Goal: Task Accomplishment & Management: Use online tool/utility

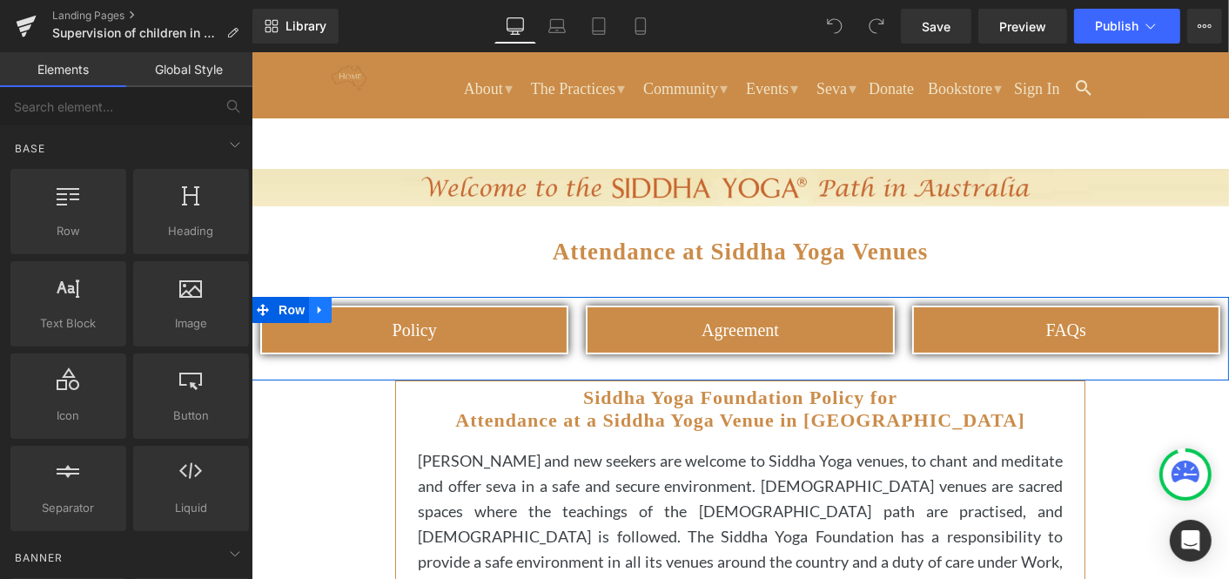
click at [319, 309] on icon at bounding box center [318, 309] width 3 height 8
click at [367, 307] on icon at bounding box center [365, 309] width 12 height 12
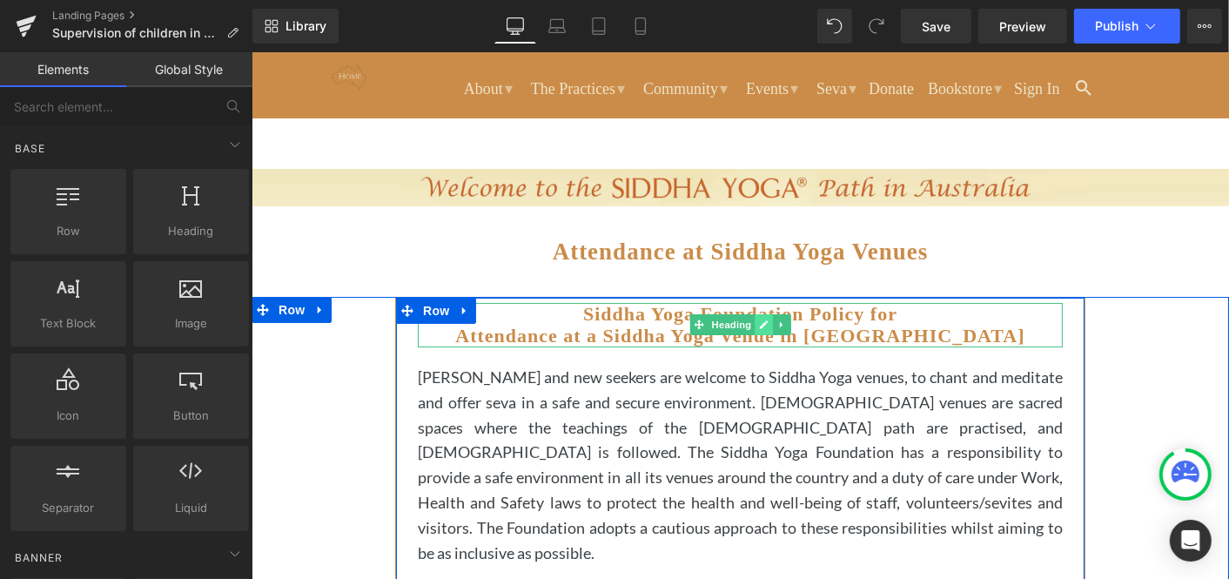
click at [766, 320] on icon at bounding box center [763, 324] width 9 height 9
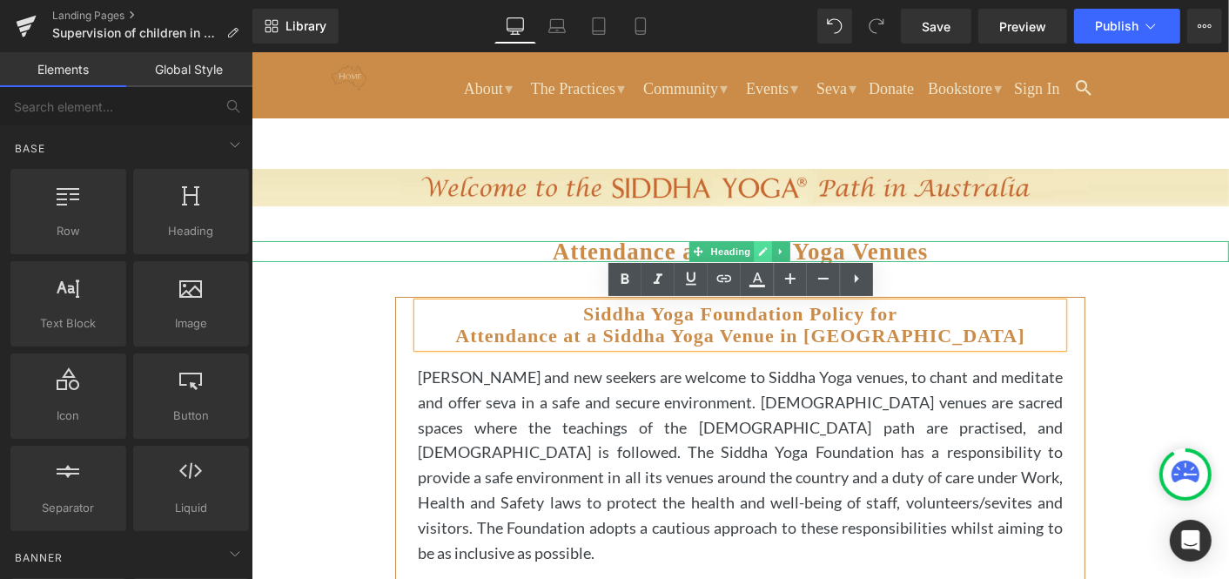
click at [761, 249] on icon at bounding box center [763, 250] width 10 height 10
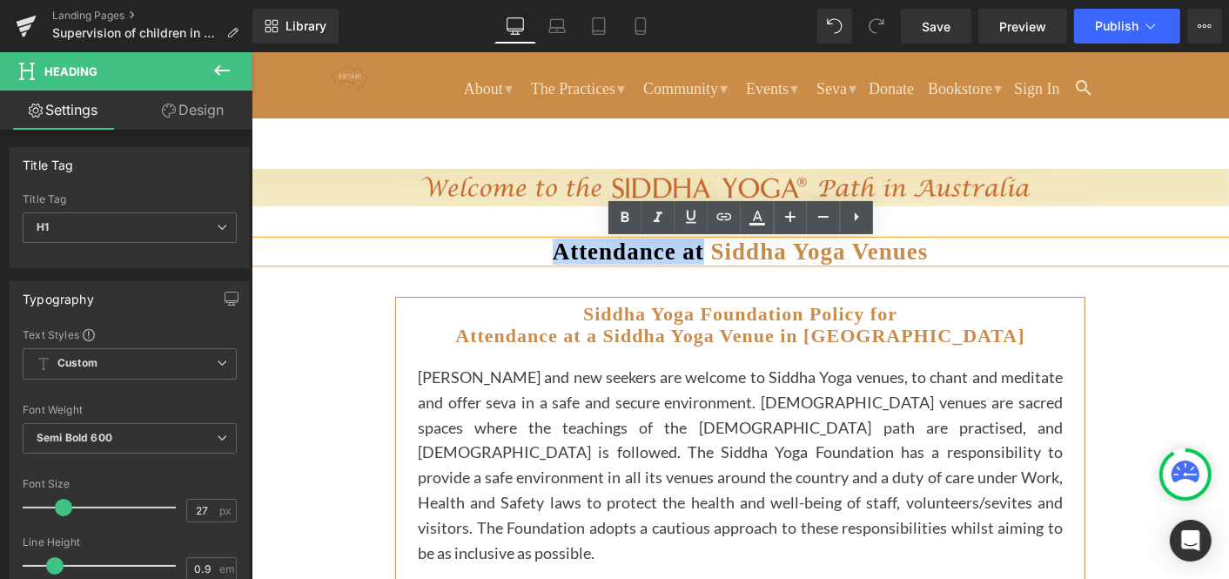
drag, startPoint x: 697, startPoint y: 251, endPoint x: 536, endPoint y: 245, distance: 161.1
click at [536, 245] on h1 "Attendance at Siddha Yoga Venues" at bounding box center [739, 250] width 977 height 21
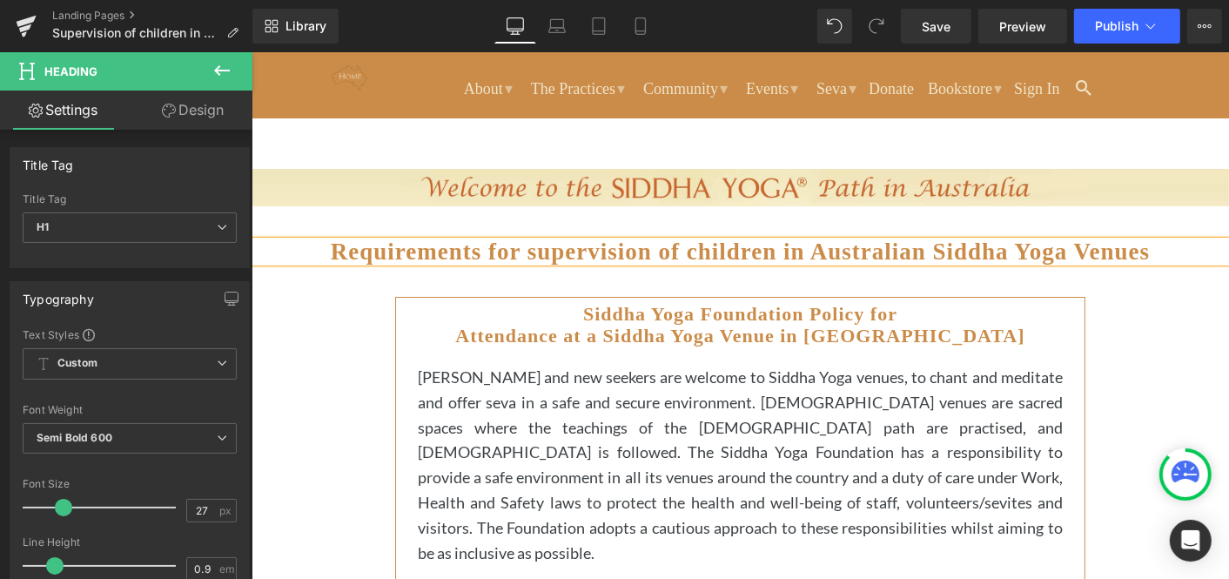
click at [520, 253] on strong "Requirements for supervision of children in Australian Siddha Yoga Venues" at bounding box center [739, 251] width 819 height 26
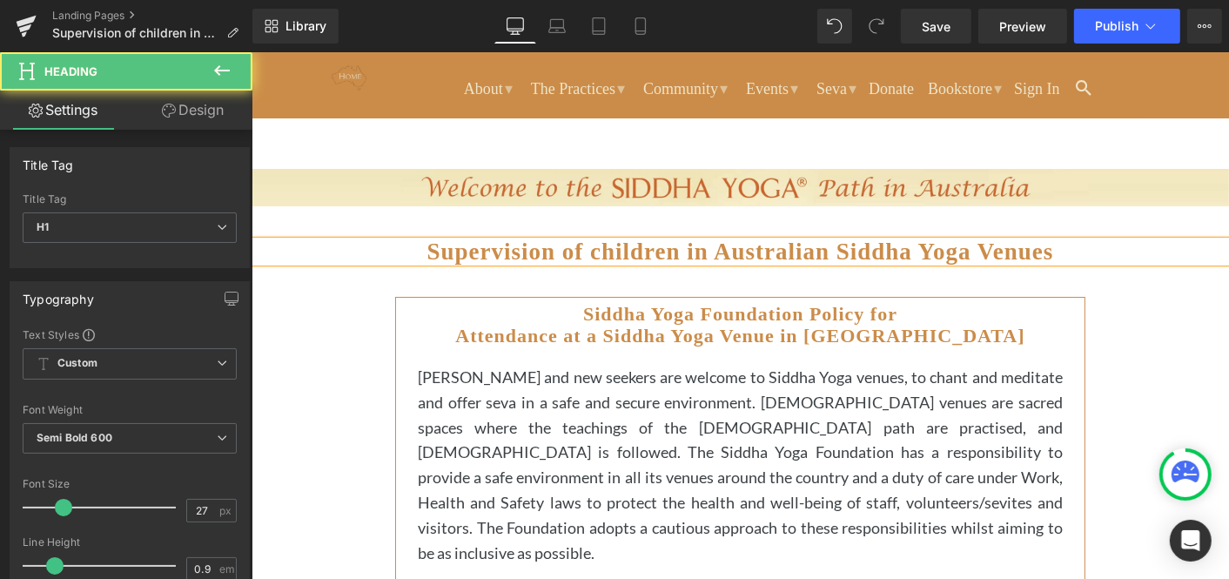
click at [592, 251] on strong "Supervision of children in Australian Siddha Yoga Venues" at bounding box center [739, 251] width 627 height 26
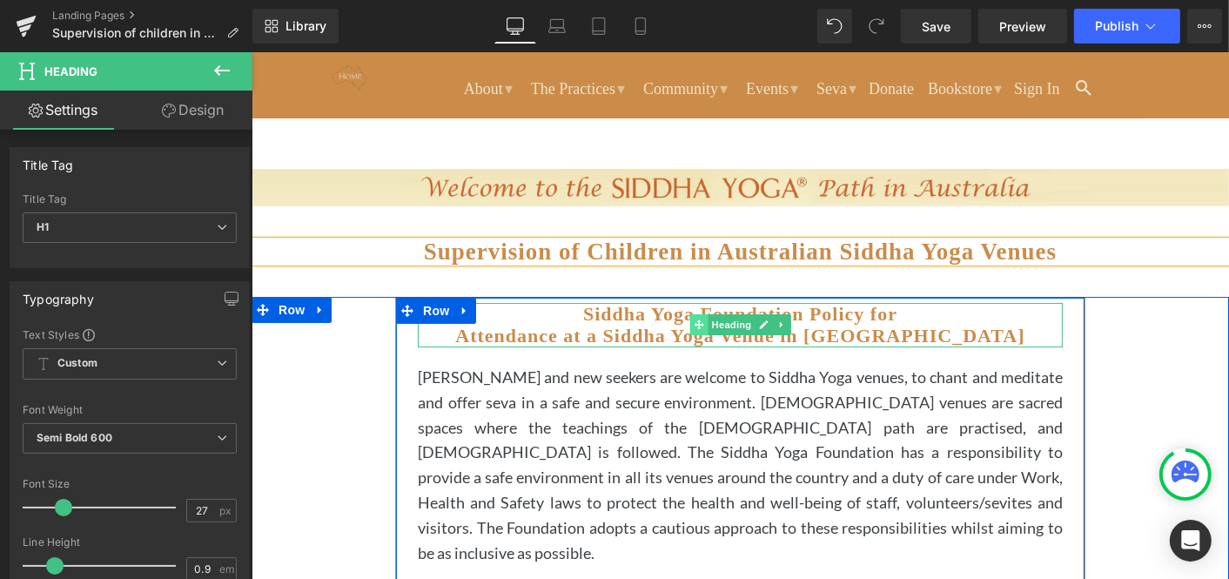
click at [700, 323] on icon at bounding box center [698, 324] width 10 height 10
click at [785, 320] on icon at bounding box center [781, 324] width 10 height 10
click at [791, 320] on icon at bounding box center [790, 324] width 10 height 10
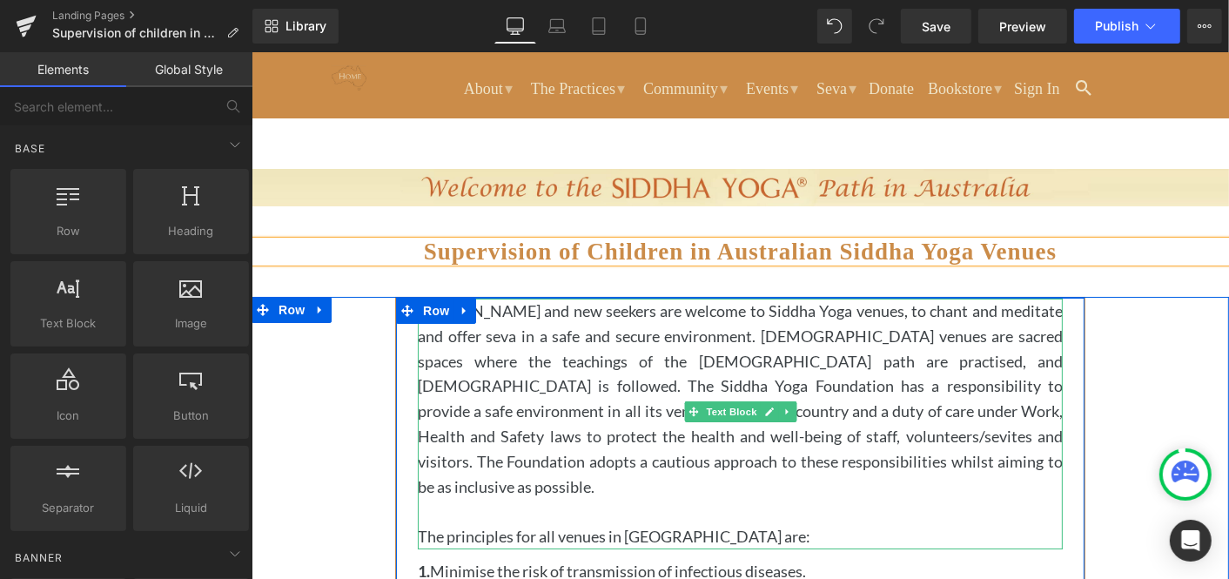
scroll to position [9, 0]
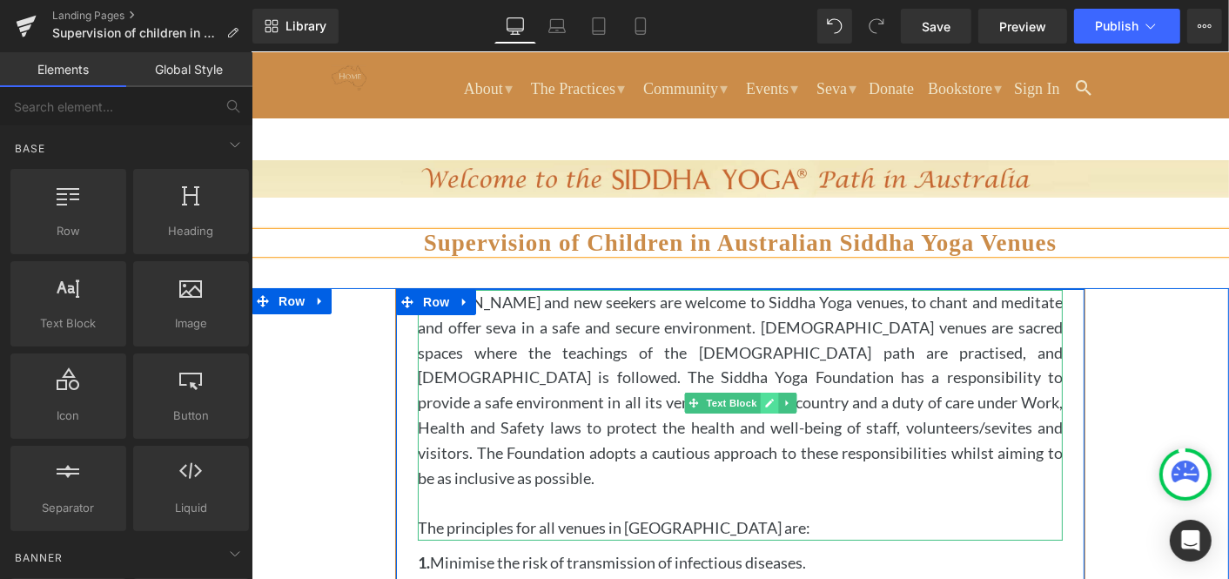
click at [767, 393] on link at bounding box center [769, 402] width 18 height 21
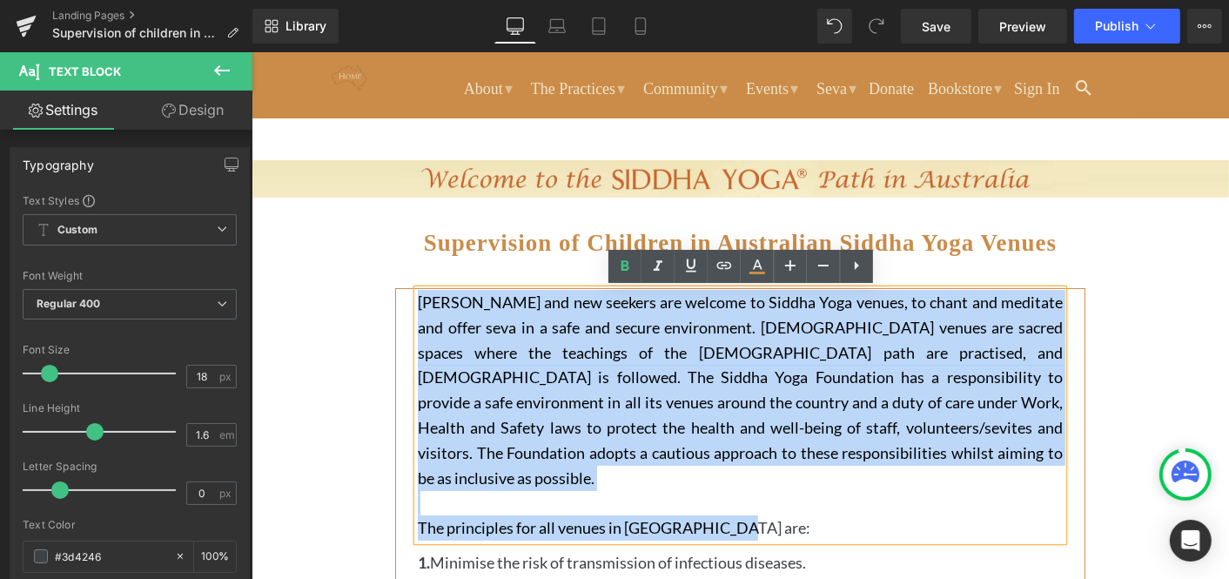
drag, startPoint x: 419, startPoint y: 302, endPoint x: 742, endPoint y: 495, distance: 377.0
click at [742, 495] on div "[PERSON_NAME] and new seekers are welcome to Siddha Yoga venues, to chant and m…" at bounding box center [739, 414] width 645 height 251
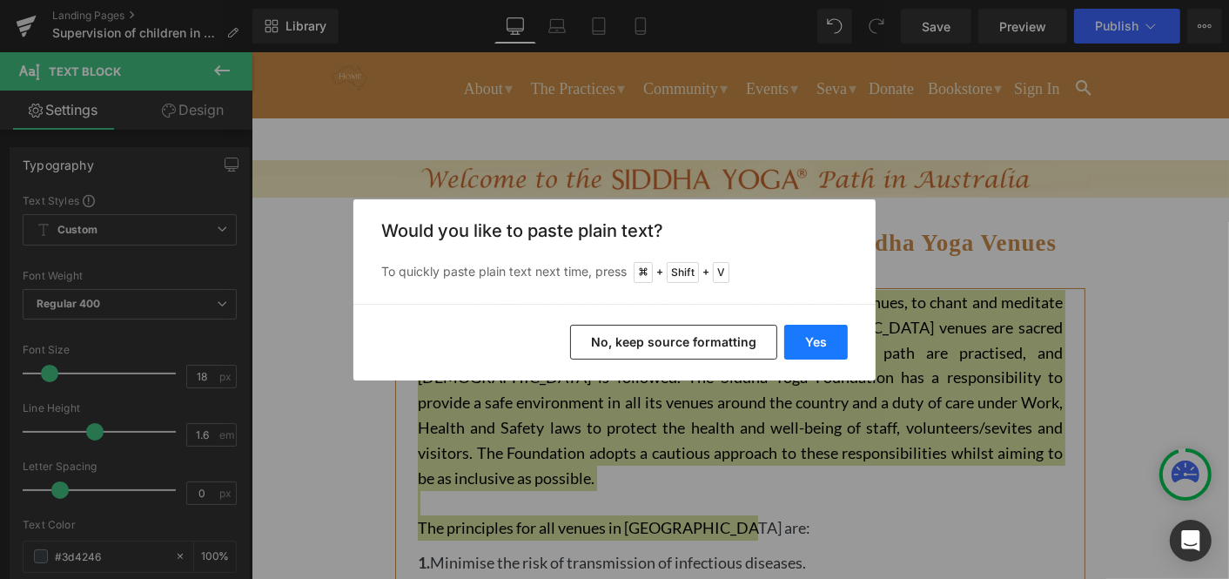
click at [812, 339] on button "Yes" at bounding box center [816, 342] width 64 height 35
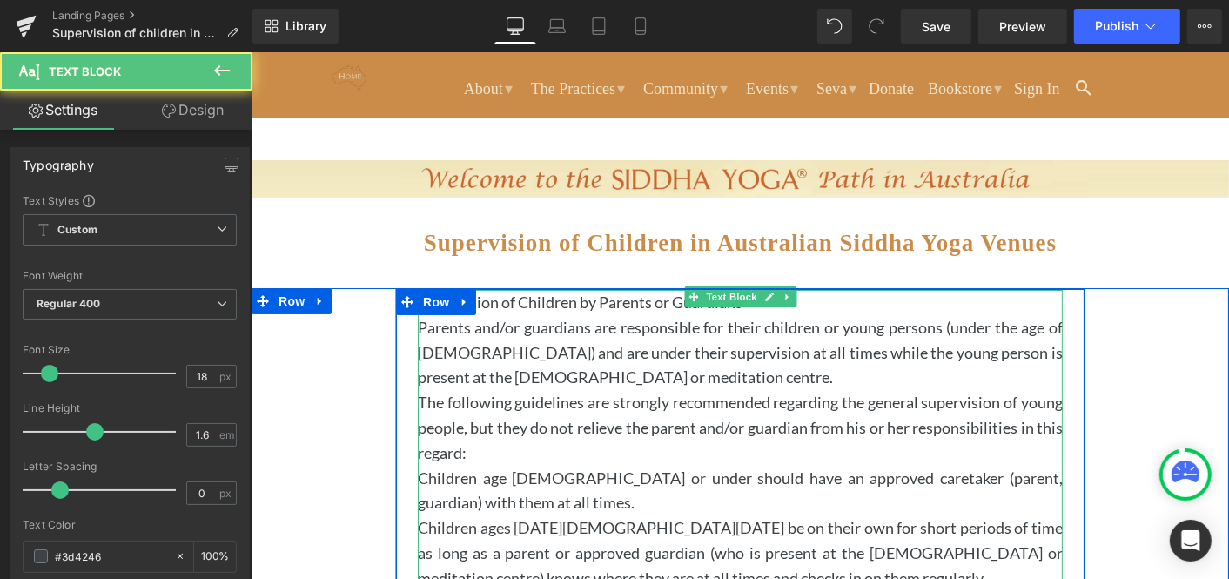
click at [807, 326] on p "Parents and/or guardians are responsible for their children or young persons (u…" at bounding box center [739, 351] width 645 height 75
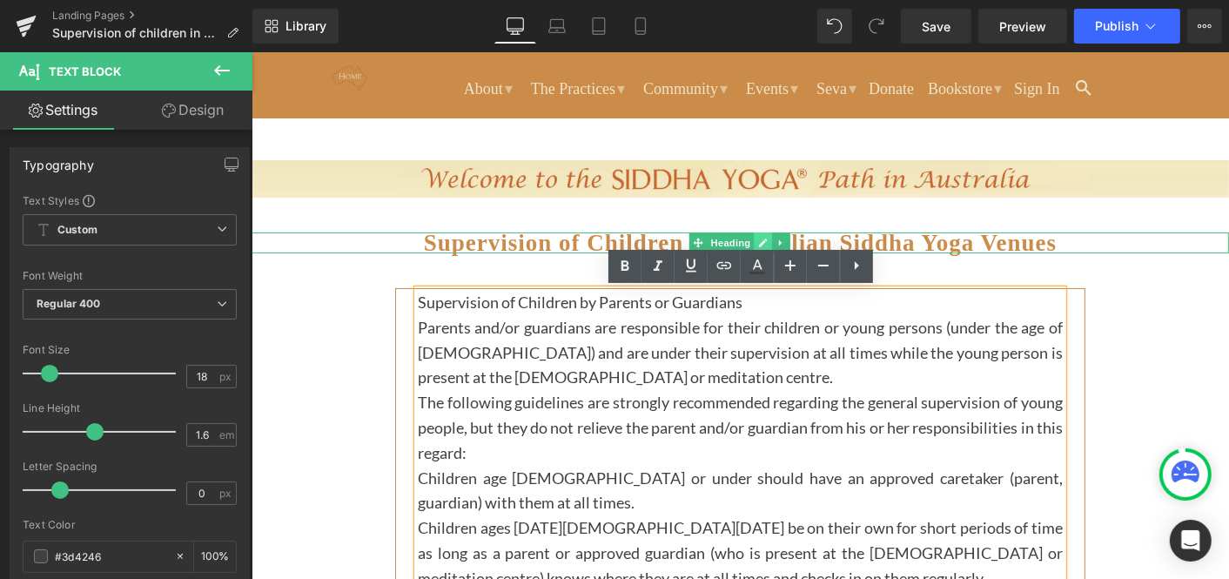
click at [762, 234] on link at bounding box center [763, 241] width 18 height 21
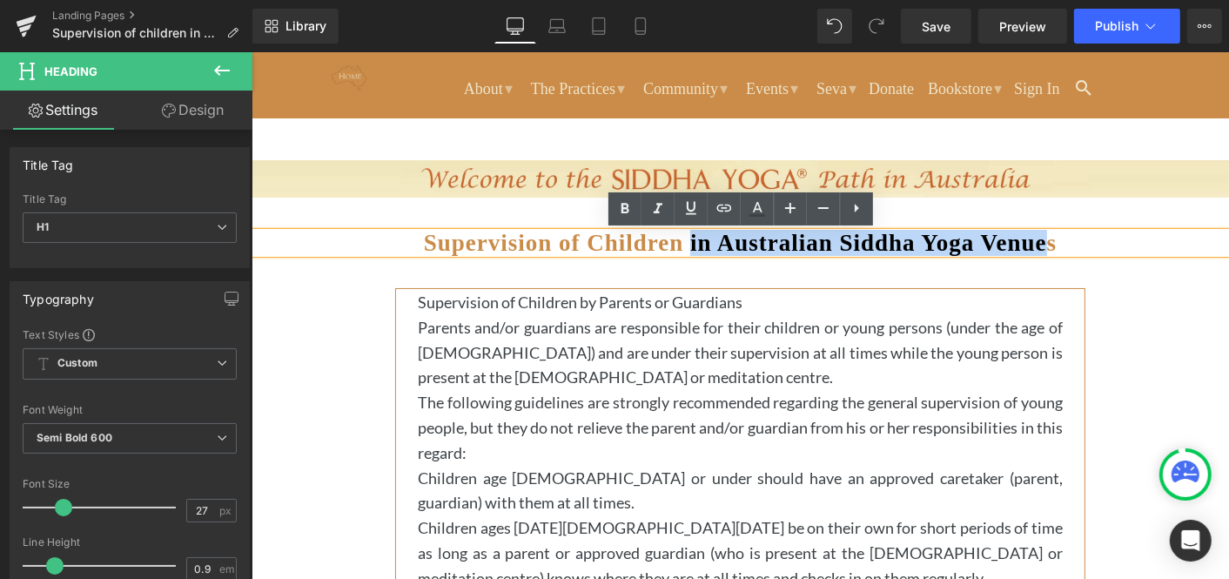
drag, startPoint x: 687, startPoint y: 240, endPoint x: 1070, endPoint y: 238, distance: 383.8
click at [1056, 238] on strong "Supervision of Children in Australian Siddha Yoga Venues" at bounding box center [739, 242] width 633 height 26
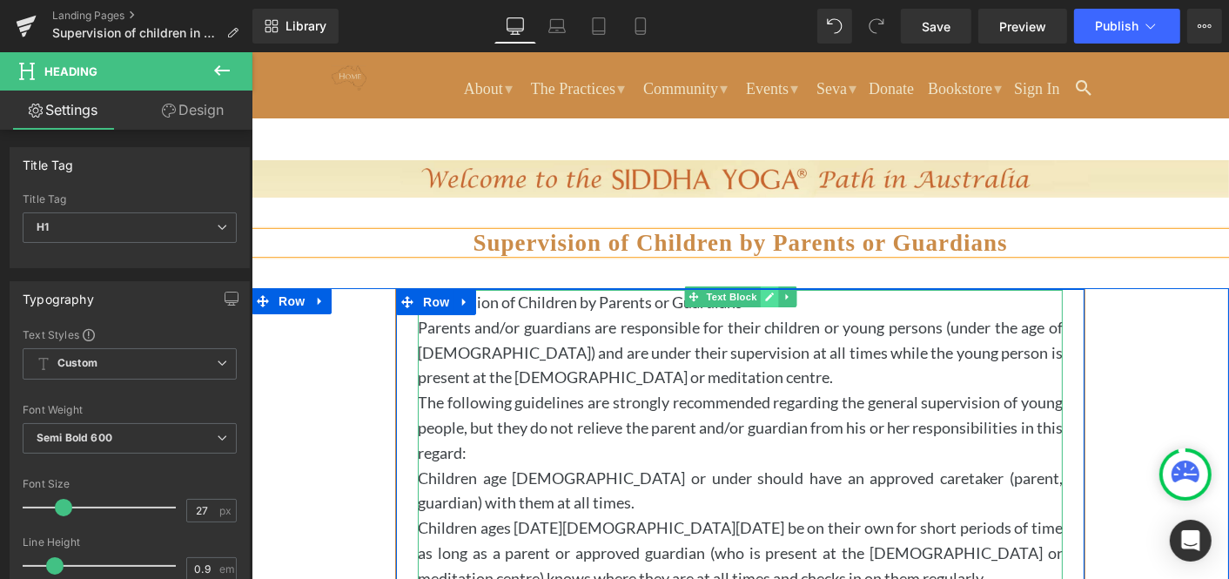
click at [767, 294] on icon at bounding box center [768, 296] width 9 height 9
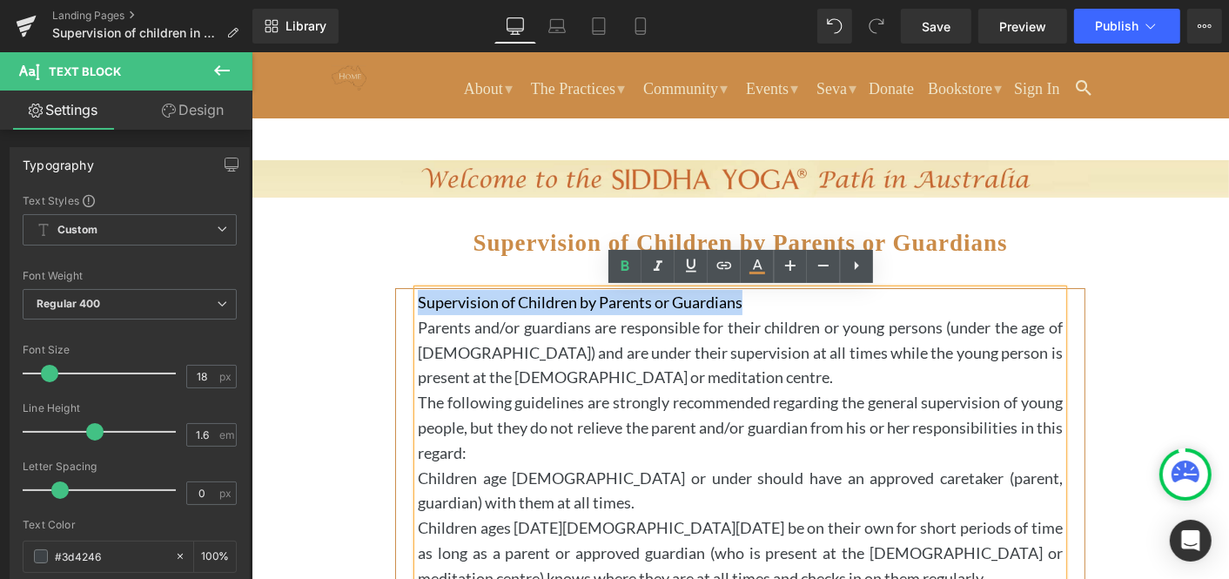
drag, startPoint x: 748, startPoint y: 305, endPoint x: 411, endPoint y: 298, distance: 337.8
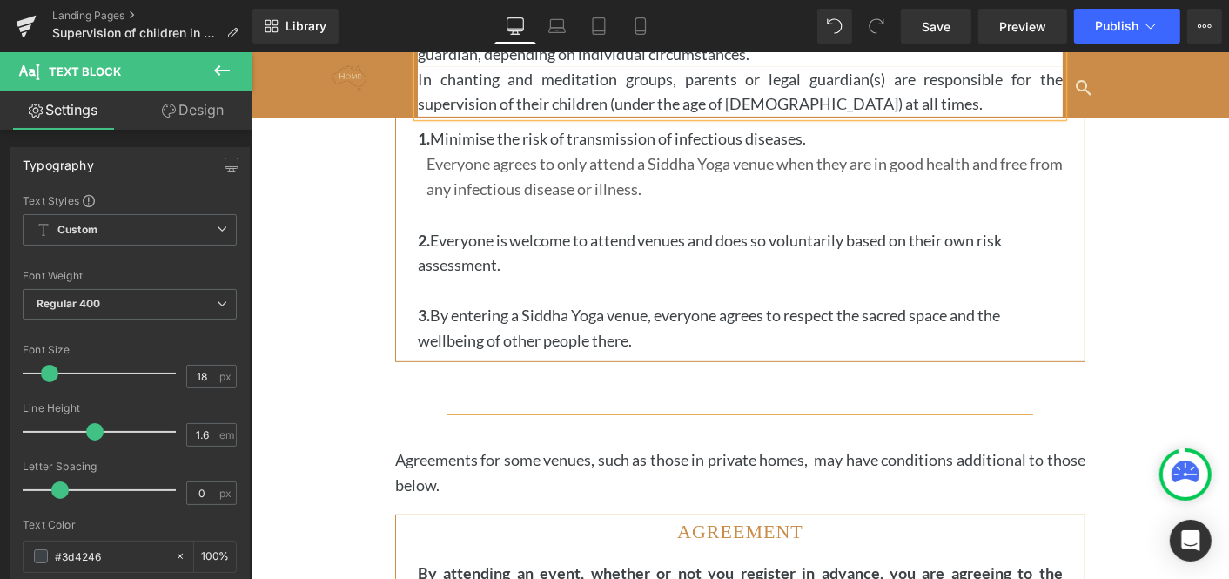
scroll to position [688, 0]
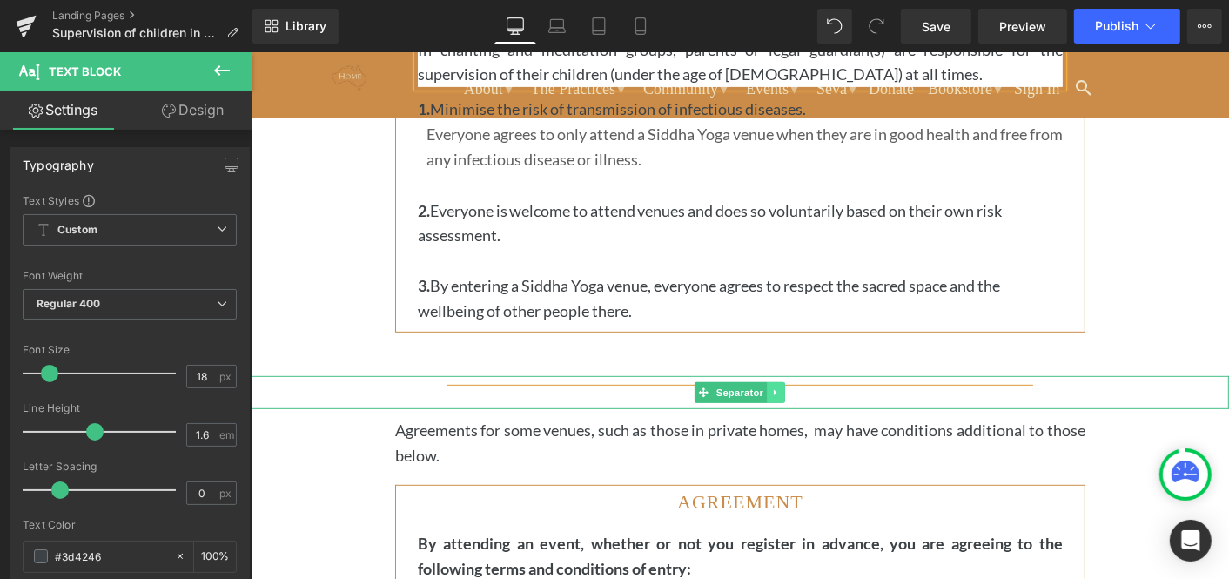
click at [779, 389] on icon at bounding box center [775, 391] width 10 height 10
click at [788, 389] on icon at bounding box center [785, 392] width 10 height 10
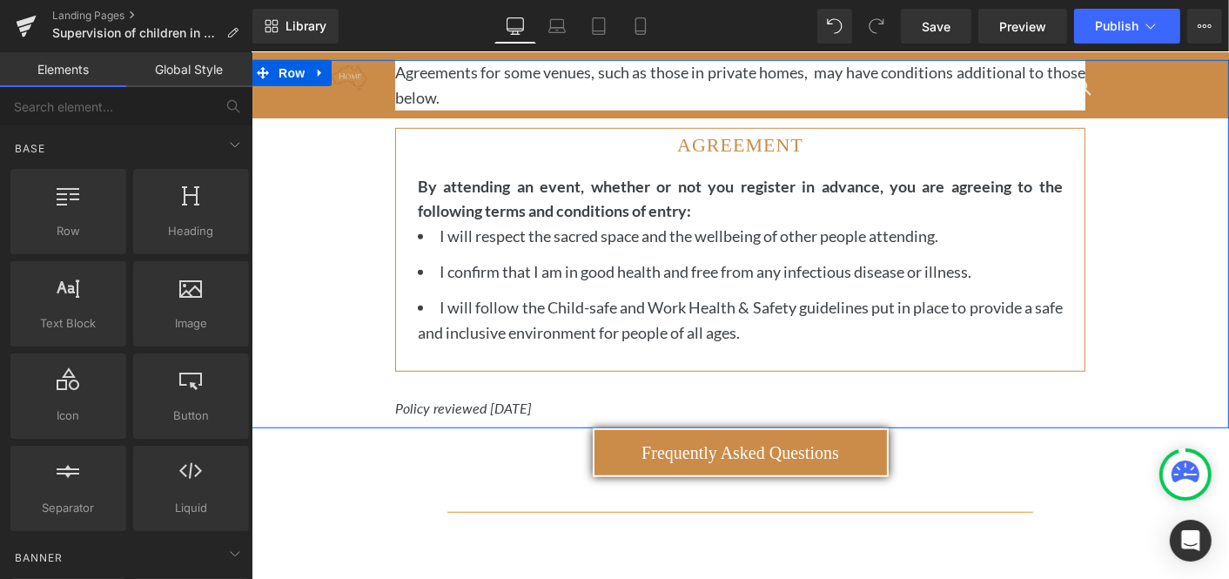
scroll to position [981, 0]
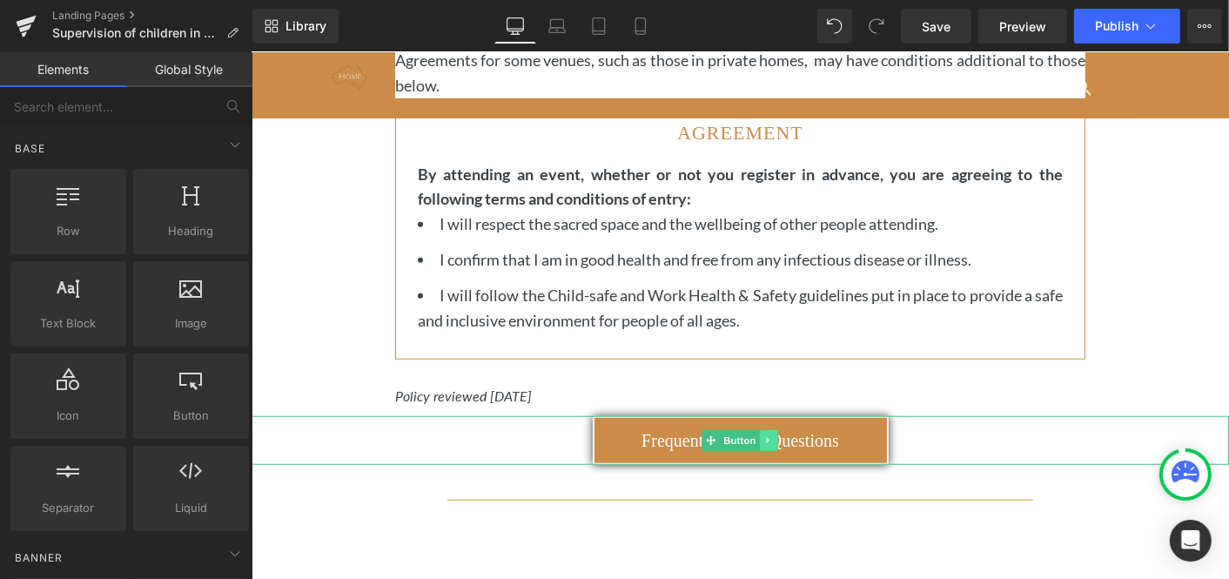
click at [766, 437] on icon at bounding box center [767, 440] width 3 height 6
click at [681, 435] on div "Frequently Asked Questions Button" at bounding box center [739, 439] width 977 height 49
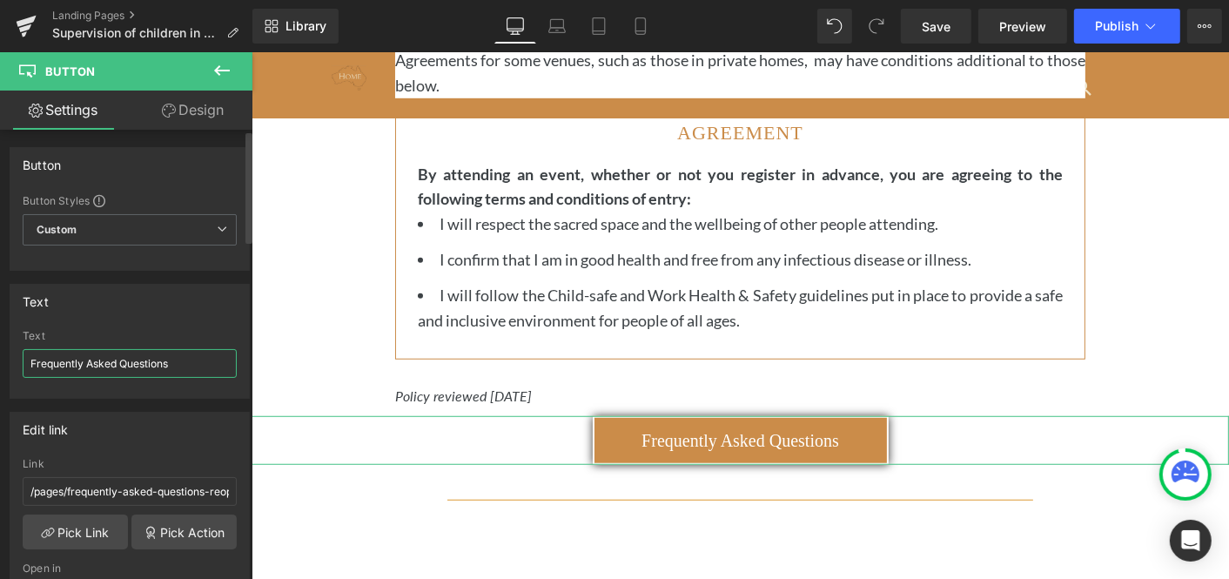
drag, startPoint x: 174, startPoint y: 363, endPoint x: 32, endPoint y: 354, distance: 142.1
click at [32, 354] on input "Frequently Asked Questions" at bounding box center [130, 363] width 214 height 29
type input "Child Safe Policy"
click at [77, 527] on link "Pick Link" at bounding box center [75, 531] width 105 height 35
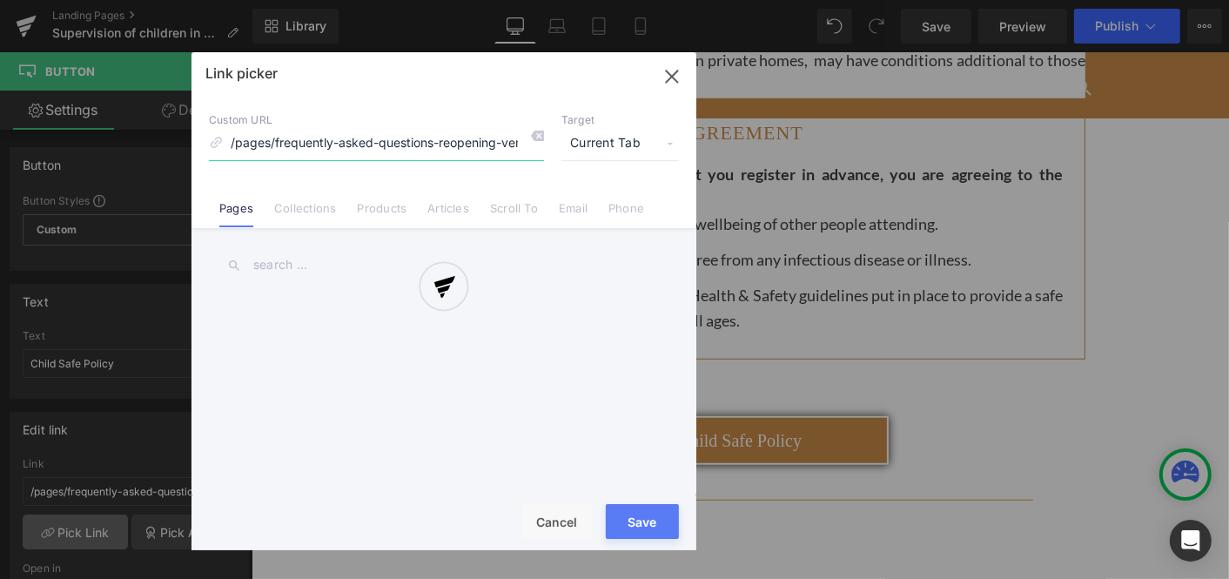
scroll to position [0, 11]
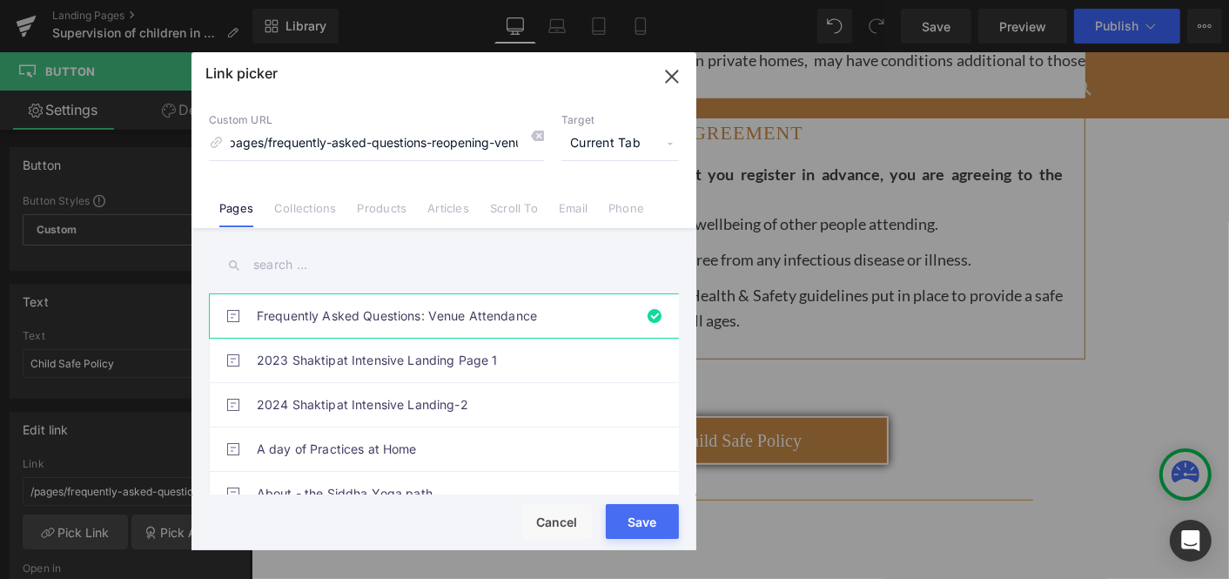
click at [272, 263] on input "text" at bounding box center [444, 264] width 470 height 39
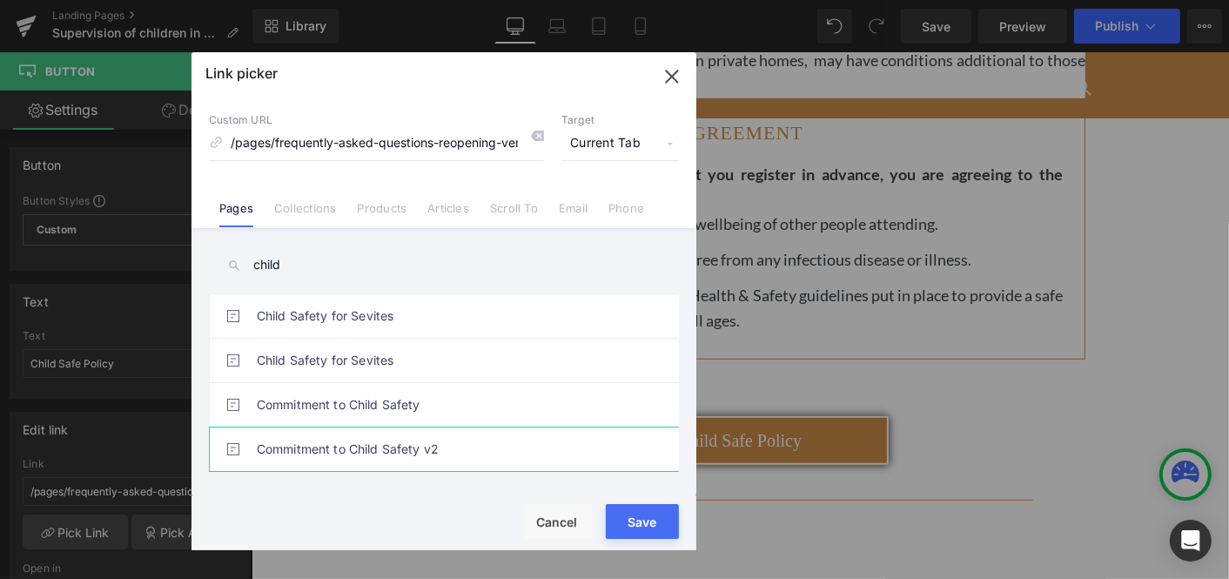
type input "child"
click at [311, 451] on link "Commitment to Child Safety v2" at bounding box center [448, 449] width 383 height 44
type input "/pages/commitment-to-child-safety-v2"
click at [0, 0] on div "Rendering Content" at bounding box center [0, 0] width 0 height 0
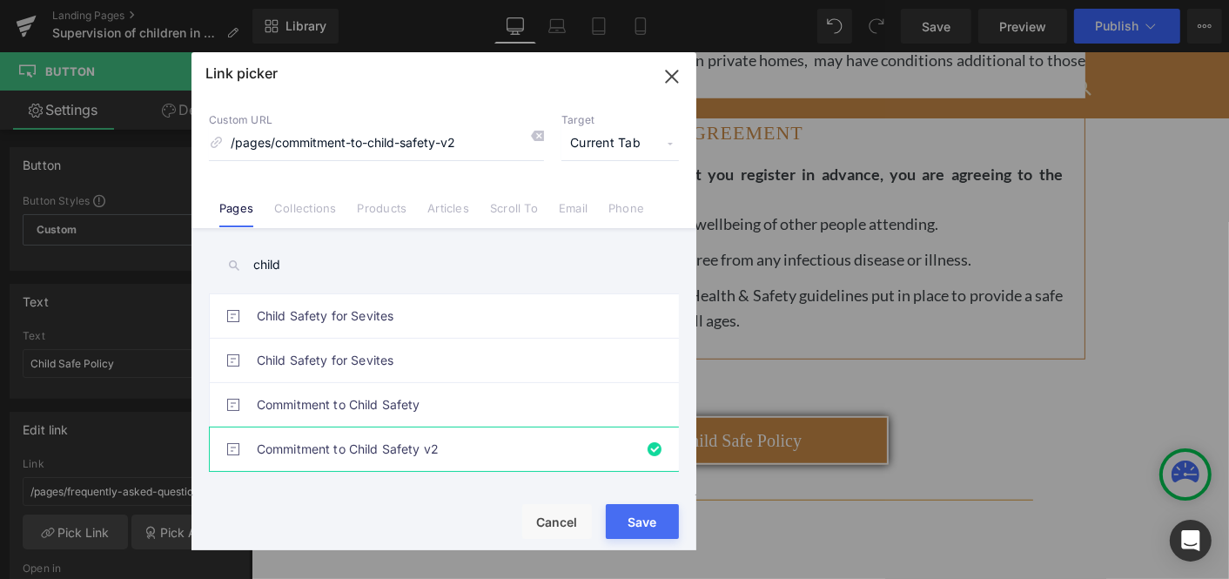
click at [672, 76] on icon "button" at bounding box center [671, 75] width 11 height 11
type input "/pages/commitment-to-child-safety-v2"
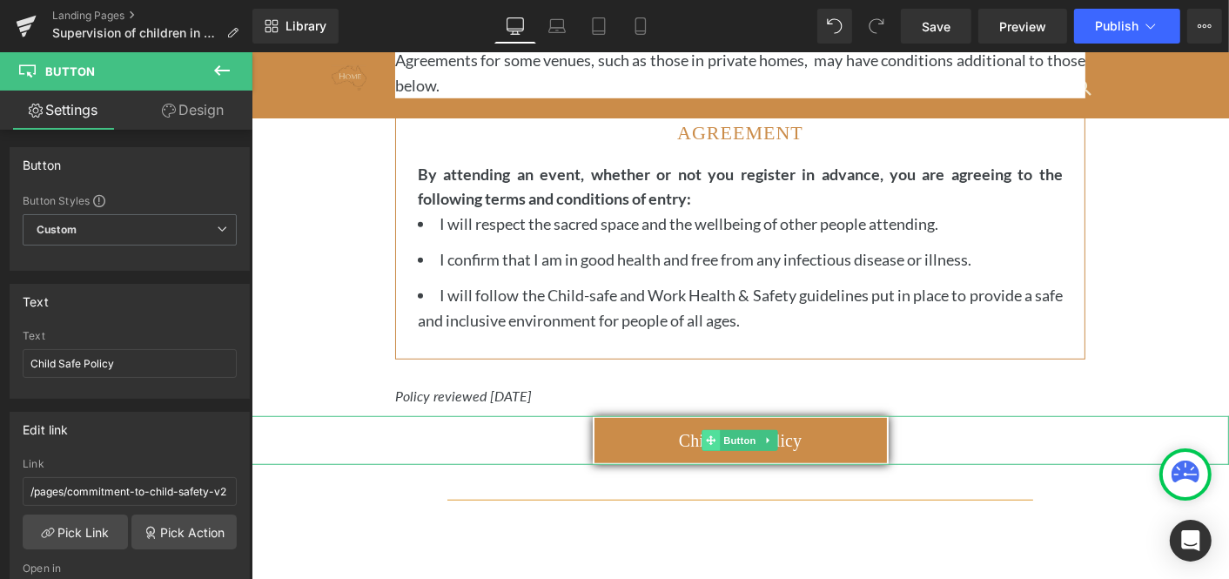
click at [713, 435] on icon at bounding box center [711, 439] width 10 height 10
click at [28, 359] on input "Child Safe Policy" at bounding box center [130, 363] width 214 height 29
type input "Commitment to Child Safety"
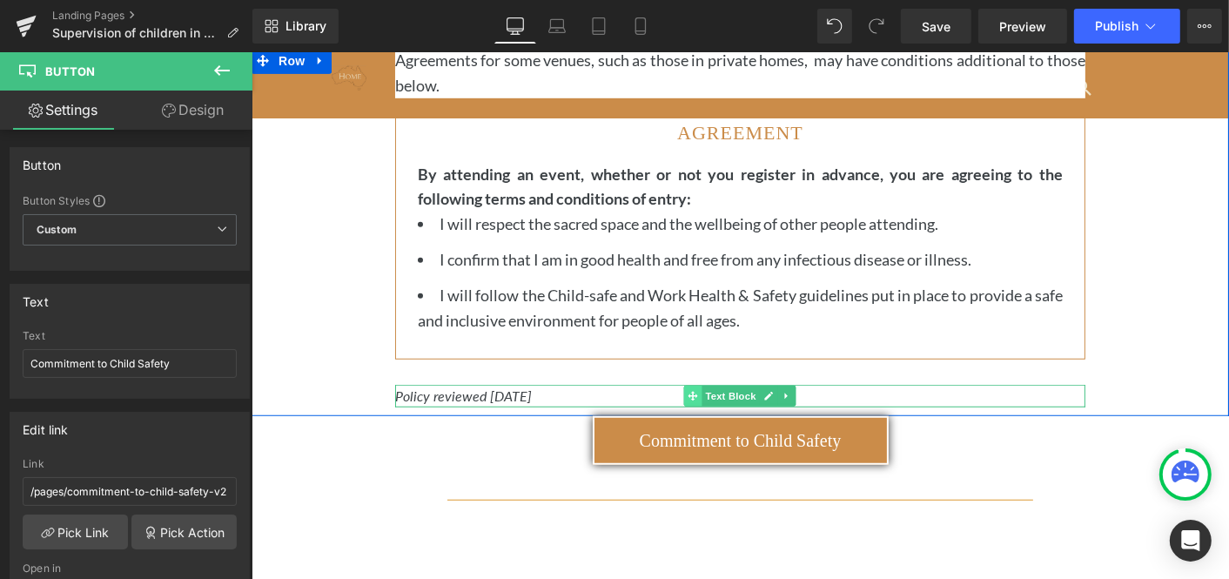
click at [693, 392] on icon at bounding box center [693, 395] width 10 height 10
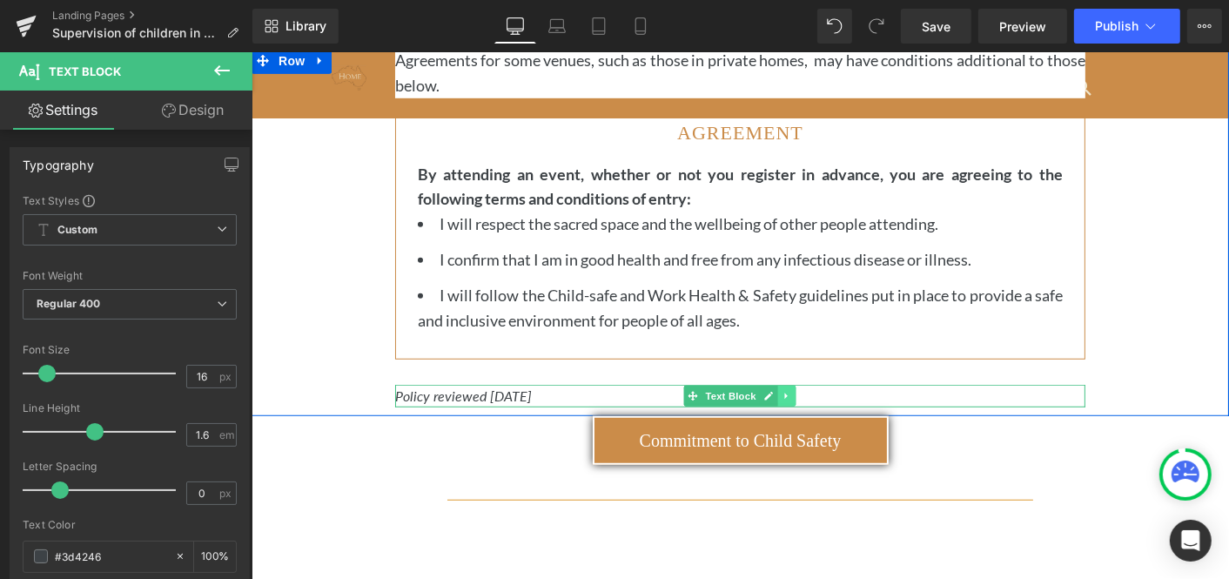
click at [784, 392] on icon at bounding box center [785, 395] width 3 height 6
click at [795, 391] on icon at bounding box center [795, 395] width 10 height 10
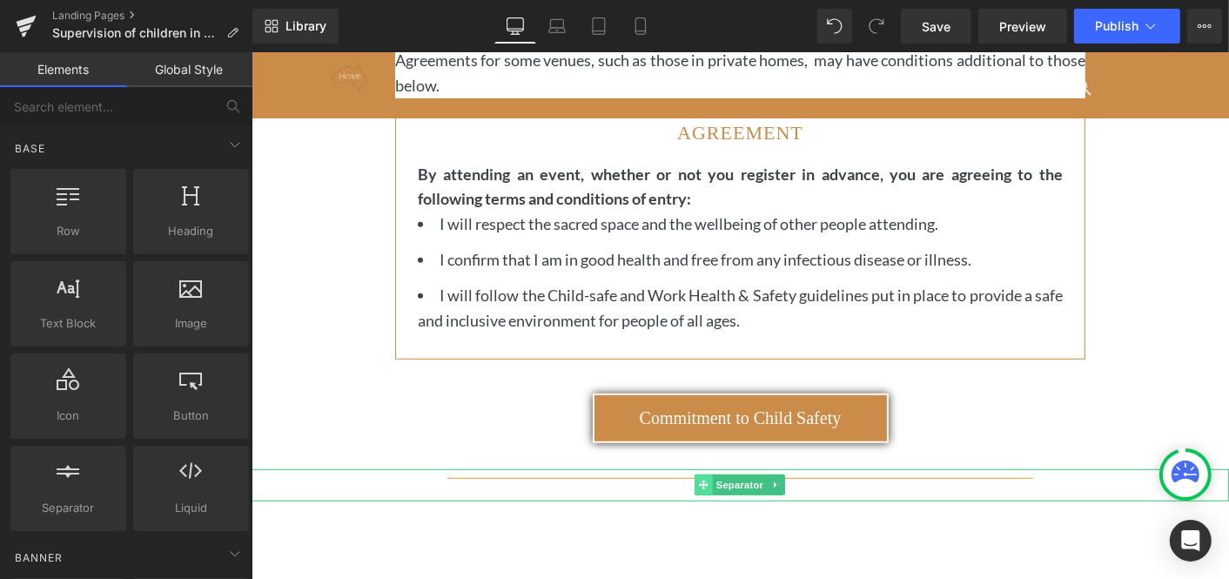
click at [703, 481] on icon at bounding box center [703, 485] width 10 height 10
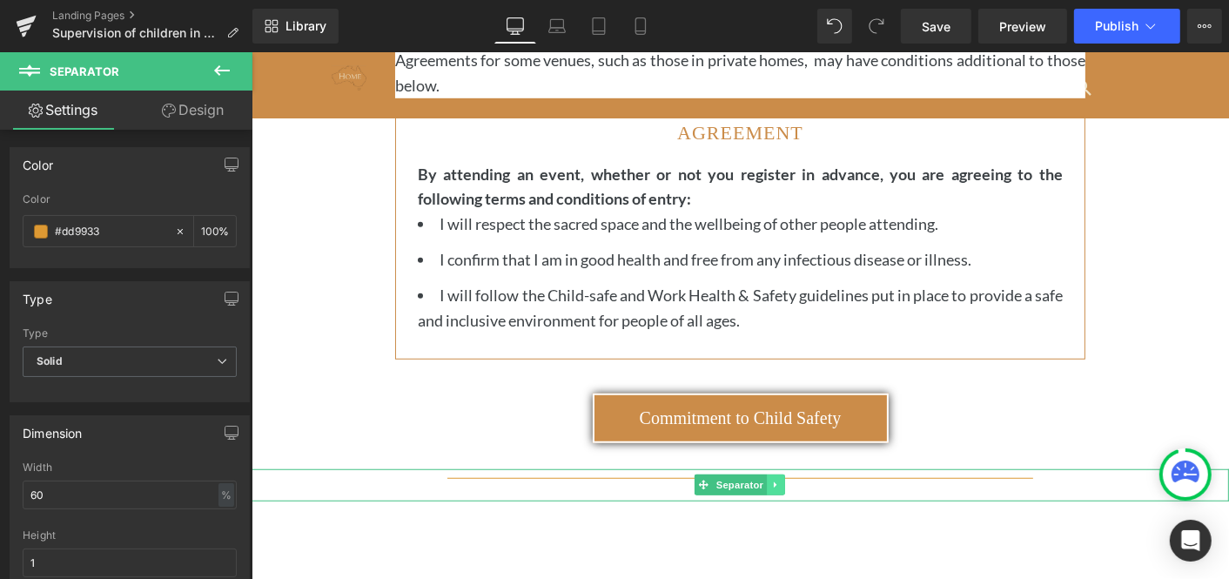
click at [777, 479] on icon at bounding box center [775, 484] width 10 height 10
click at [787, 480] on icon at bounding box center [785, 485] width 10 height 10
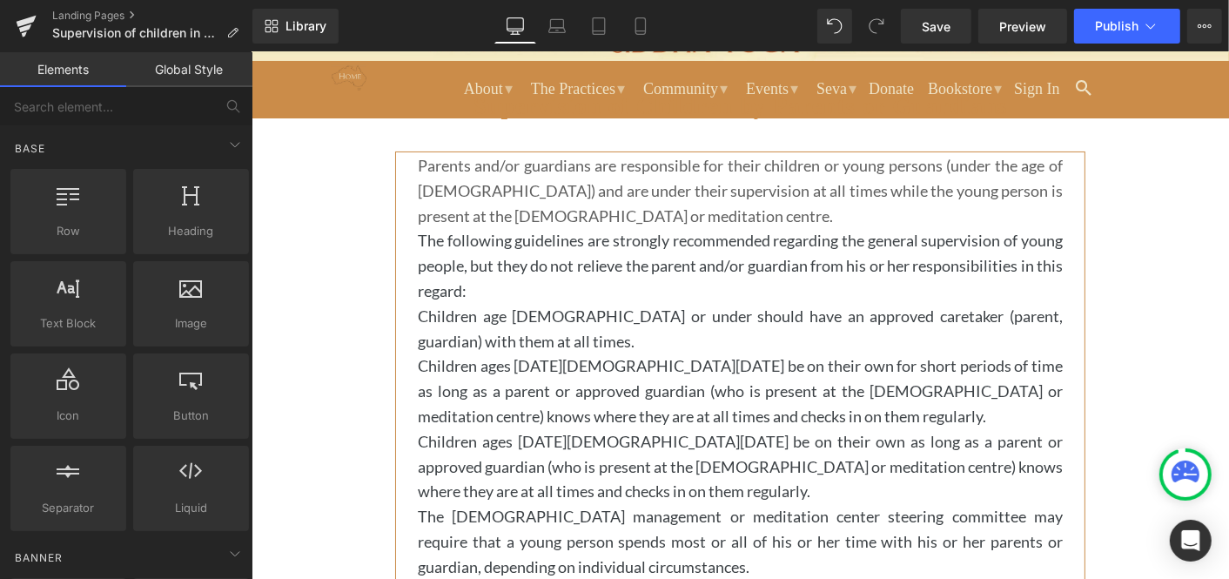
scroll to position [140, 0]
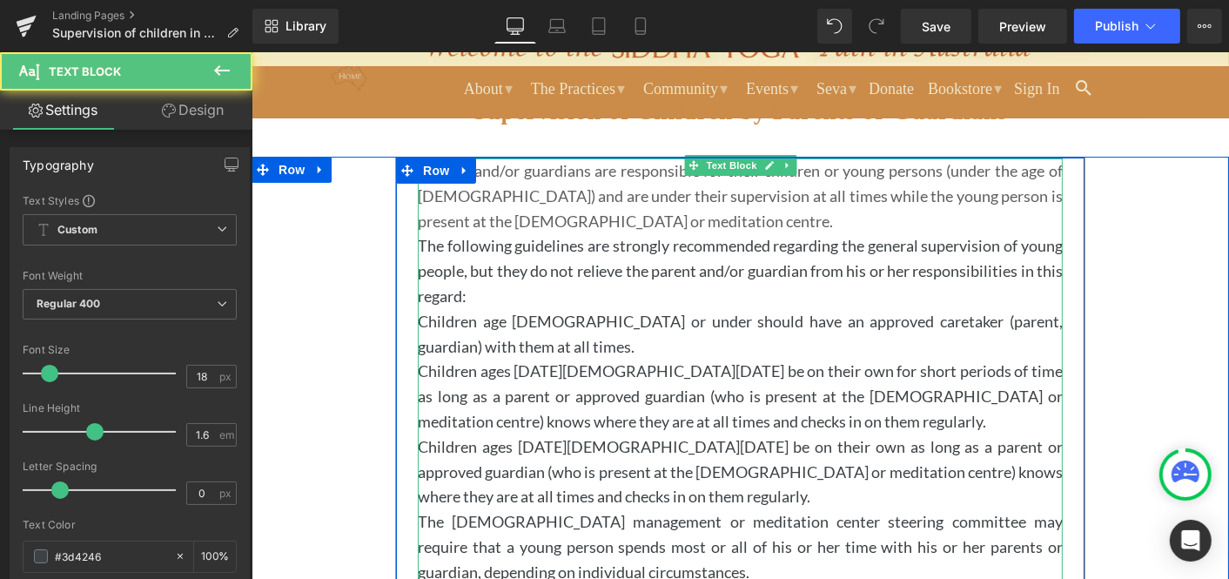
click at [656, 221] on p "Parents and/or guardians are responsible for their children or young persons (u…" at bounding box center [739, 195] width 645 height 75
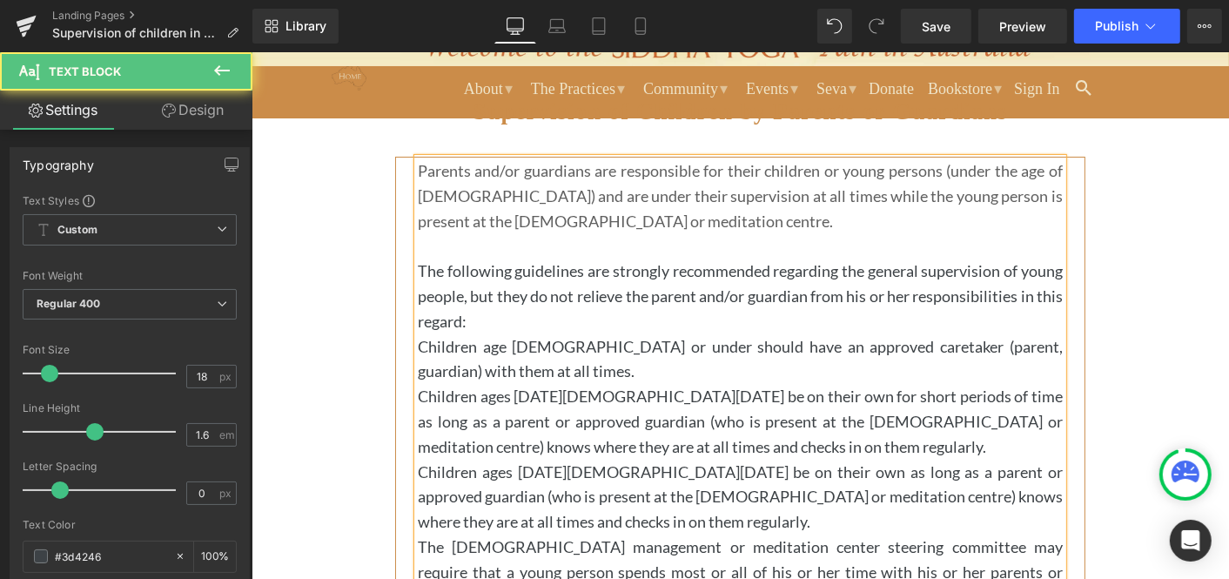
click at [494, 321] on p "The following guidelines are strongly recommended regarding the general supervi…" at bounding box center [739, 295] width 645 height 75
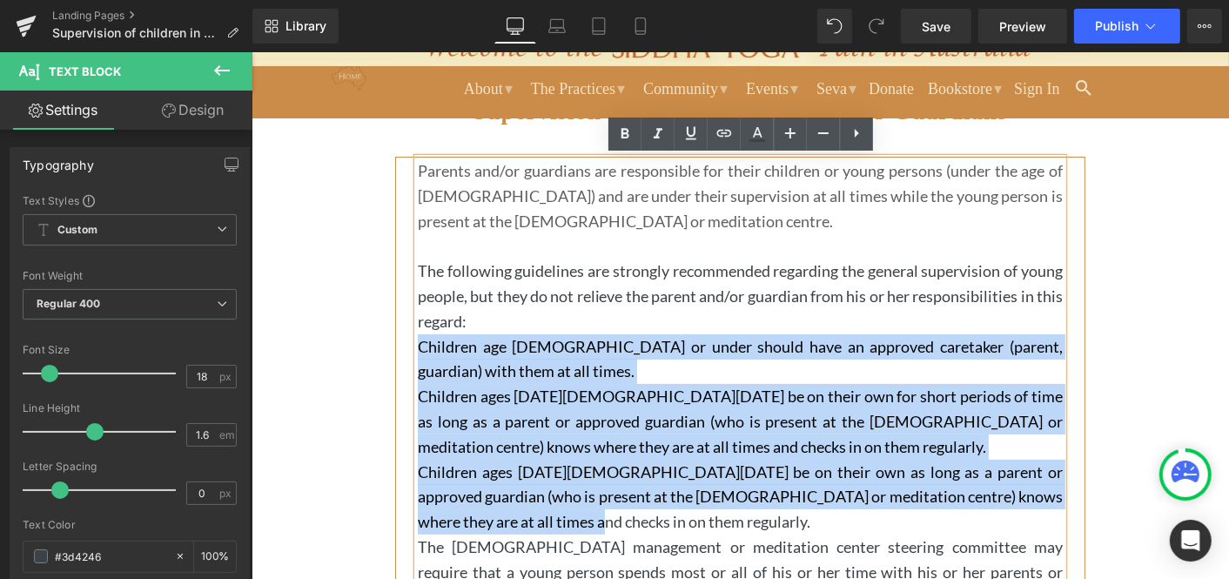
drag, startPoint x: 419, startPoint y: 346, endPoint x: 638, endPoint y: 508, distance: 273.1
click at [638, 508] on div "Parents and/or guardians are responsible for their children or young persons (u…" at bounding box center [739, 408] width 645 height 501
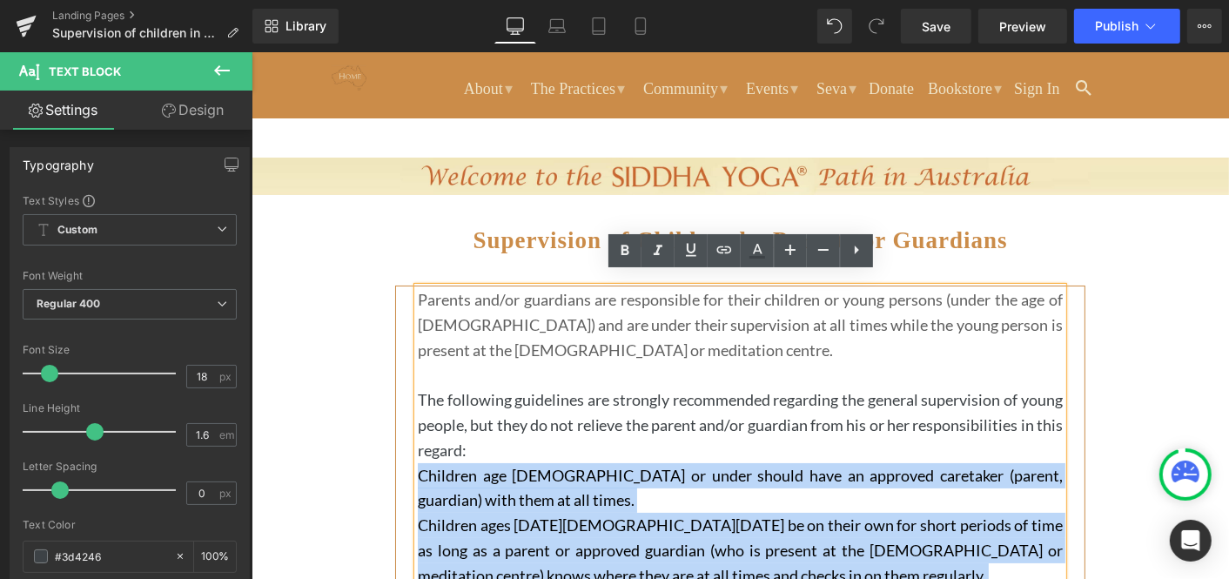
scroll to position [6, 0]
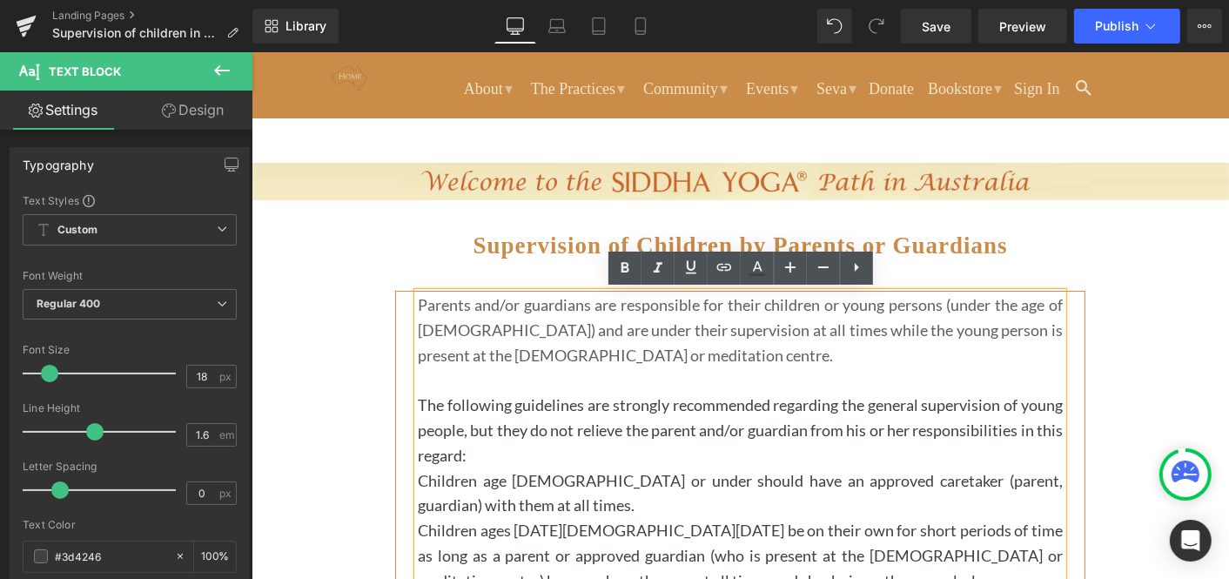
click at [616, 374] on p at bounding box center [739, 378] width 645 height 25
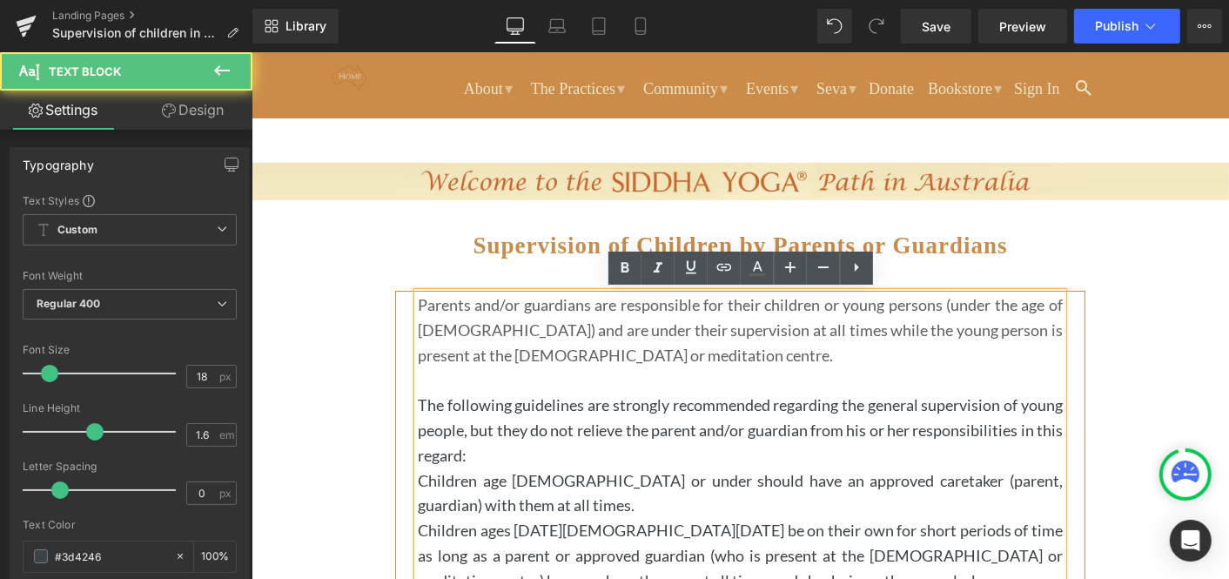
click at [419, 302] on span "Parents and/or guardians are responsible for their children or young persons (u…" at bounding box center [739, 329] width 645 height 70
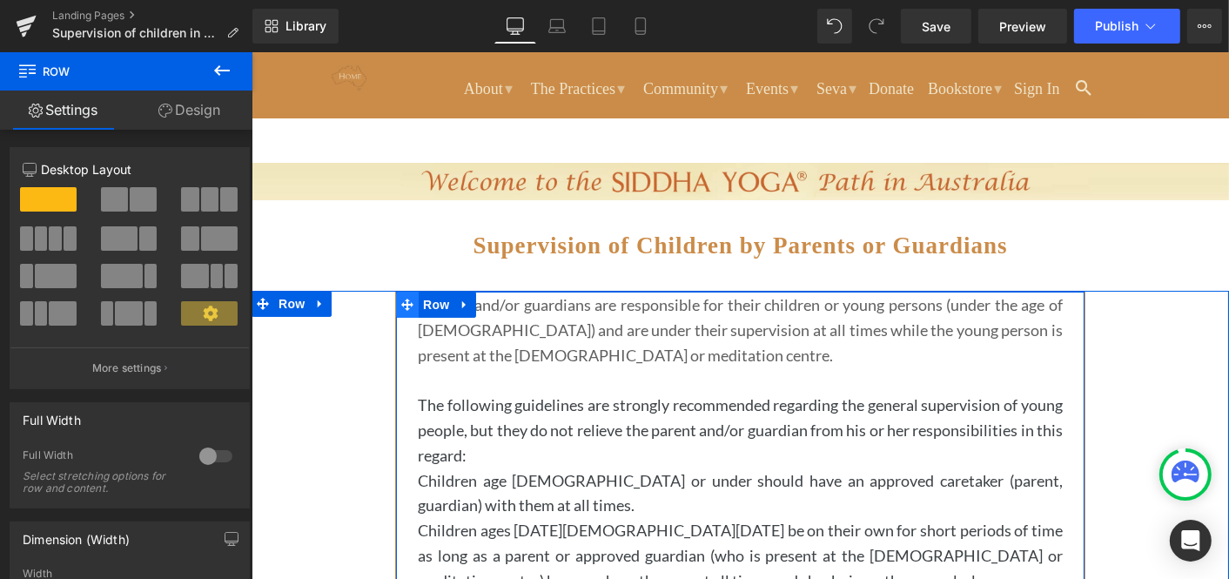
click at [405, 303] on icon at bounding box center [406, 304] width 12 height 12
click at [465, 298] on icon at bounding box center [464, 303] width 12 height 13
click at [487, 301] on icon at bounding box center [486, 304] width 12 height 12
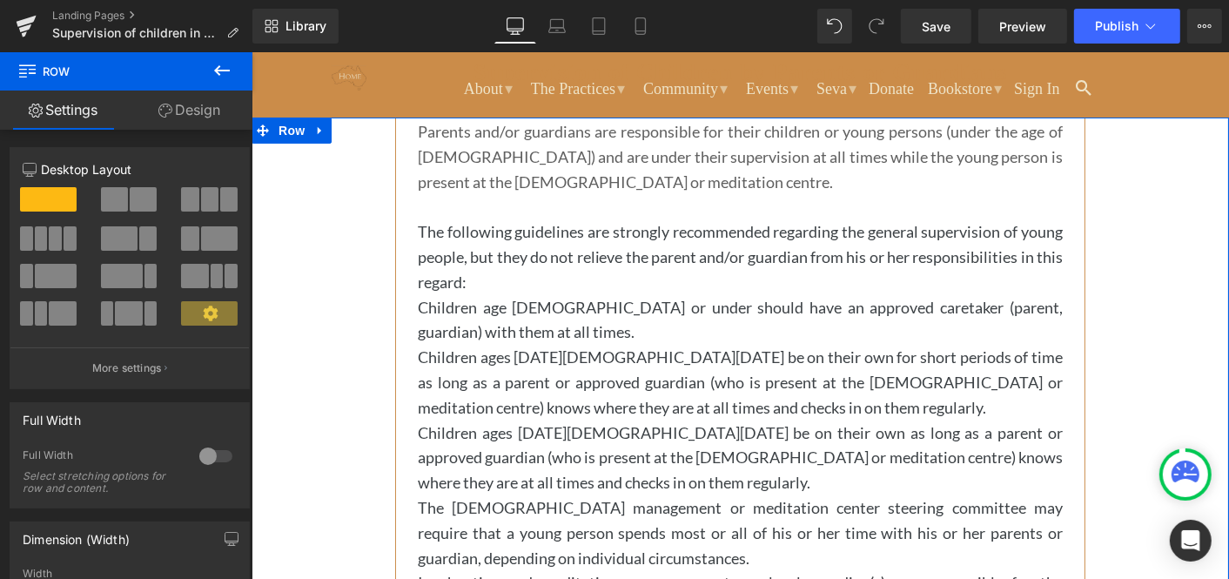
scroll to position [175, 0]
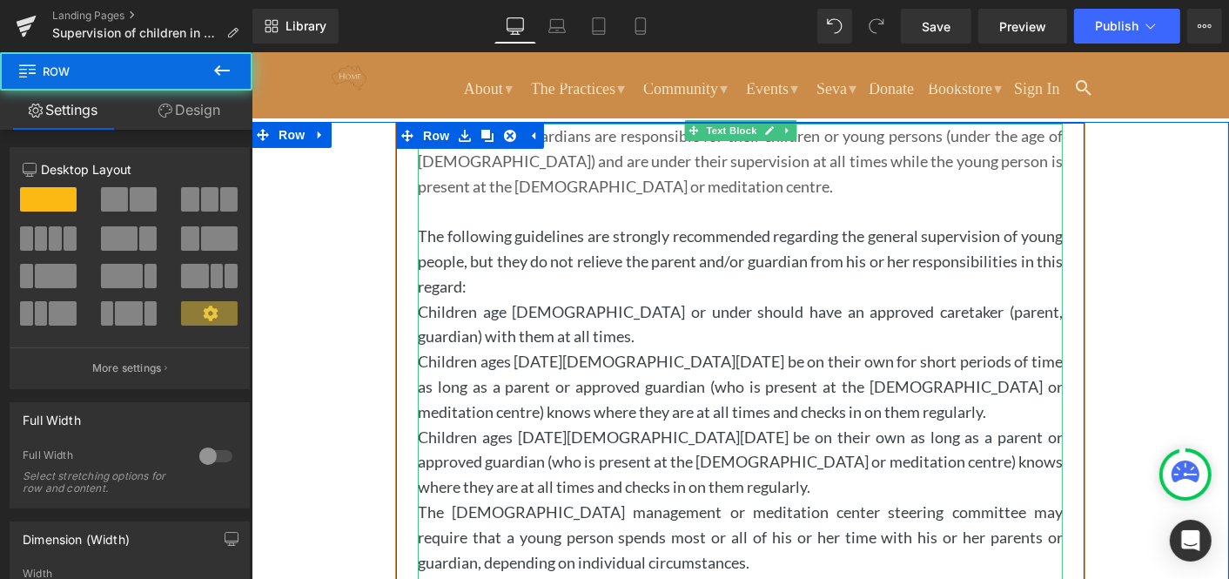
drag, startPoint x: 415, startPoint y: 310, endPoint x: 453, endPoint y: 325, distance: 41.4
click at [453, 325] on div "Parents and/or guardians are responsible for their children or young persons (u…" at bounding box center [739, 491] width 671 height 737
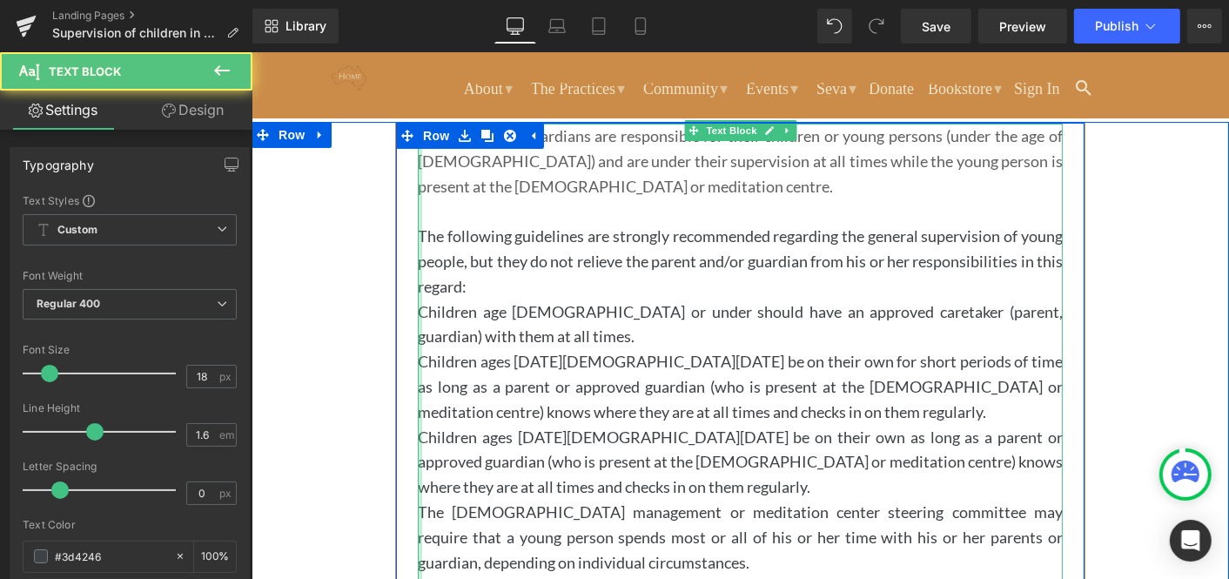
click at [417, 307] on div at bounding box center [419, 373] width 4 height 501
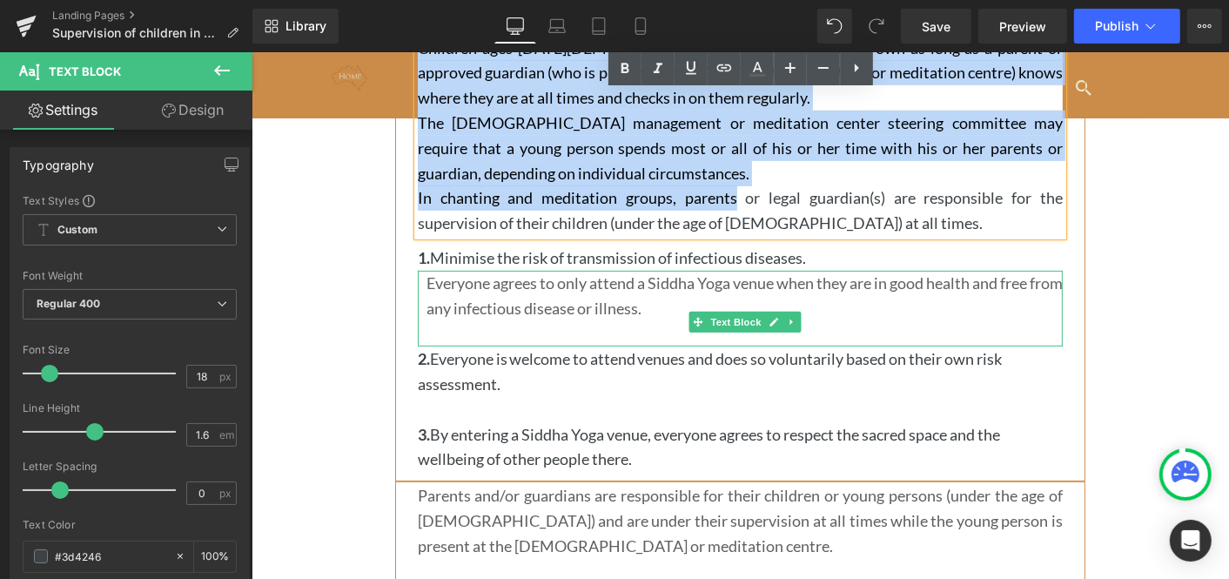
scroll to position [562, 0]
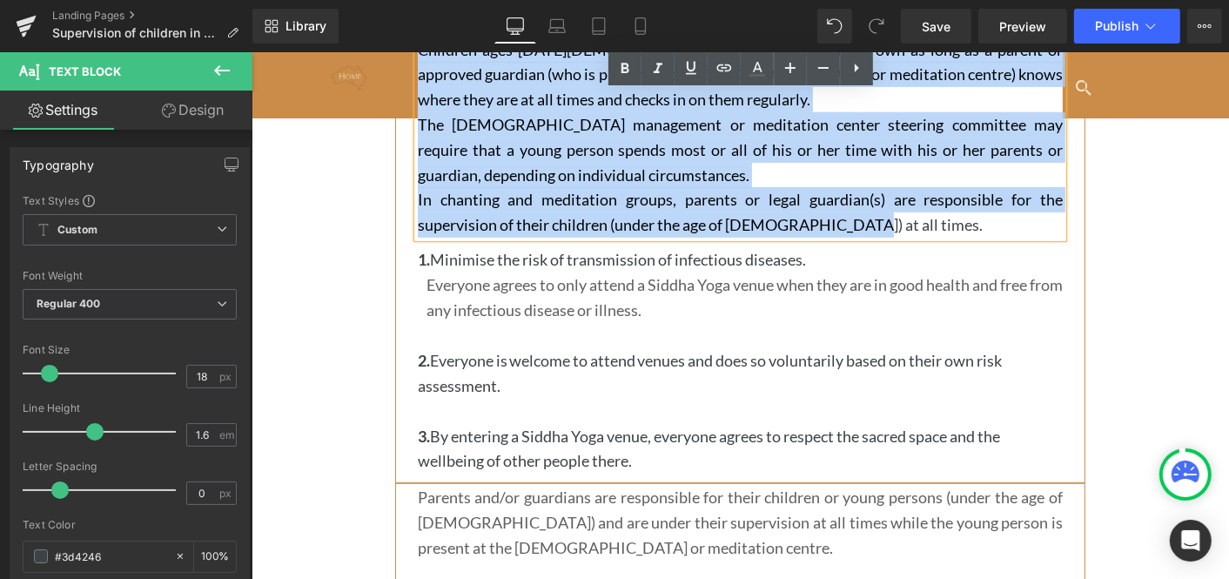
drag, startPoint x: 417, startPoint y: 307, endPoint x: 862, endPoint y: 227, distance: 452.7
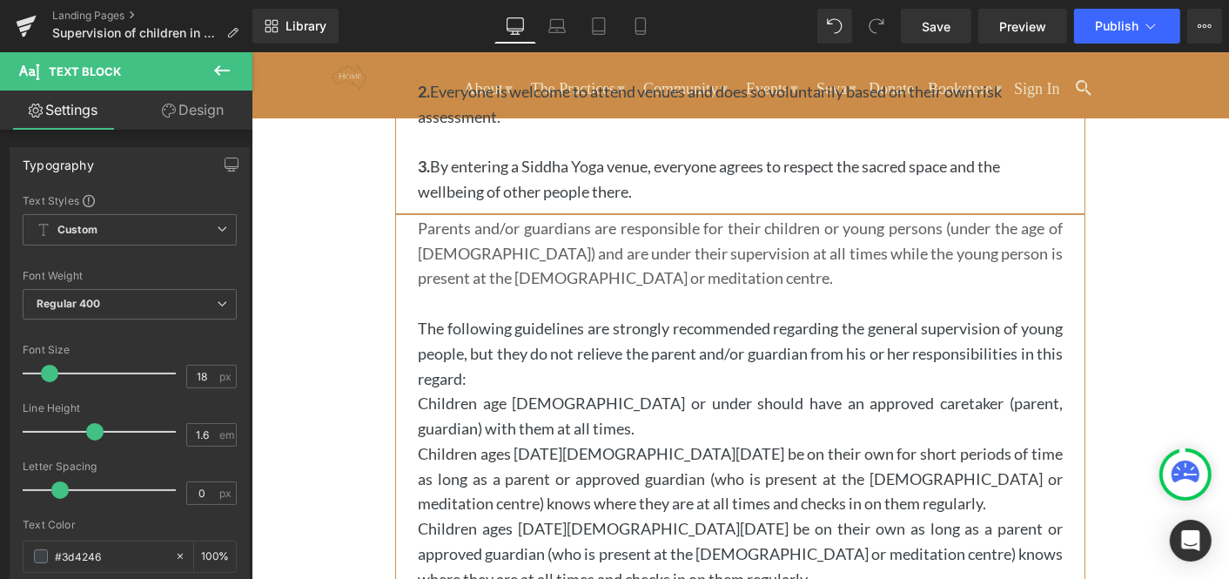
scroll to position [532, 0]
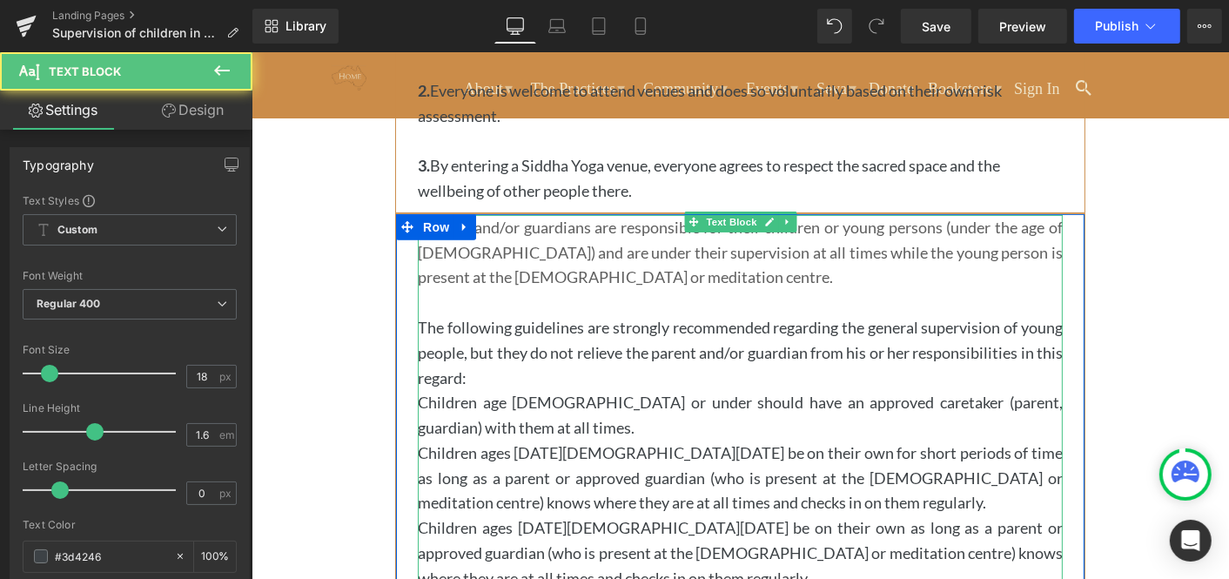
drag, startPoint x: 460, startPoint y: 425, endPoint x: 423, endPoint y: 403, distance: 42.5
click at [423, 403] on p "Children age [DEMOGRAPHIC_DATA] or under should have an approved caretaker (par…" at bounding box center [739, 414] width 645 height 50
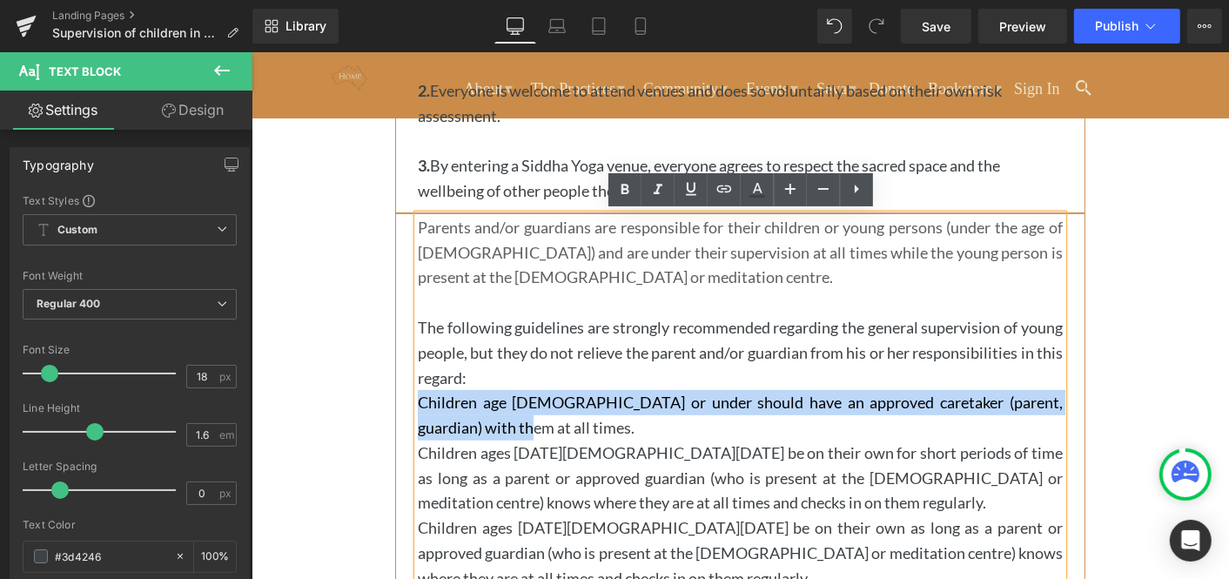
drag, startPoint x: 462, startPoint y: 423, endPoint x: 419, endPoint y: 400, distance: 48.3
click at [419, 400] on p "Children age [DEMOGRAPHIC_DATA] or under should have an approved caretaker (par…" at bounding box center [739, 414] width 645 height 50
copy p "Children age [DEMOGRAPHIC_DATA] or under should have an approved caretaker (par…"
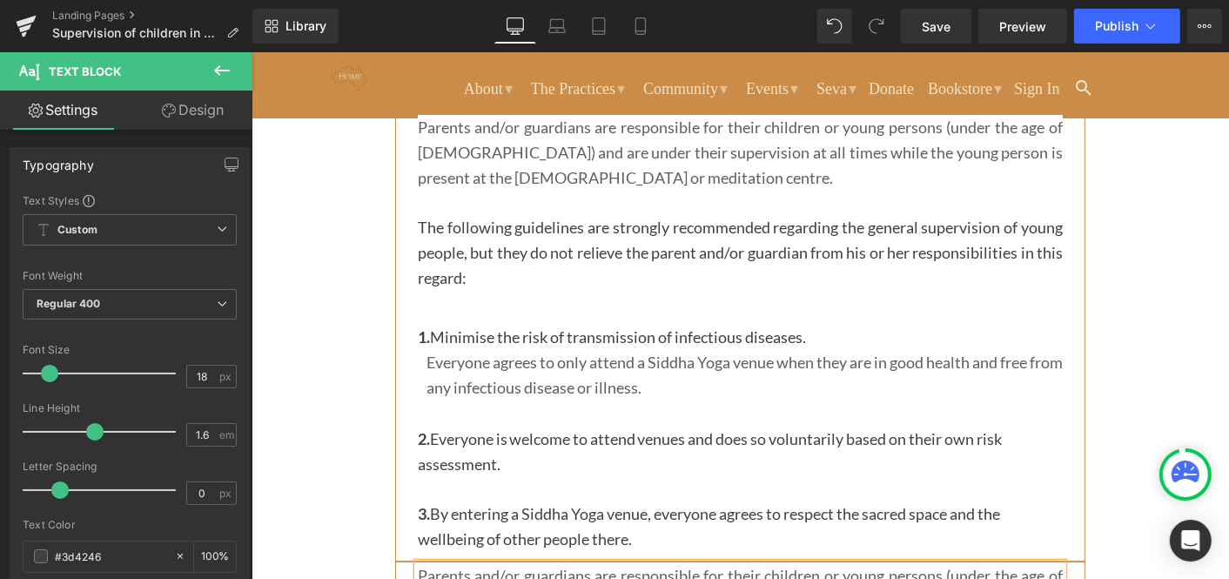
scroll to position [183, 0]
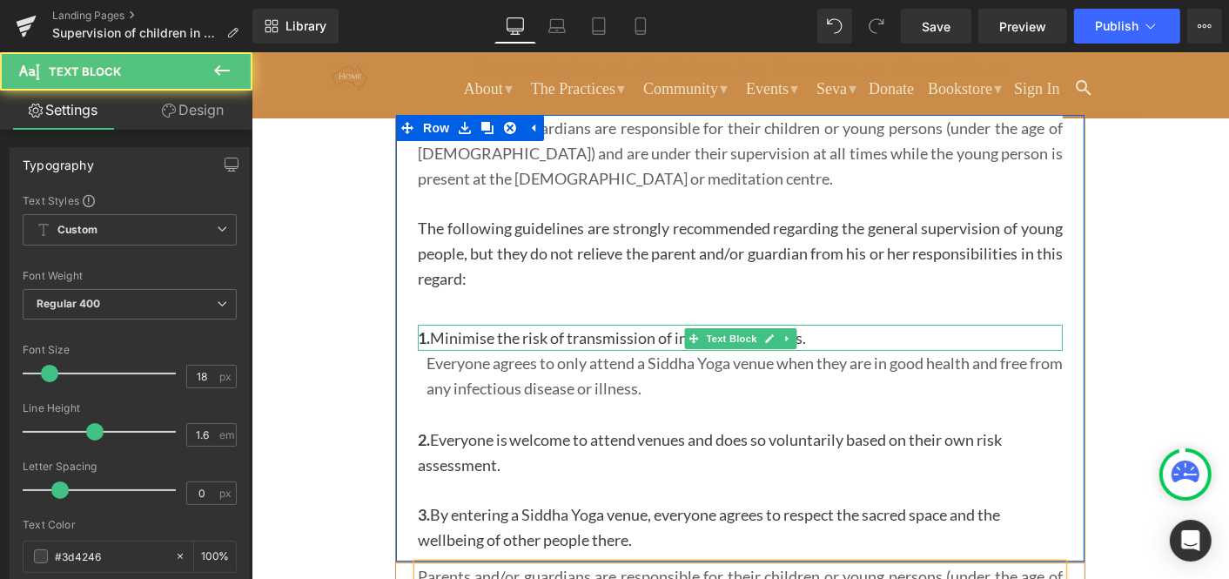
click at [435, 332] on p "1. Minimise the risk of transmission of infectious diseases." at bounding box center [739, 337] width 645 height 25
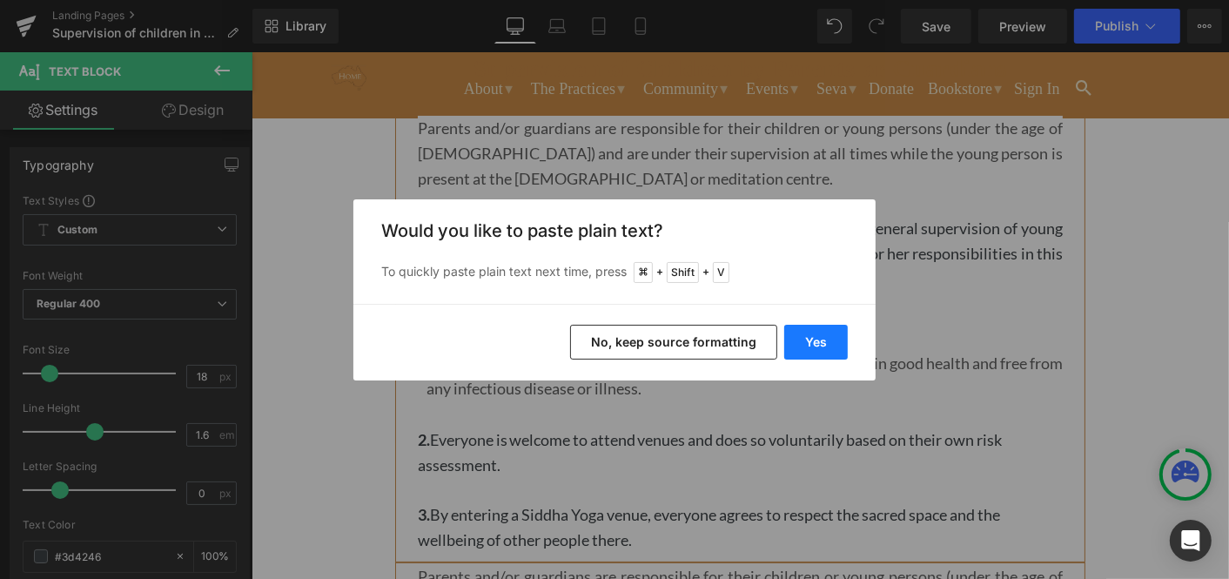
click at [812, 338] on button "Yes" at bounding box center [816, 342] width 64 height 35
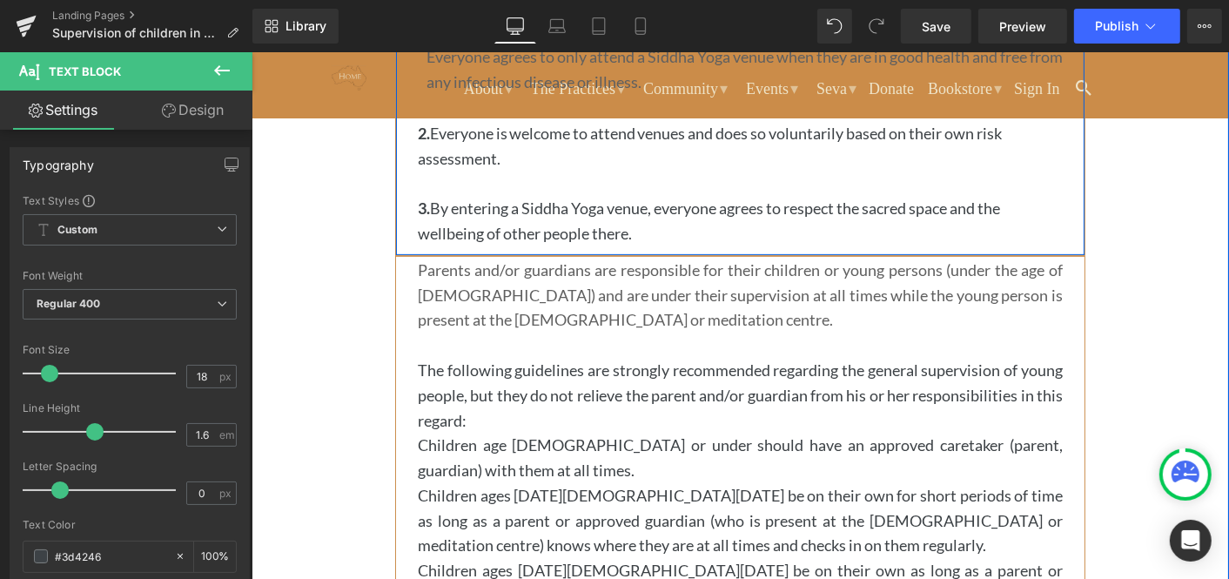
scroll to position [495, 0]
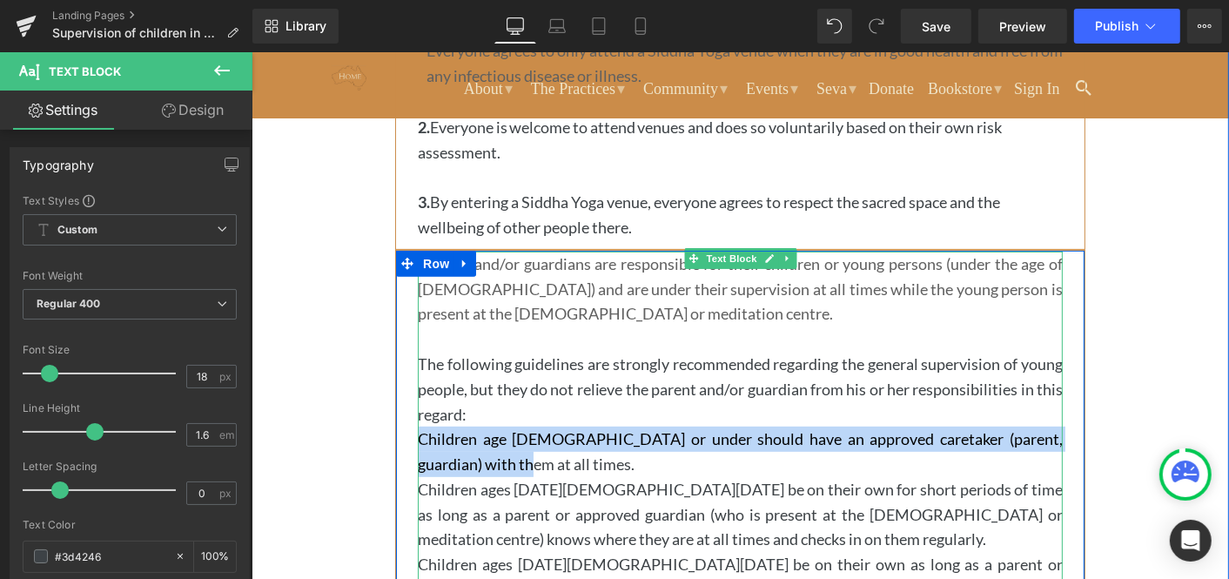
drag, startPoint x: 460, startPoint y: 461, endPoint x: 421, endPoint y: 442, distance: 43.6
click at [421, 442] on p "Children age [DEMOGRAPHIC_DATA] or under should have an approved caretaker (par…" at bounding box center [739, 451] width 645 height 50
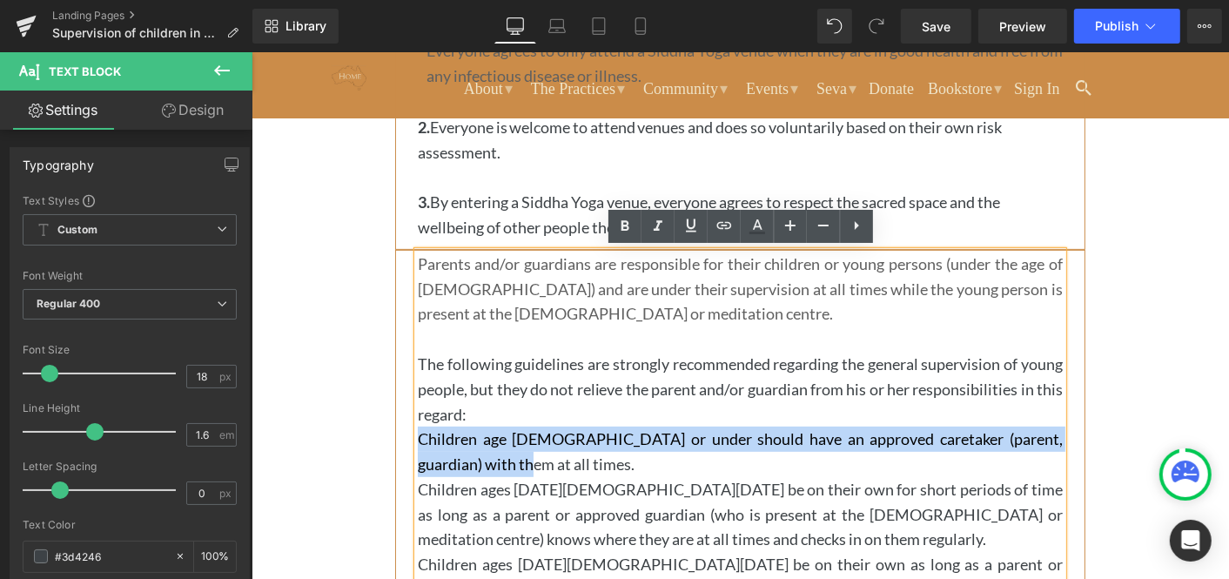
copy p "Children age [DEMOGRAPHIC_DATA] or under should have an approved caretaker (par…"
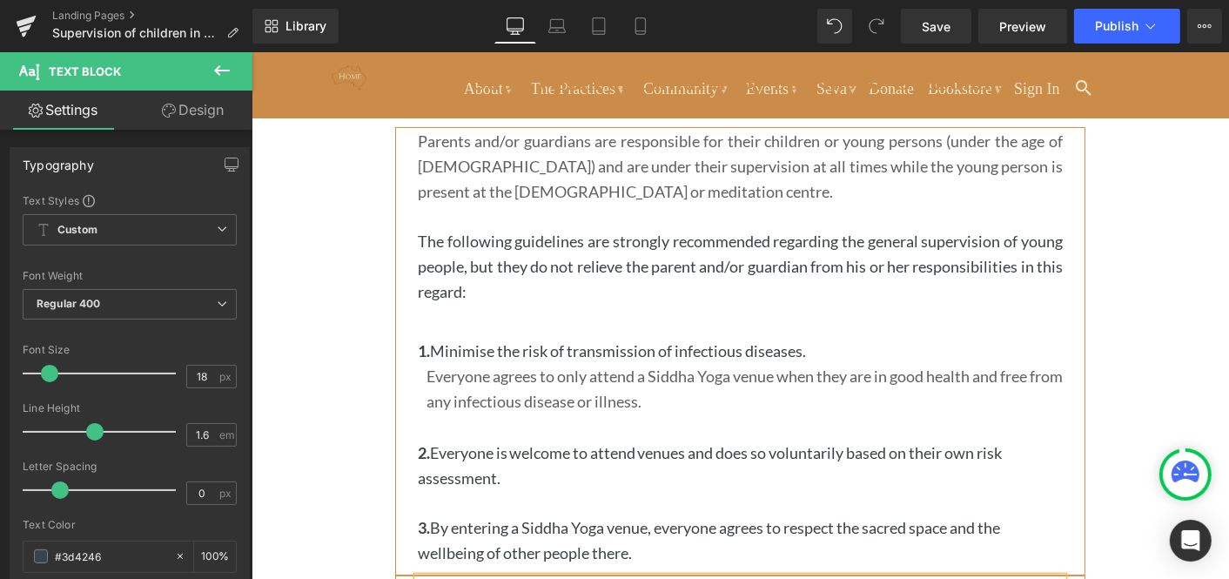
scroll to position [158, 0]
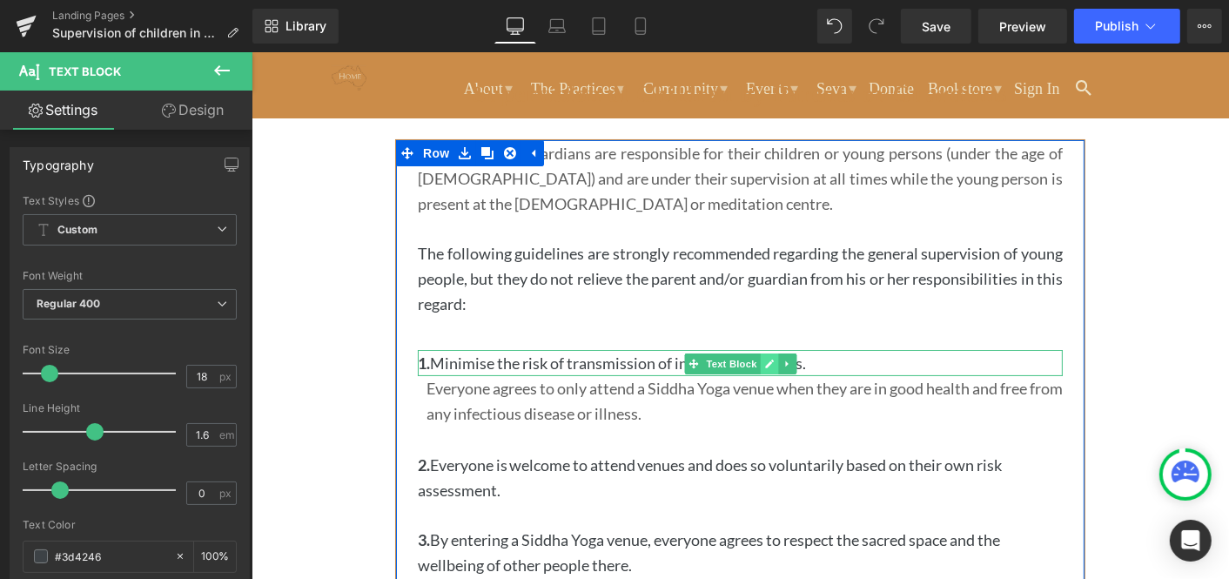
click at [769, 362] on icon at bounding box center [768, 363] width 10 height 10
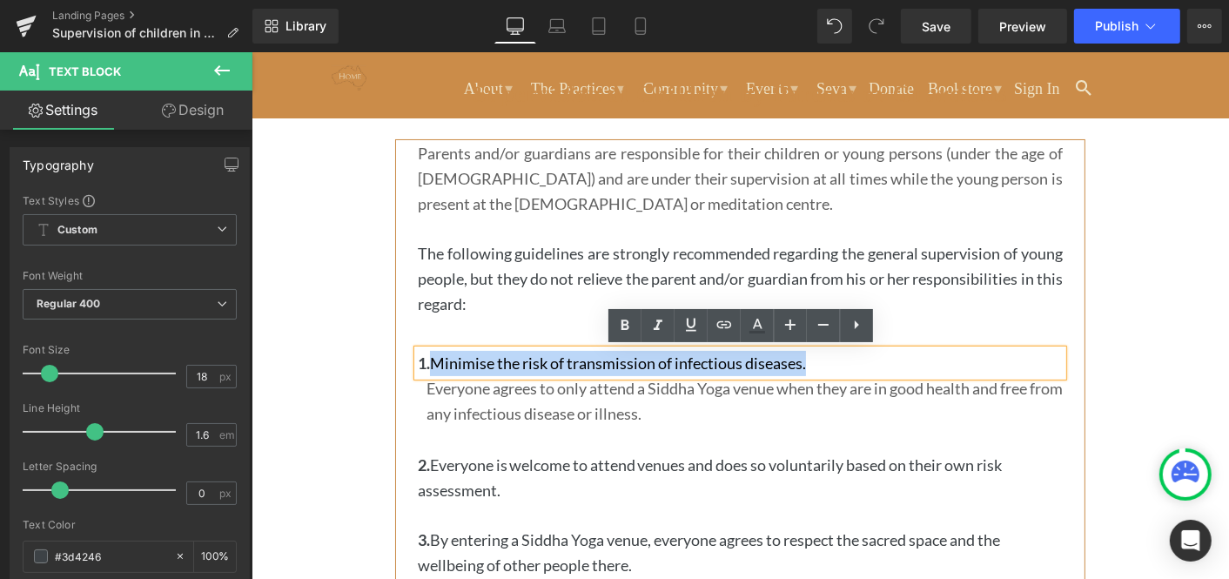
drag, startPoint x: 812, startPoint y: 364, endPoint x: 433, endPoint y: 362, distance: 378.6
click at [433, 362] on p "1. Minimise the risk of transmission of infectious diseases." at bounding box center [739, 362] width 645 height 25
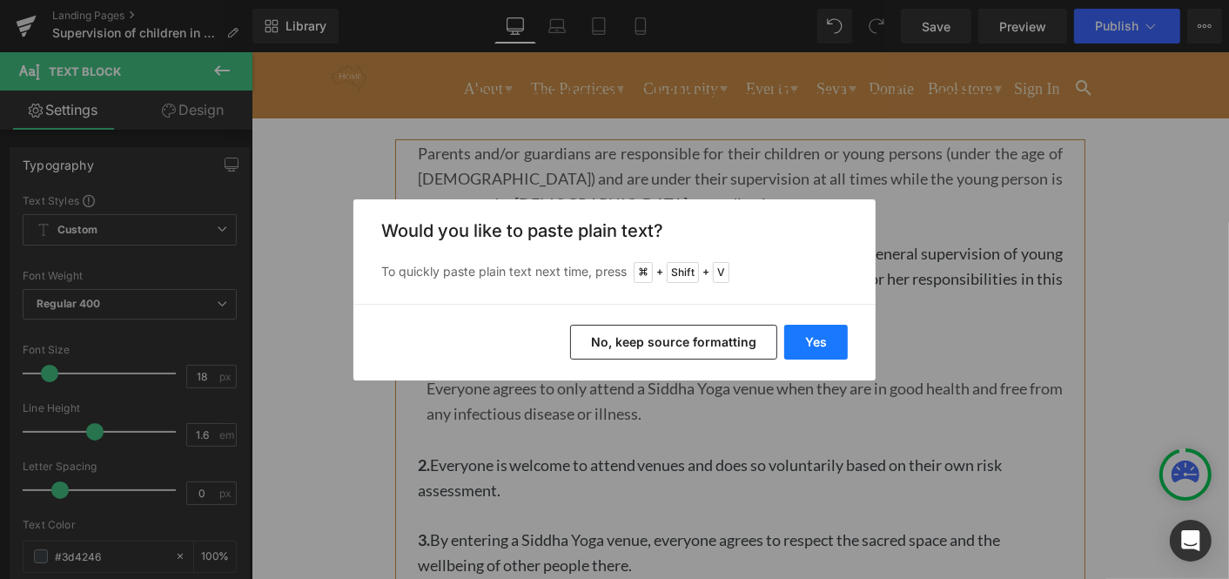
click at [818, 339] on button "Yes" at bounding box center [816, 342] width 64 height 35
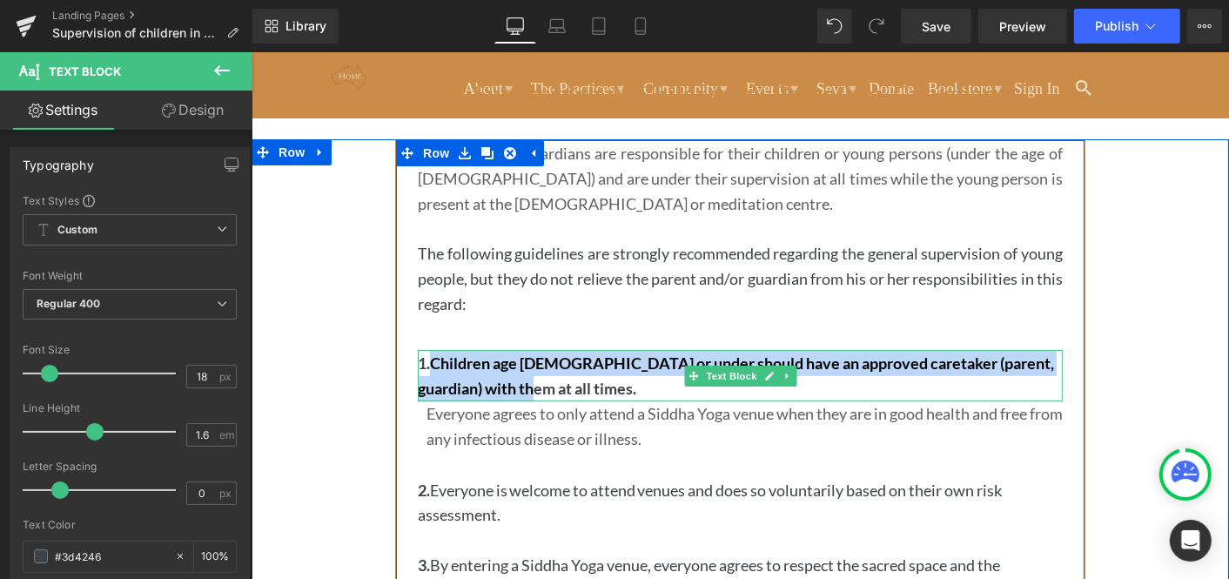
drag, startPoint x: 496, startPoint y: 386, endPoint x: 431, endPoint y: 364, distance: 69.1
click at [431, 364] on p "1.Children age [DEMOGRAPHIC_DATA] or under should have an approved caretaker (p…" at bounding box center [739, 375] width 645 height 50
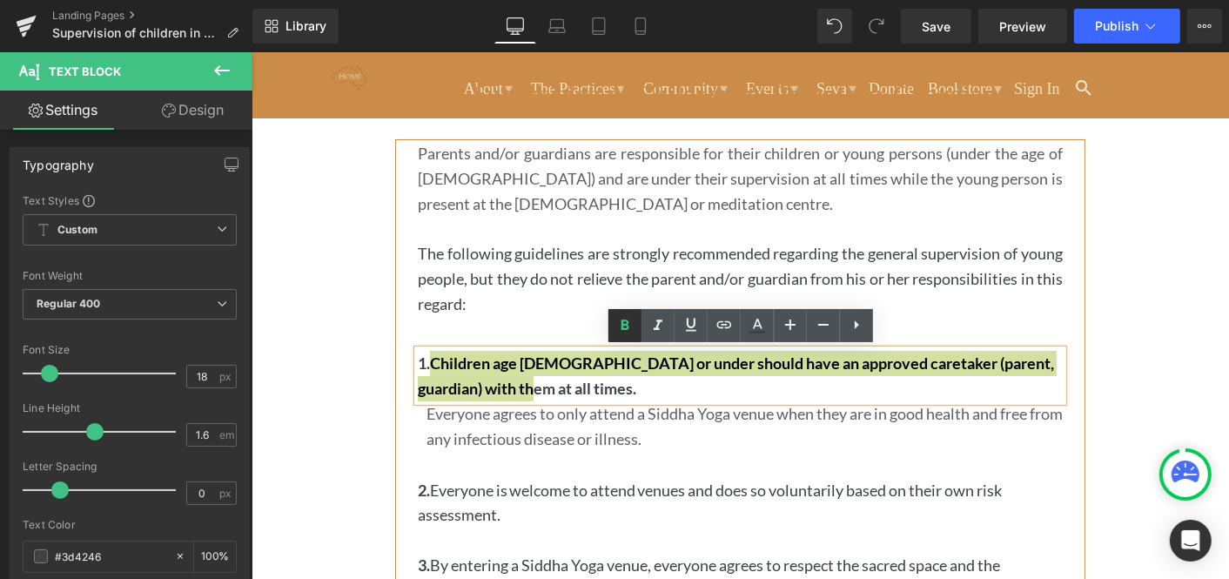
click at [624, 324] on icon at bounding box center [625, 325] width 8 height 10
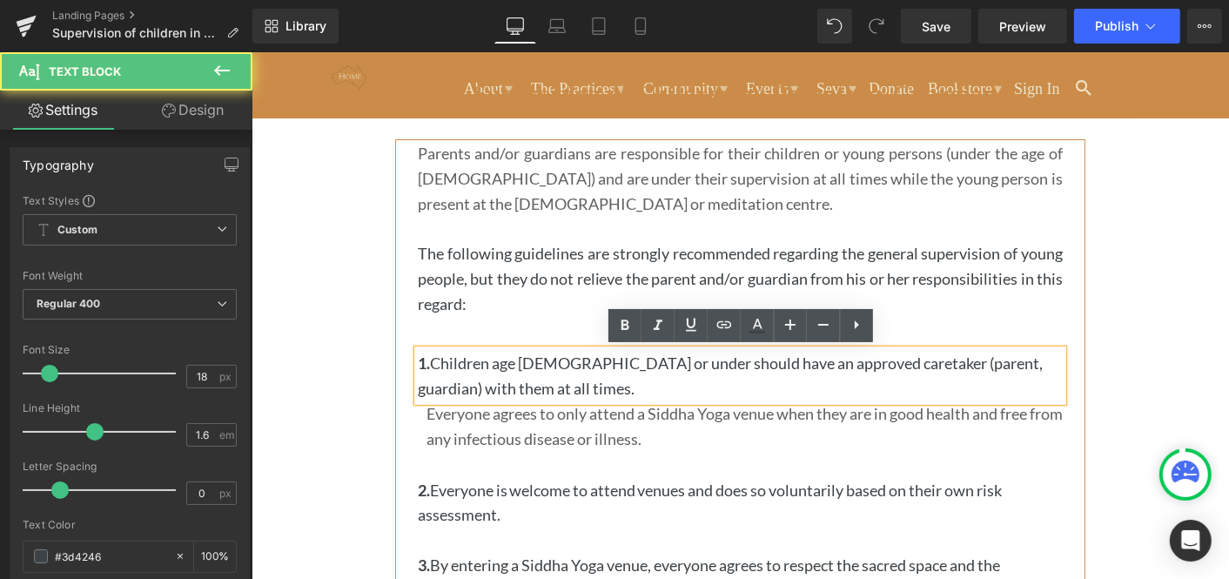
click at [431, 364] on p "1. Children age [DEMOGRAPHIC_DATA] or under should have an approved caretaker (…" at bounding box center [739, 375] width 645 height 50
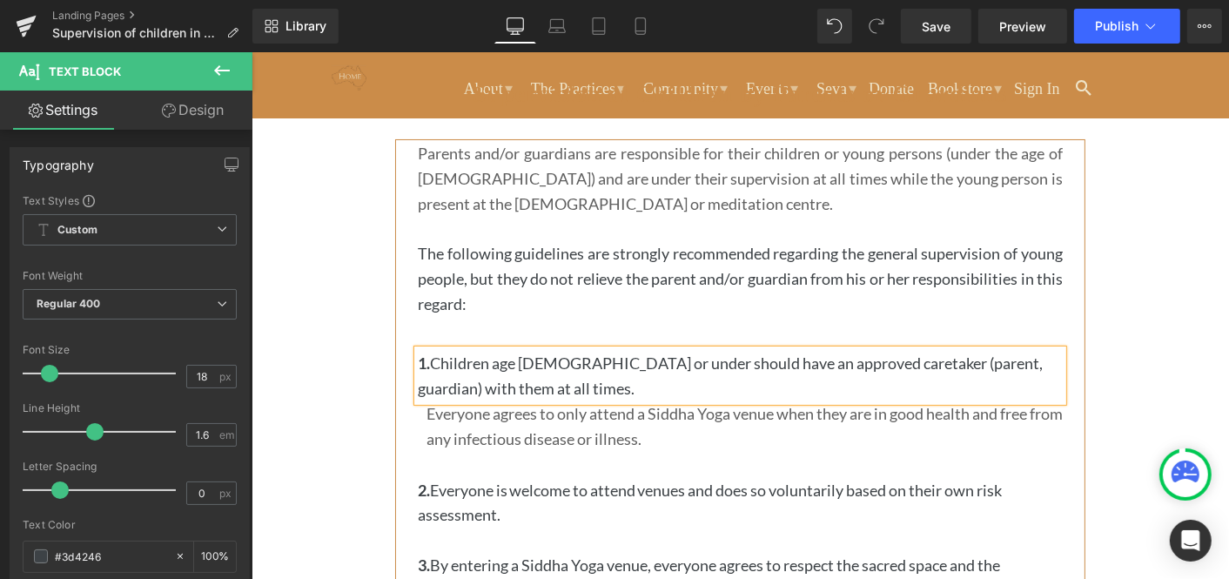
drag, startPoint x: 433, startPoint y: 363, endPoint x: 417, endPoint y: 362, distance: 16.6
click at [417, 362] on p "1. Children age [DEMOGRAPHIC_DATA] or under should have an approved caretaker (…" at bounding box center [739, 375] width 645 height 50
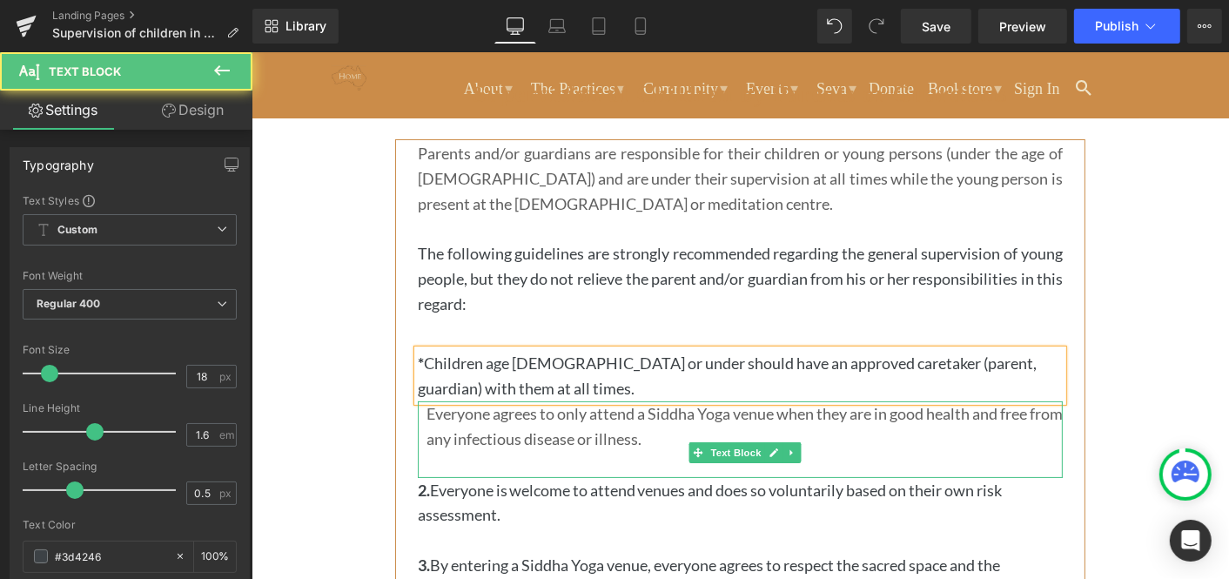
click at [671, 432] on font "Everyone agrees to only attend a Siddha Yoga venue when they are in good health…" at bounding box center [744, 425] width 636 height 44
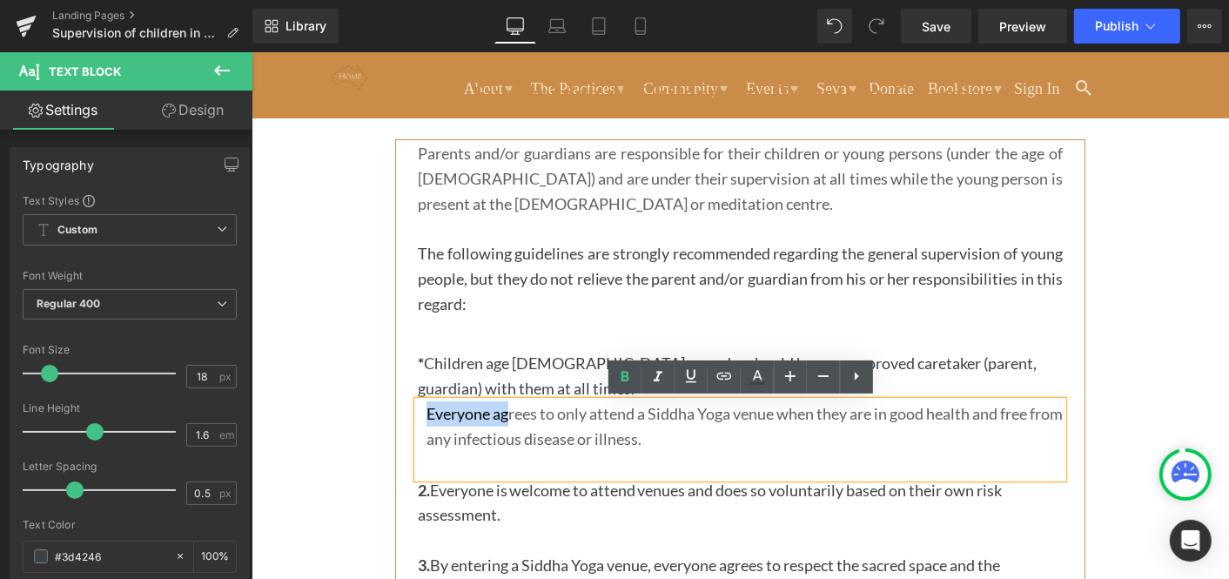
drag, startPoint x: 418, startPoint y: 406, endPoint x: 506, endPoint y: 421, distance: 89.1
click at [506, 421] on div "Everyone agrees to only attend a Siddha Yoga venue when they are in good health…" at bounding box center [739, 438] width 645 height 77
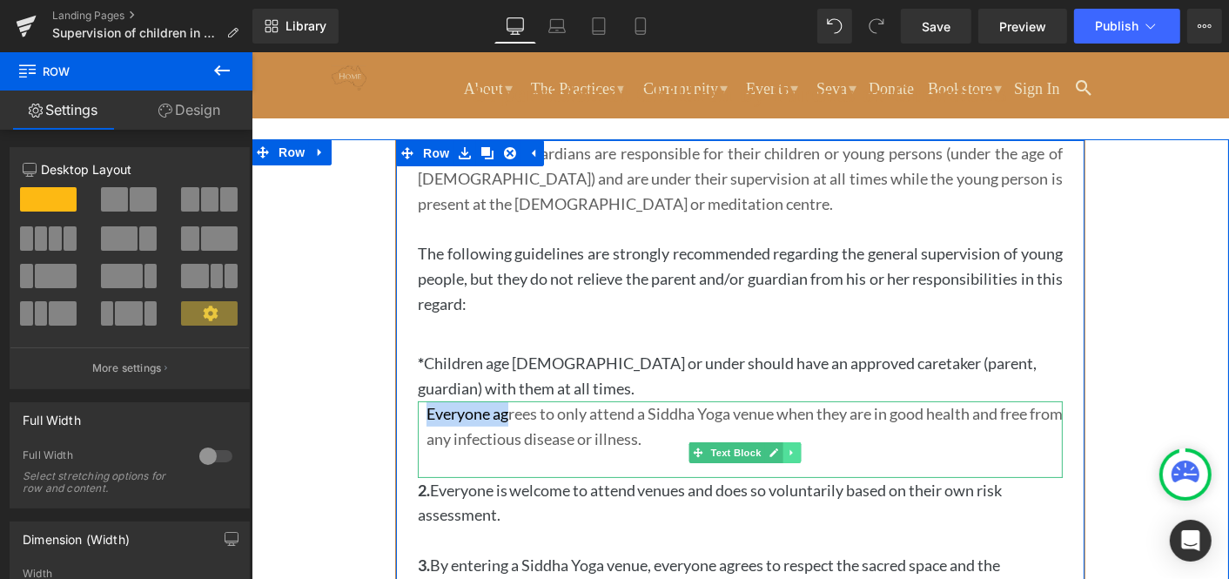
click at [788, 448] on icon at bounding box center [789, 451] width 3 height 6
click at [796, 448] on icon at bounding box center [800, 451] width 10 height 10
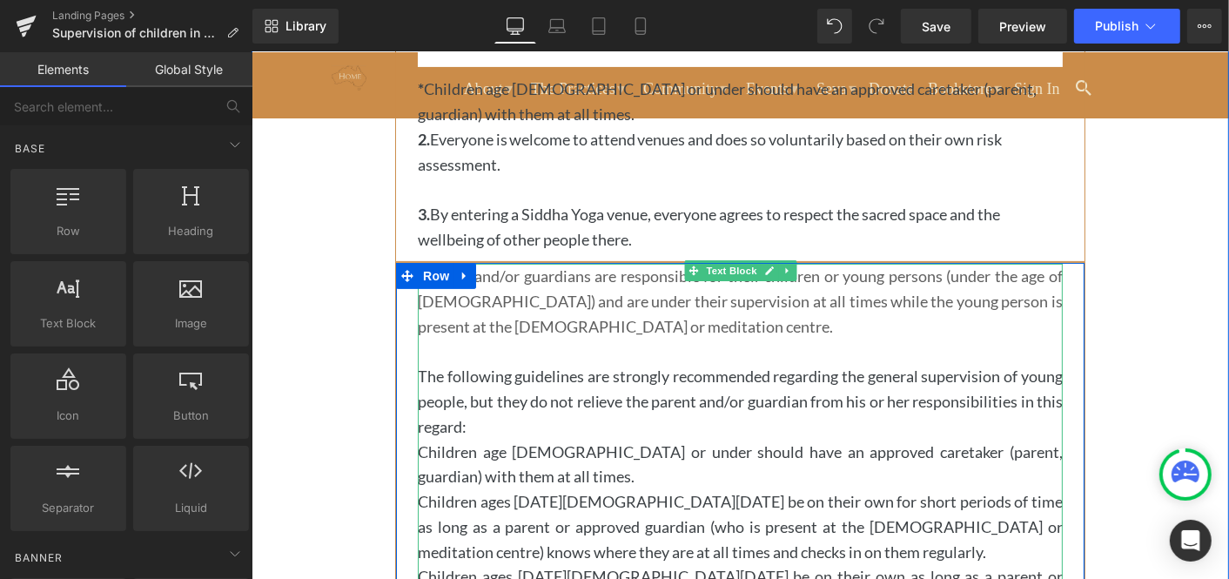
scroll to position [469, 0]
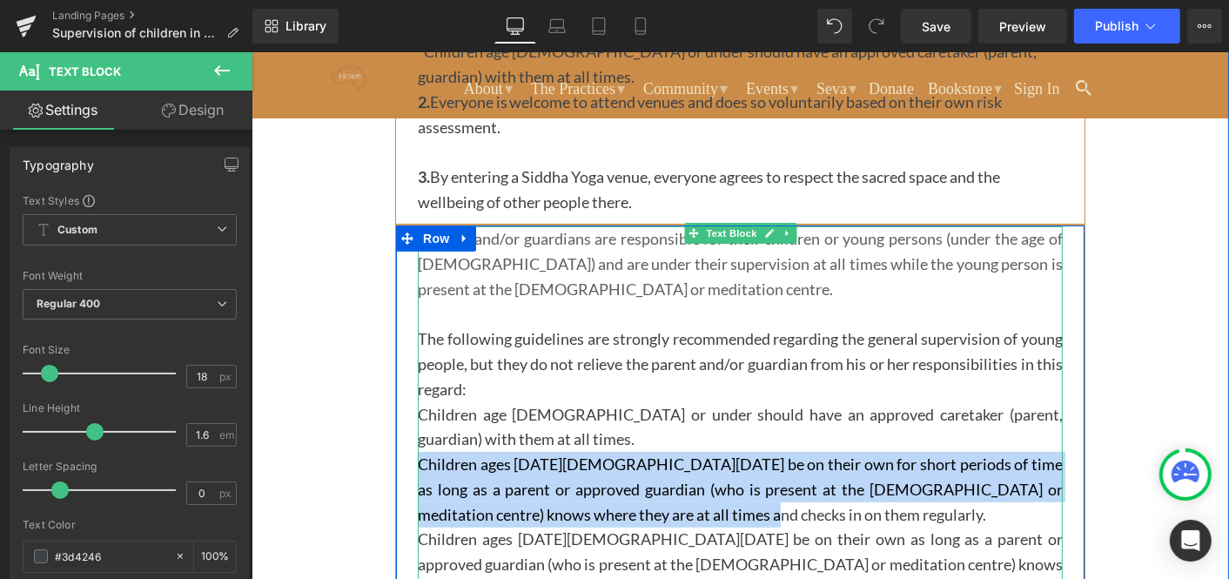
drag, startPoint x: 717, startPoint y: 510, endPoint x: 421, endPoint y: 465, distance: 299.3
click at [421, 465] on p "Children ages [DATE][DEMOGRAPHIC_DATA][DATE] be on their own for short periods …" at bounding box center [739, 488] width 645 height 75
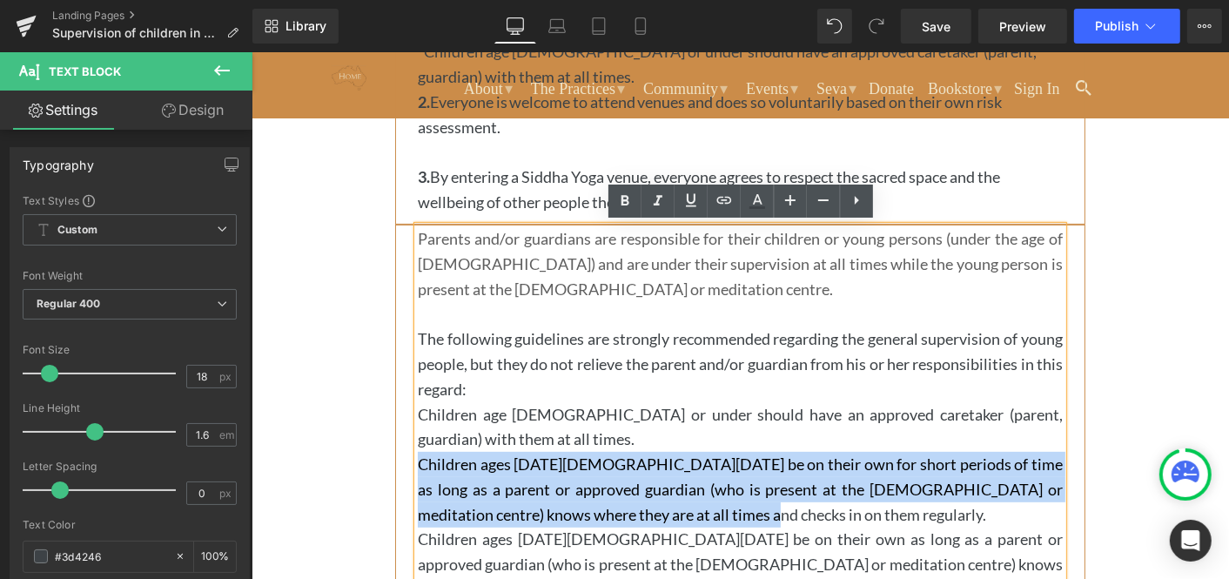
copy p "Children ages [DATE][DEMOGRAPHIC_DATA][DATE] be on their own for short periods …"
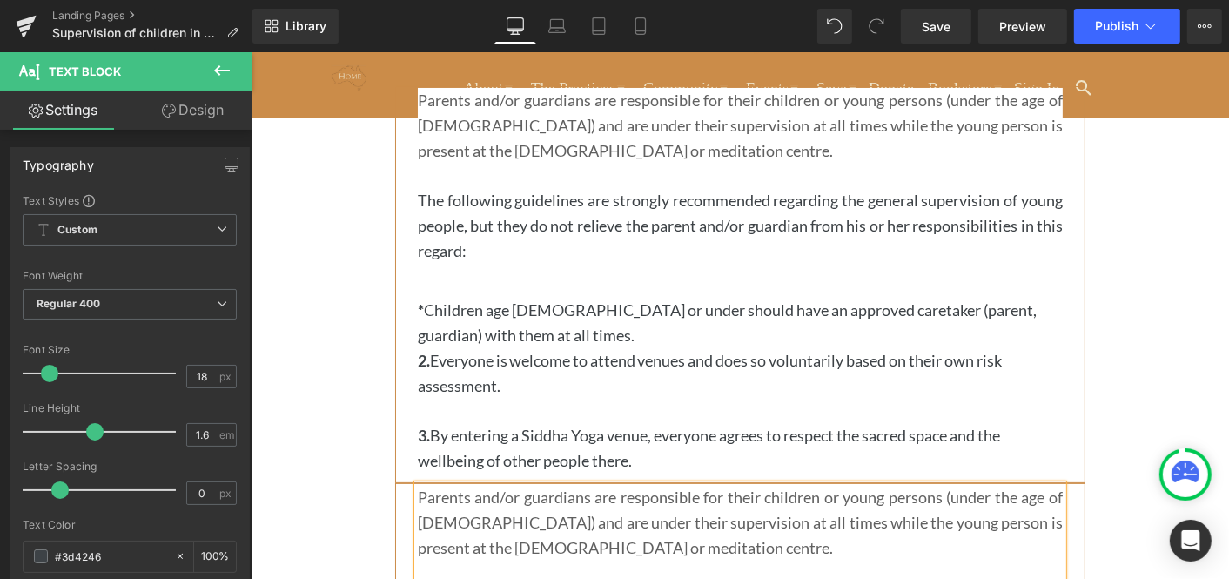
scroll to position [206, 0]
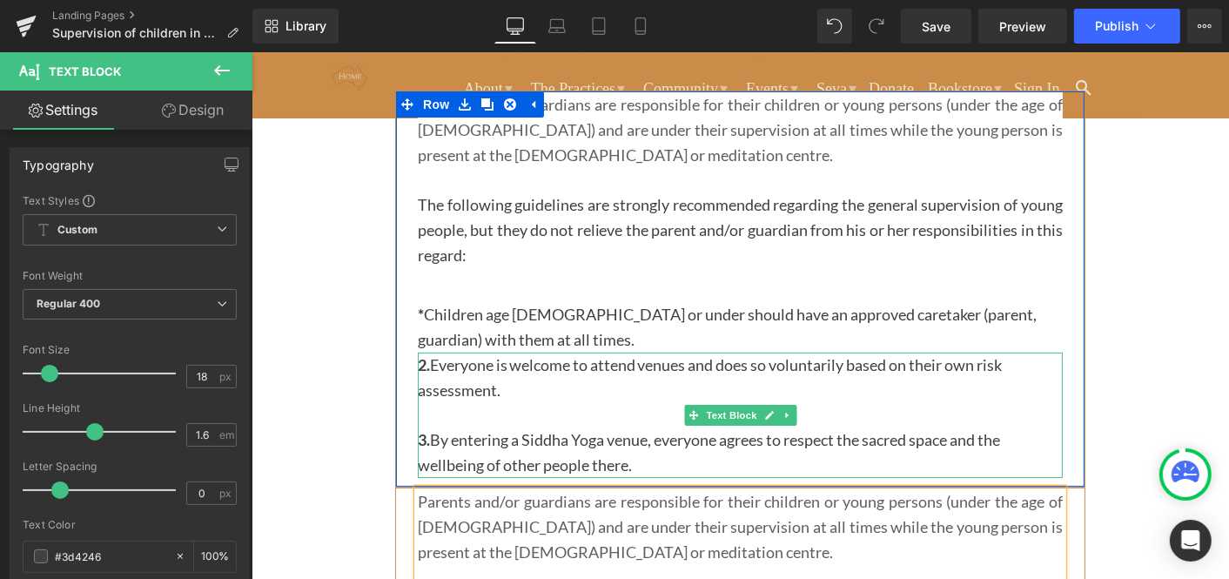
click at [500, 371] on p "2. Everyone is welcome to attend venues and does so voluntarily based on their …" at bounding box center [739, 389] width 645 height 75
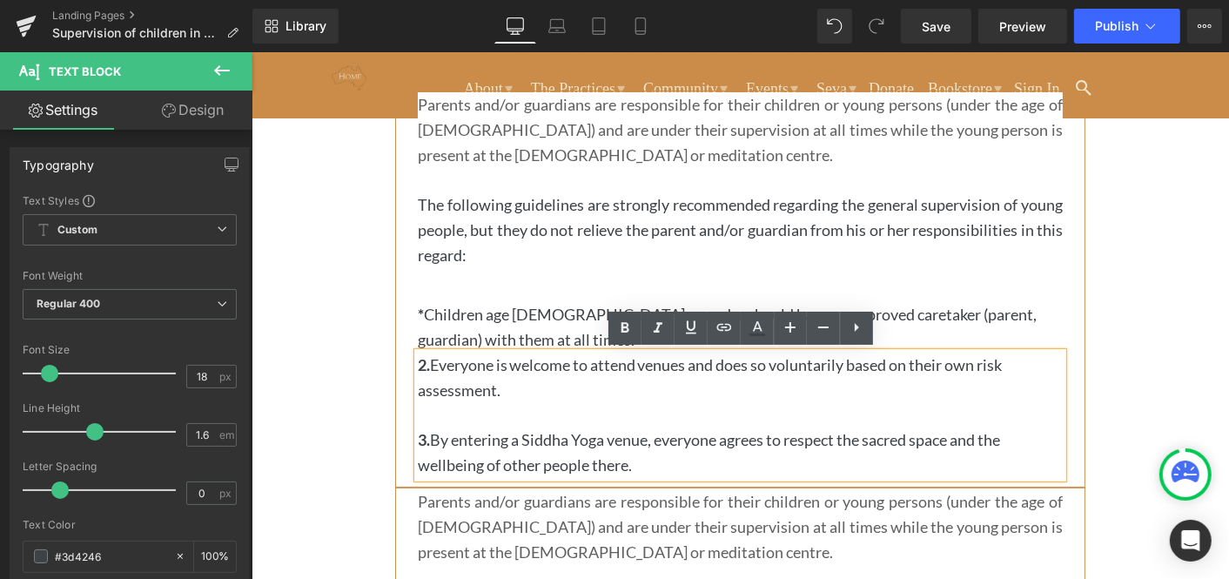
click at [501, 389] on p "2. Everyone is welcome to attend venues and does so voluntarily based on their …" at bounding box center [739, 389] width 645 height 75
drag, startPoint x: 487, startPoint y: 389, endPoint x: 434, endPoint y: 369, distance: 56.7
click at [434, 369] on p "2. Everyone is welcome to attend venues and does so voluntarily based on their …" at bounding box center [739, 389] width 645 height 75
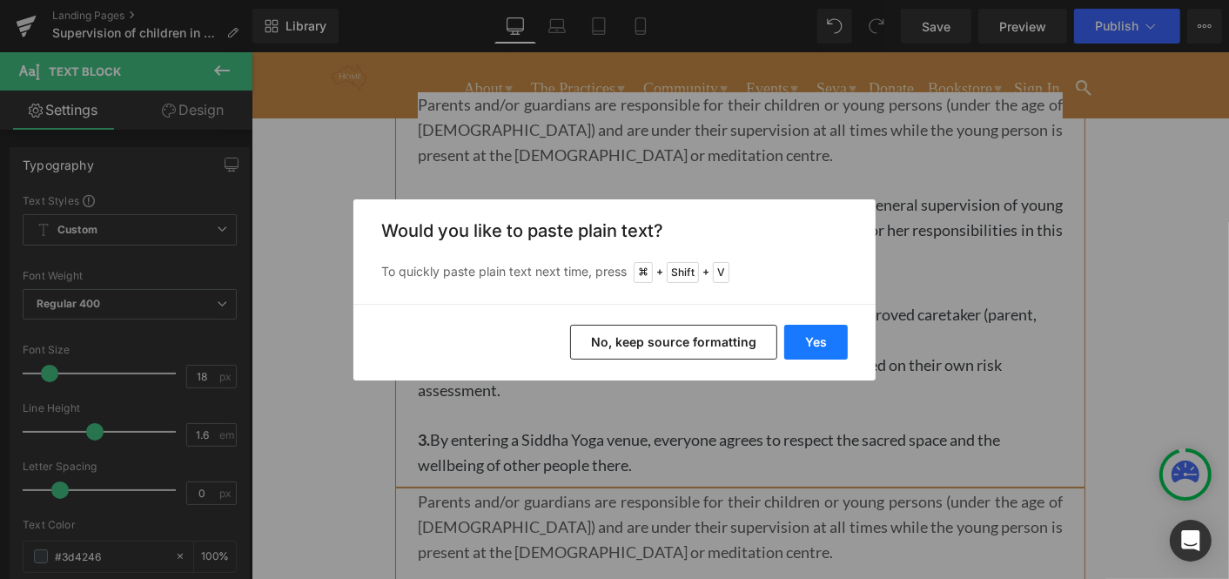
click at [820, 336] on button "Yes" at bounding box center [816, 342] width 64 height 35
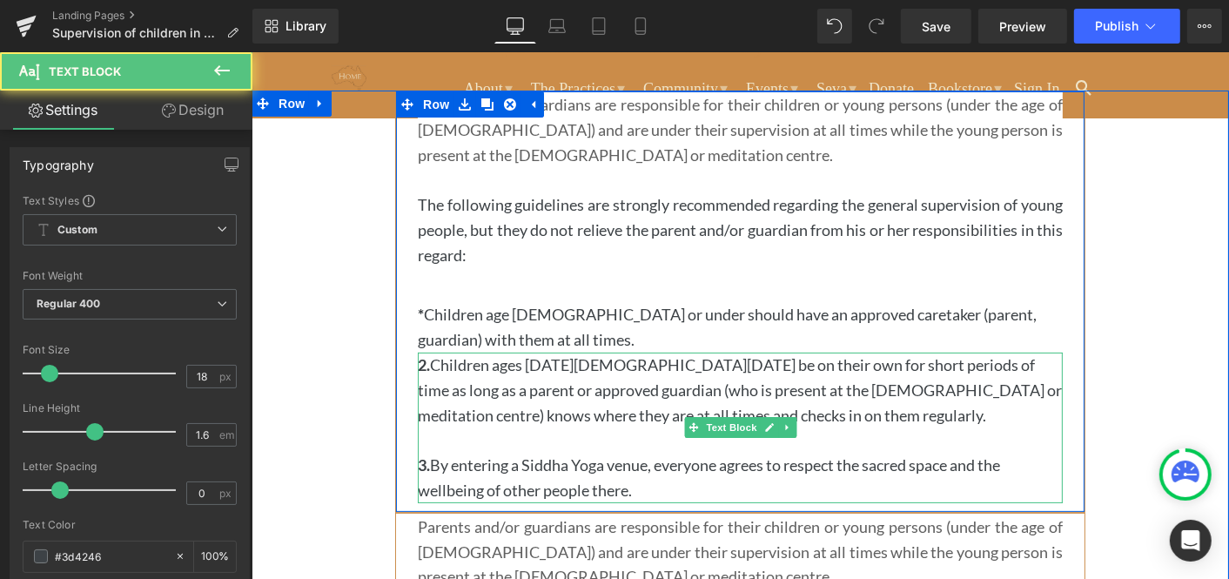
click at [431, 366] on p "2. Children ages [DATE][DEMOGRAPHIC_DATA][DATE] be on their own for short perio…" at bounding box center [739, 402] width 645 height 100
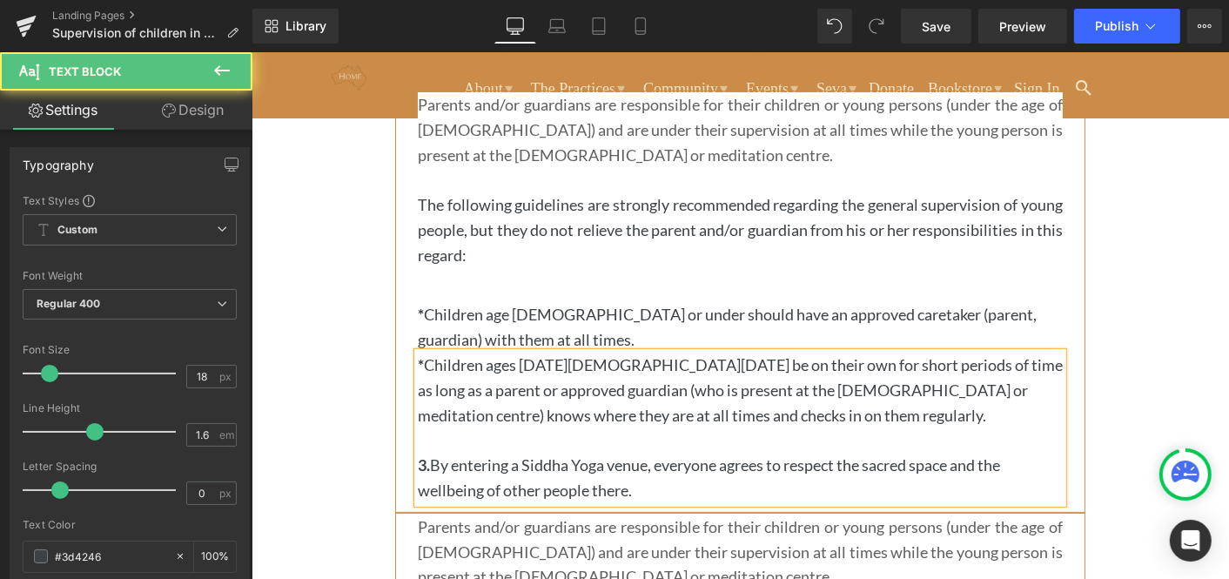
click at [589, 440] on p "* Children ages [DATE][DEMOGRAPHIC_DATA][DATE] be on their own for short period…" at bounding box center [739, 402] width 645 height 100
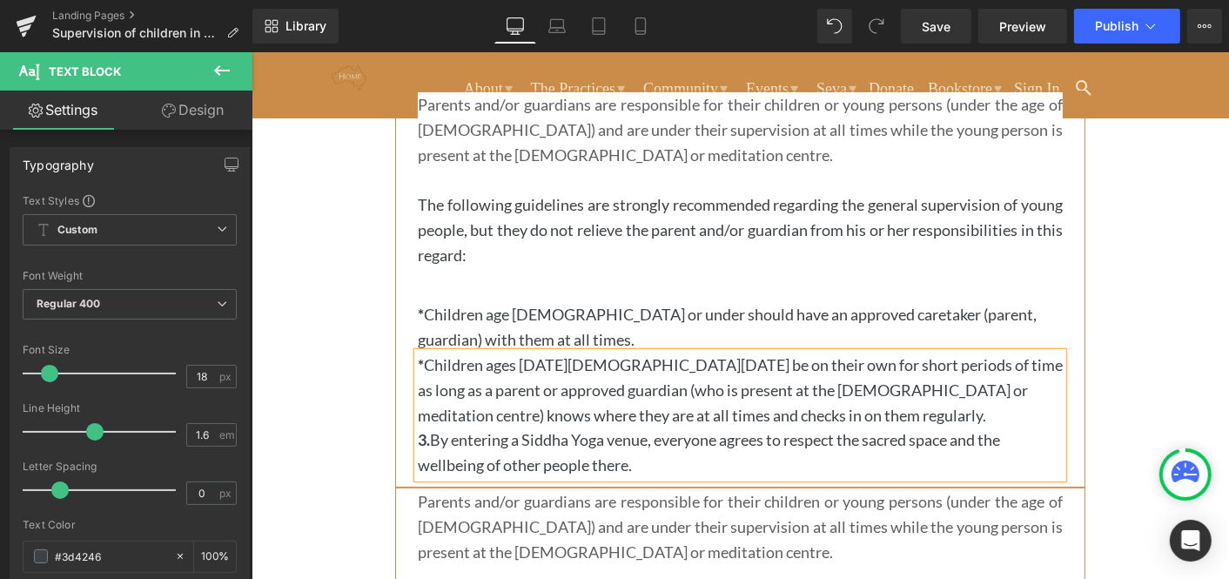
drag, startPoint x: 634, startPoint y: 462, endPoint x: 436, endPoint y: 444, distance: 199.3
click at [436, 444] on p "3. By entering a Siddha Yoga venue, everyone agrees to respect the sacred space…" at bounding box center [739, 451] width 645 height 50
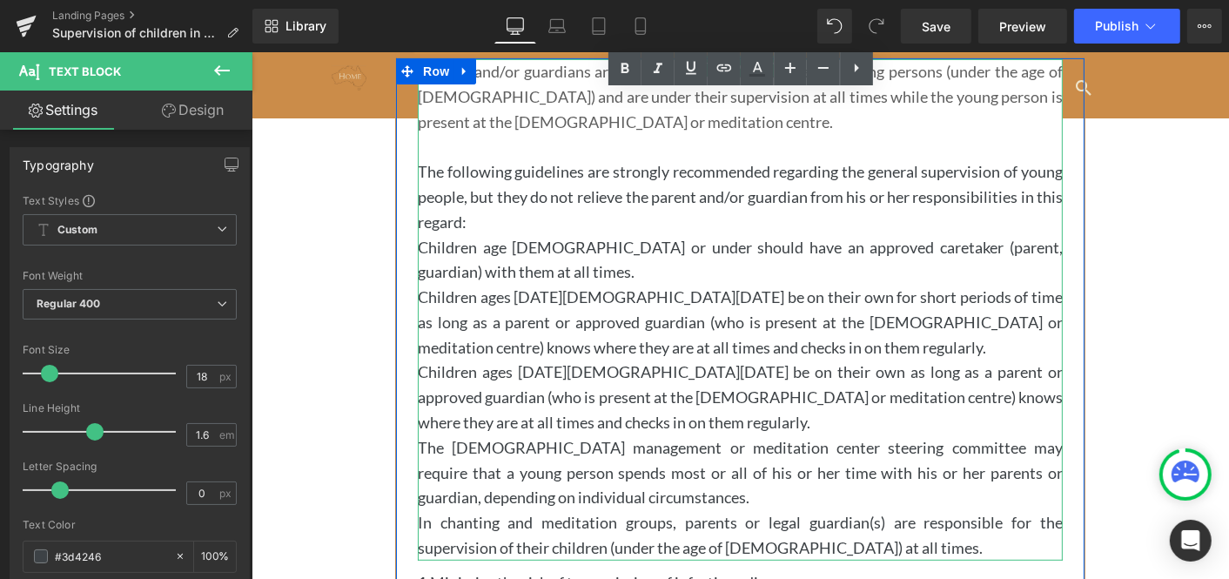
scroll to position [641, 0]
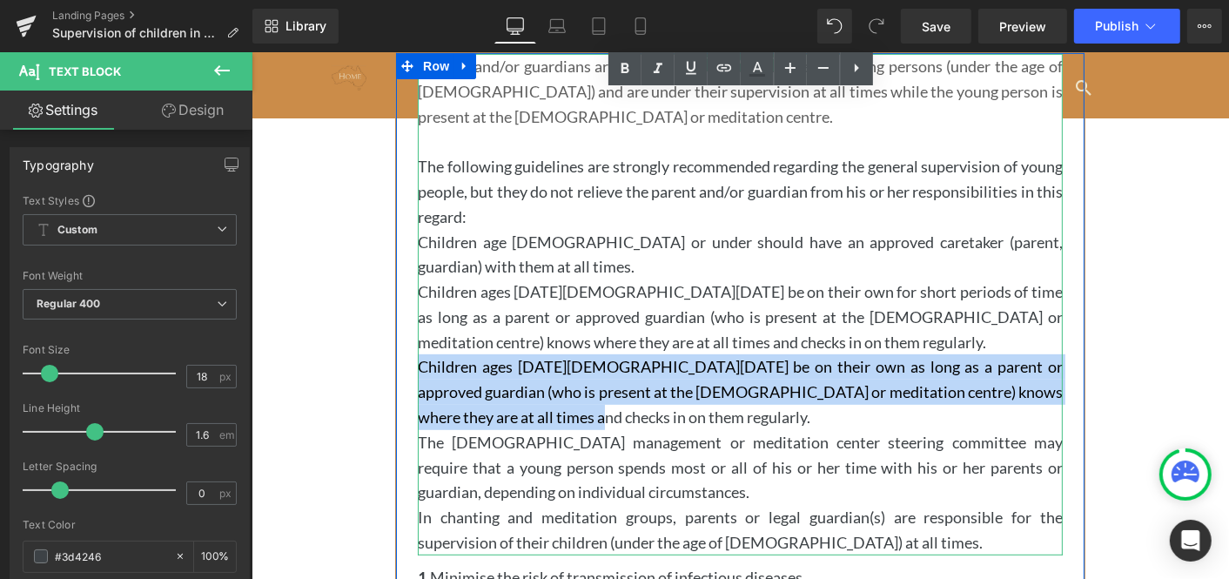
drag, startPoint x: 524, startPoint y: 418, endPoint x: 421, endPoint y: 371, distance: 112.9
click at [421, 371] on p "Children ages [DATE][DEMOGRAPHIC_DATA][DATE] be on their own as long as a paren…" at bounding box center [739, 390] width 645 height 75
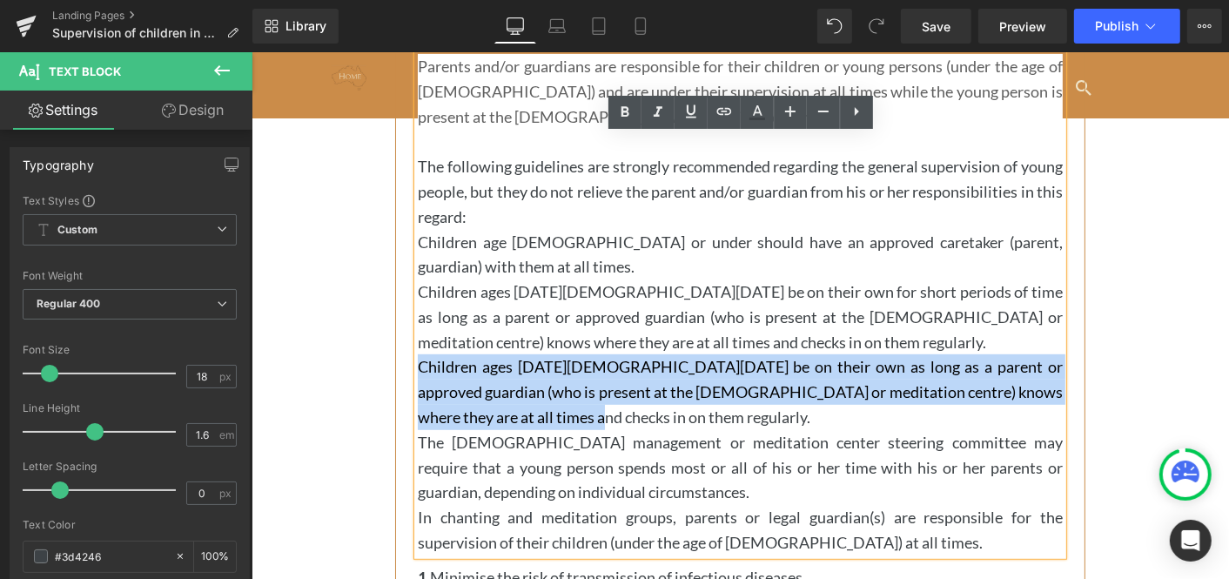
copy p "Children ages [DATE][DEMOGRAPHIC_DATA][DATE] be on their own as long as a paren…"
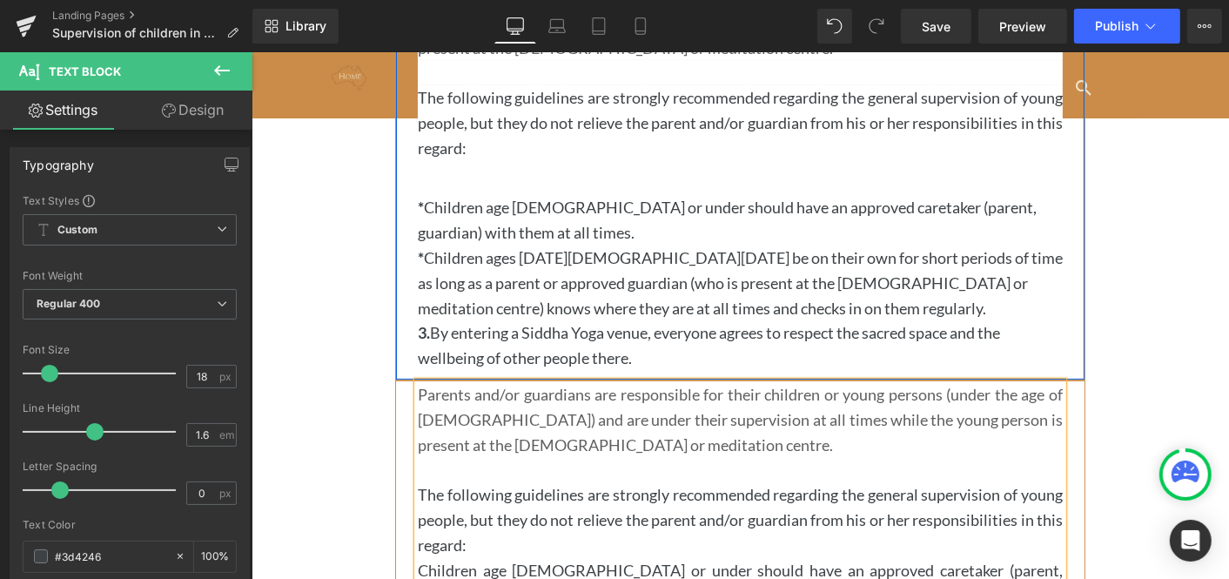
scroll to position [304, 0]
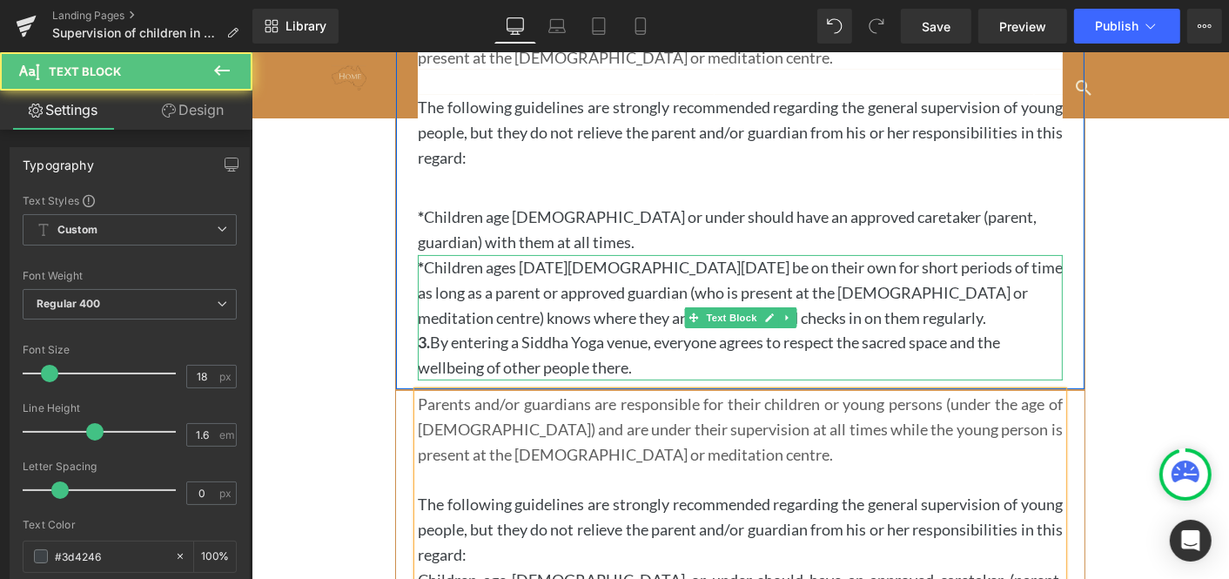
click at [634, 366] on p "3. By entering a Siddha Yoga venue, everyone agrees to respect the sacred space…" at bounding box center [739, 354] width 645 height 50
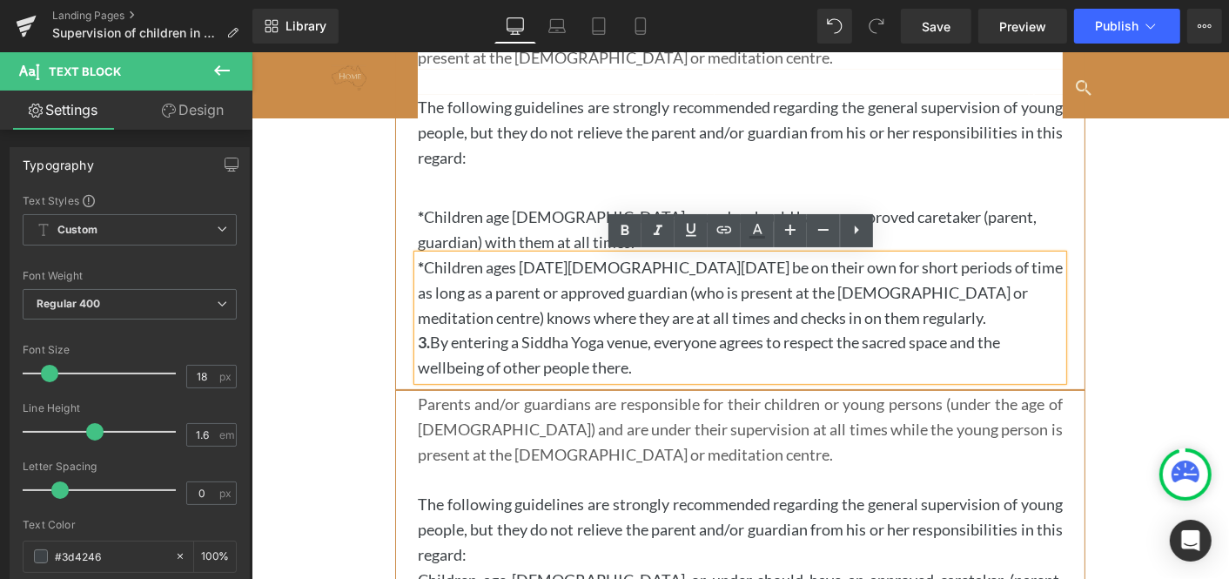
drag, startPoint x: 637, startPoint y: 366, endPoint x: 438, endPoint y: 346, distance: 200.4
click at [438, 346] on p "3. By entering a Siddha Yoga venue, everyone agrees to respect the sacred space…" at bounding box center [739, 354] width 645 height 50
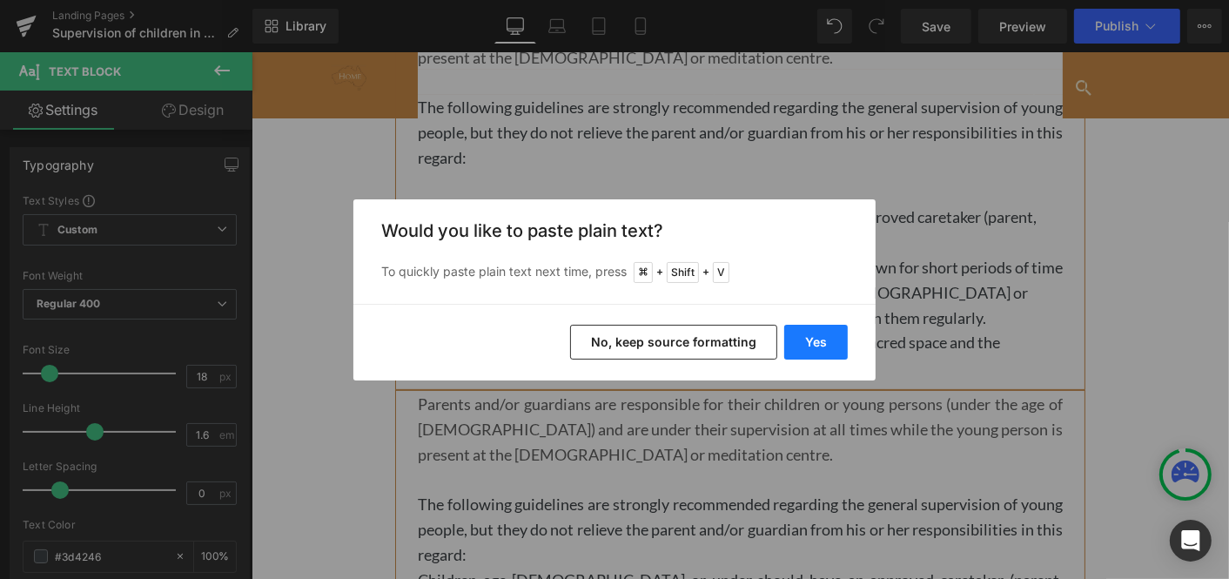
click at [819, 342] on button "Yes" at bounding box center [816, 342] width 64 height 35
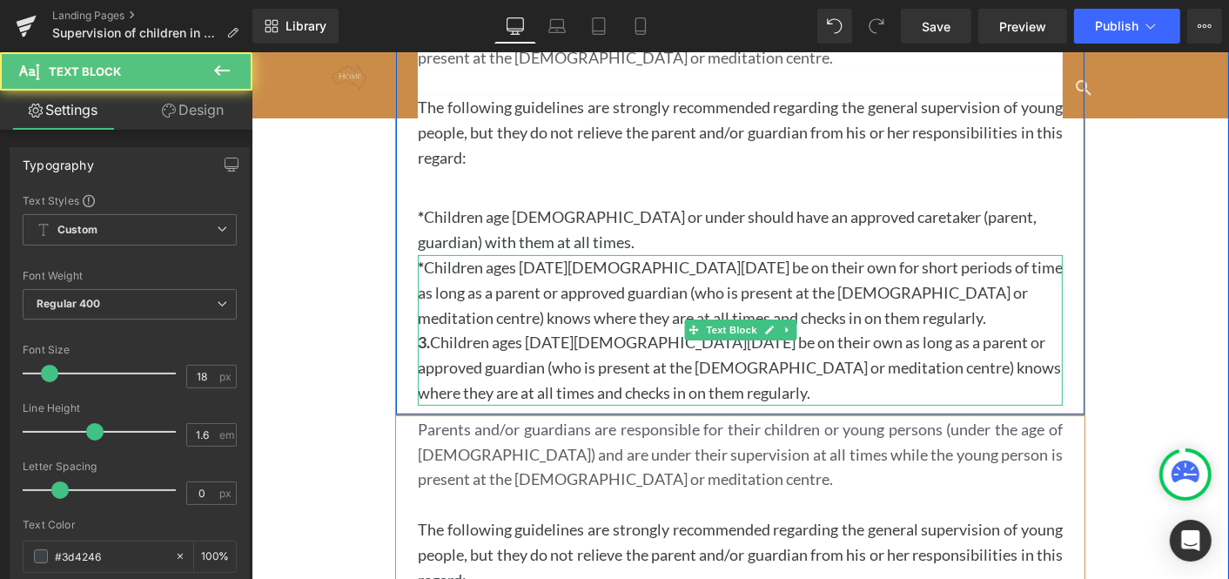
click at [436, 346] on p "3. Children ages [DATE][DEMOGRAPHIC_DATA][DATE] be on their own as long as a pa…" at bounding box center [739, 366] width 645 height 75
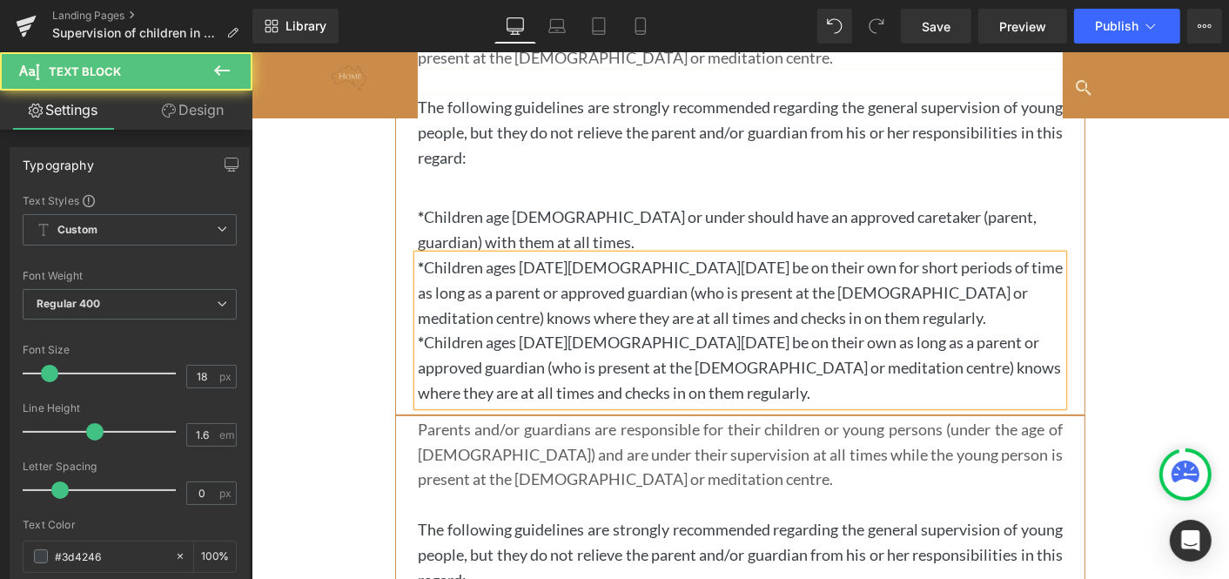
click at [528, 389] on p "* Children ages [DATE][DEMOGRAPHIC_DATA][DATE] be on their own as long as a par…" at bounding box center [739, 366] width 645 height 75
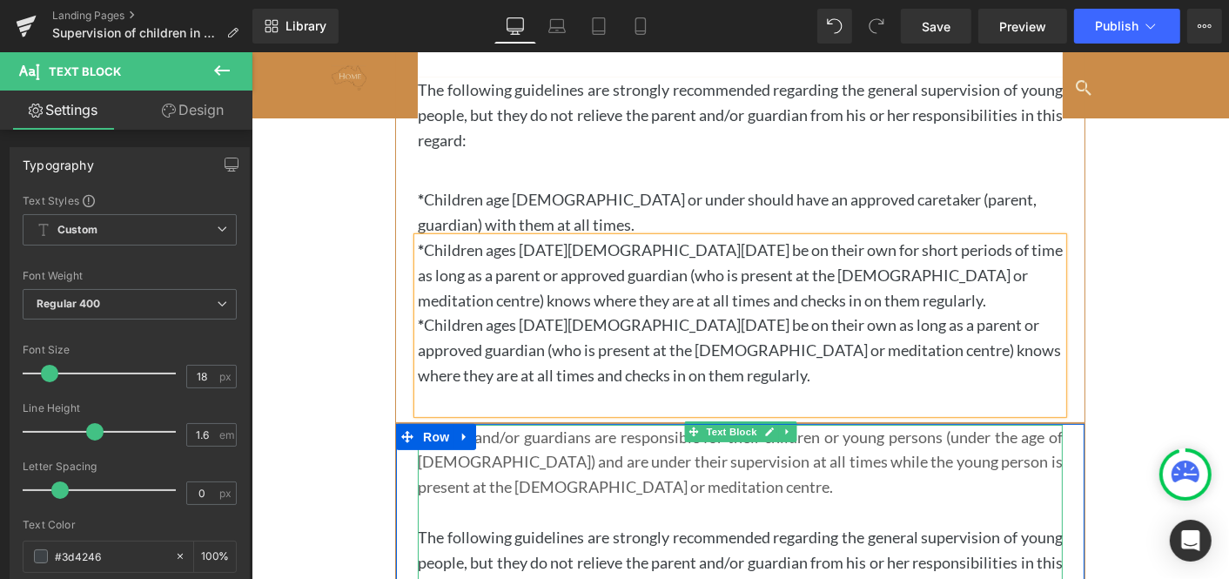
scroll to position [337, 0]
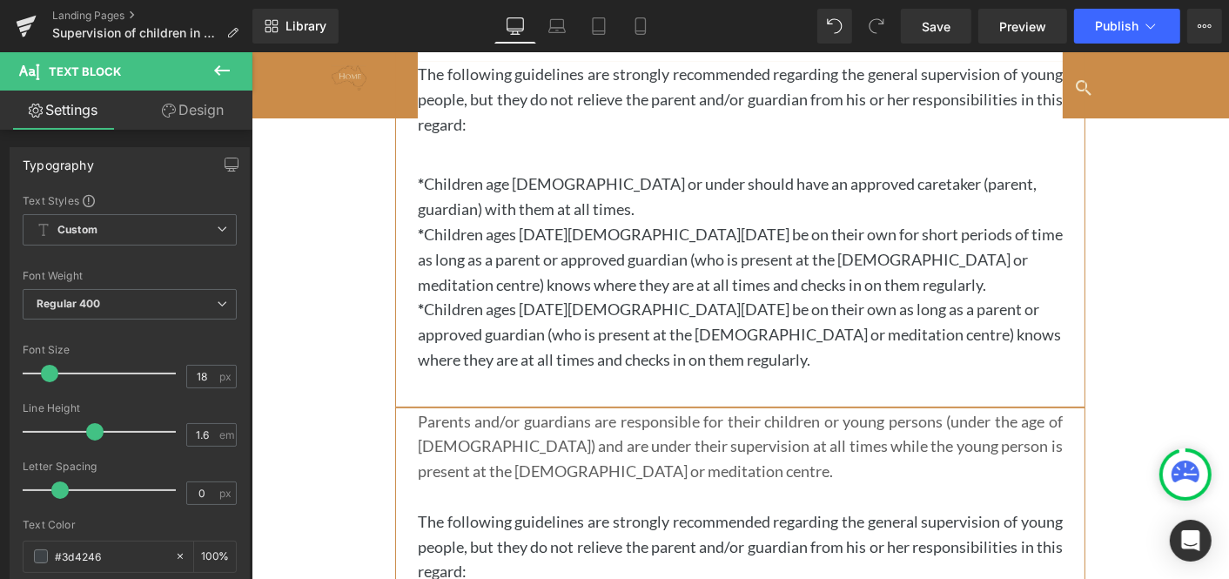
click at [0, 0] on div "Rendering Content" at bounding box center [0, 0] width 0 height 0
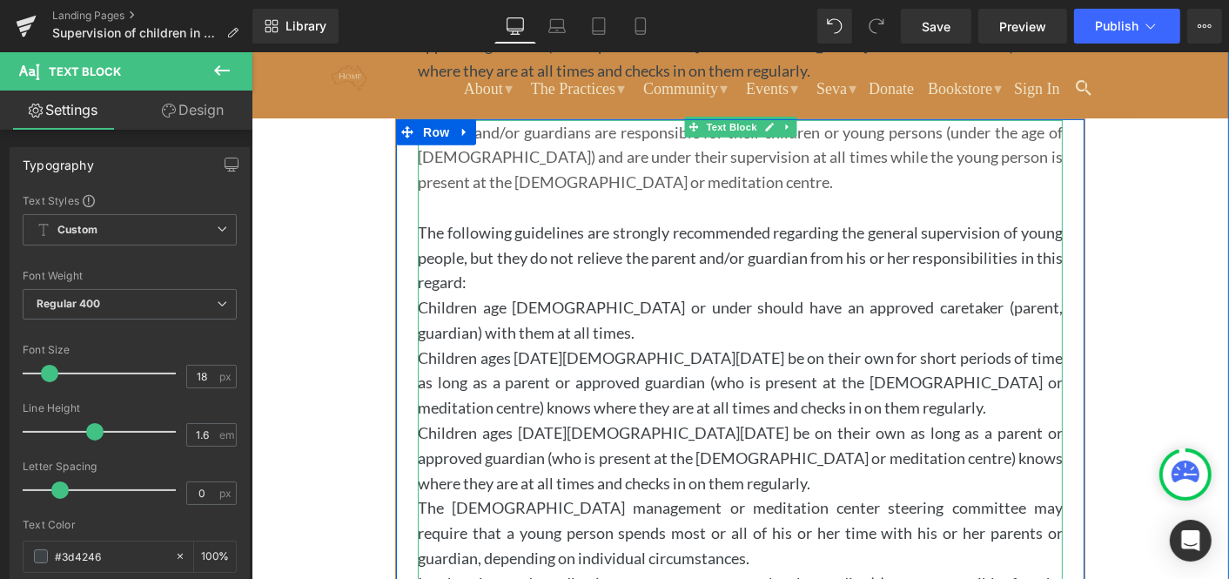
scroll to position [631, 0]
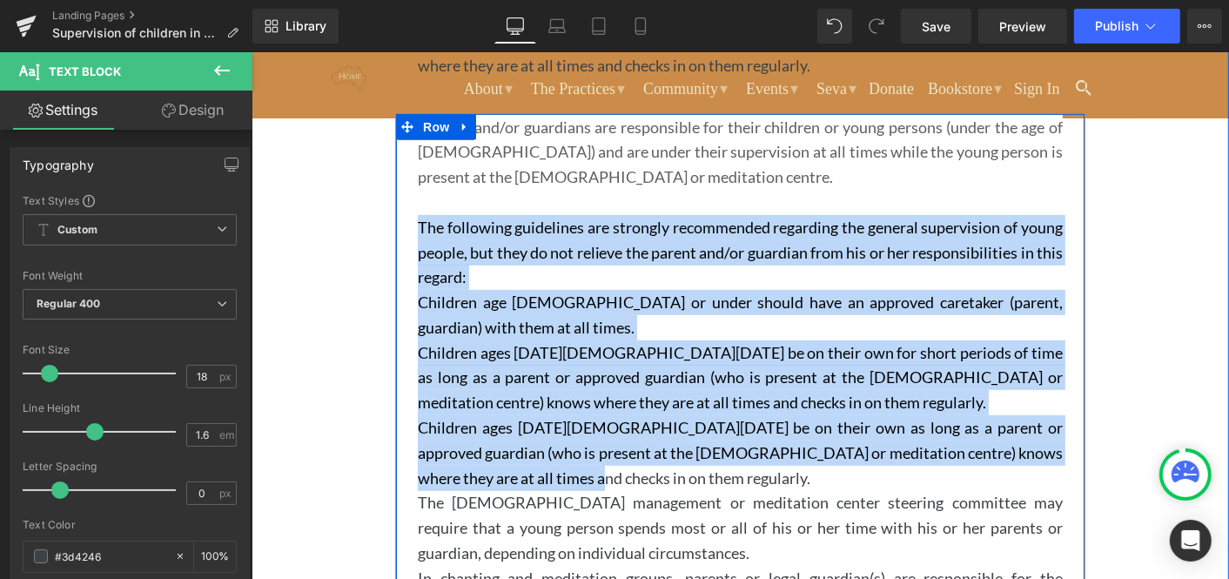
drag, startPoint x: 527, startPoint y: 478, endPoint x: 407, endPoint y: 228, distance: 276.8
click at [407, 228] on div "Parents and/or guardians are responsible for their children or young persons (u…" at bounding box center [739, 482] width 671 height 737
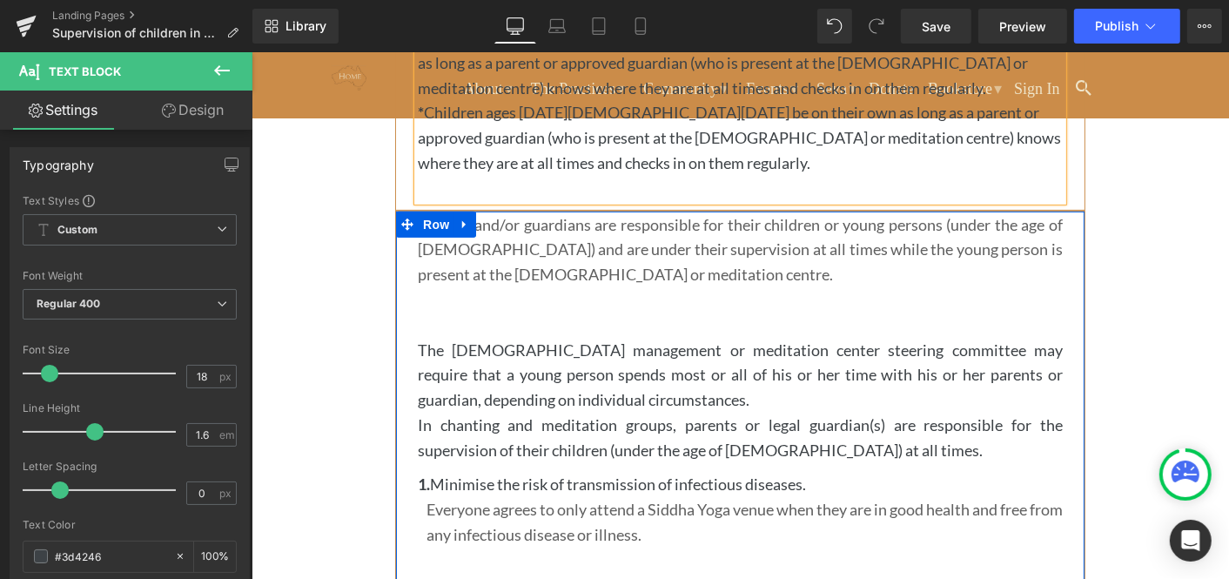
scroll to position [529, 0]
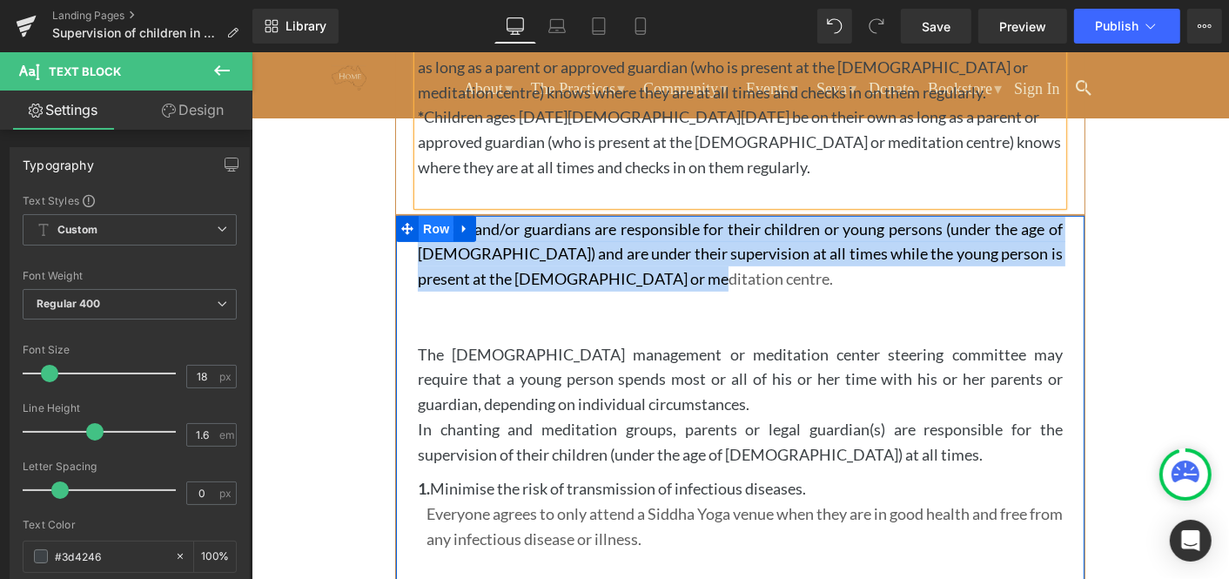
drag, startPoint x: 674, startPoint y: 285, endPoint x: 419, endPoint y: 231, distance: 259.6
click at [419, 231] on div "Parents and/or guardians are responsible for their children or young persons (u…" at bounding box center [739, 463] width 690 height 498
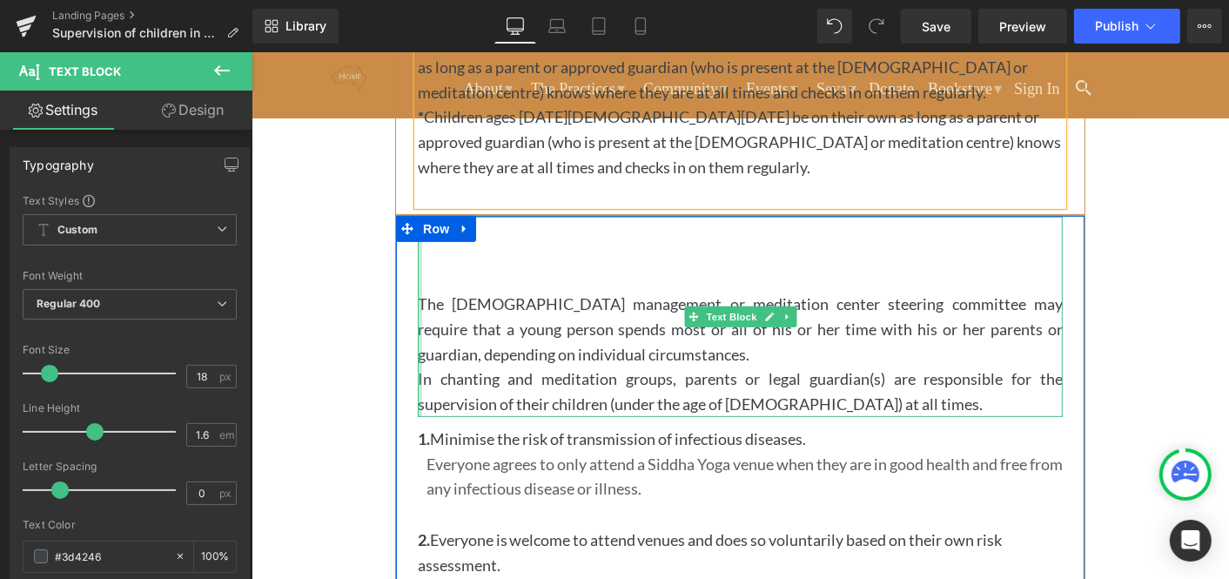
click at [417, 300] on div at bounding box center [419, 316] width 4 height 200
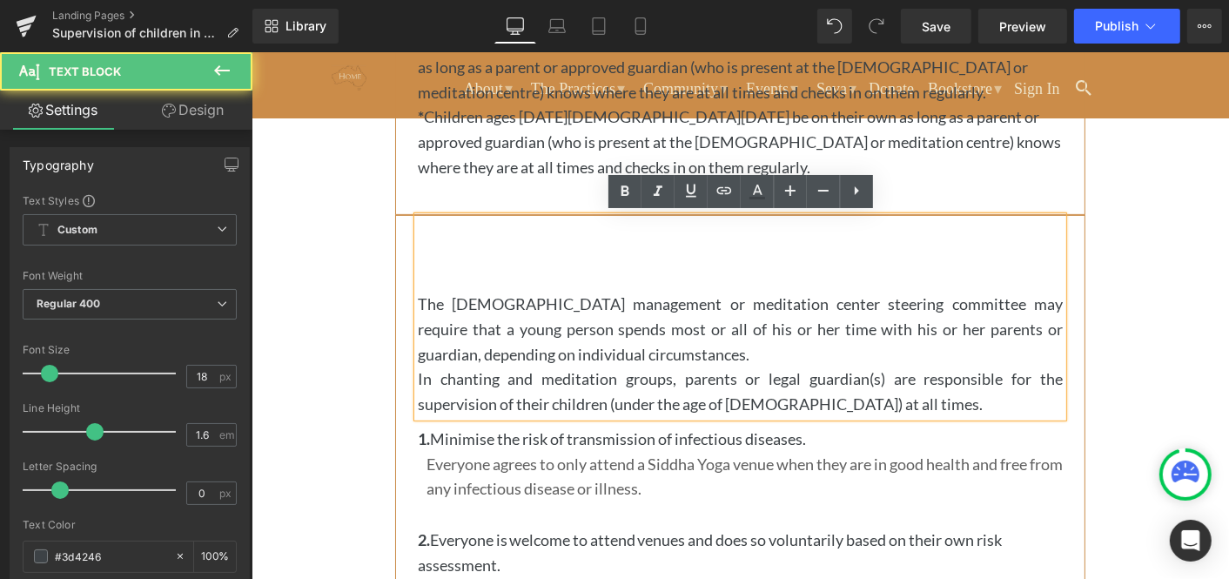
click at [417, 300] on p "The [DEMOGRAPHIC_DATA] management or meditation center steering committee may r…" at bounding box center [739, 328] width 645 height 75
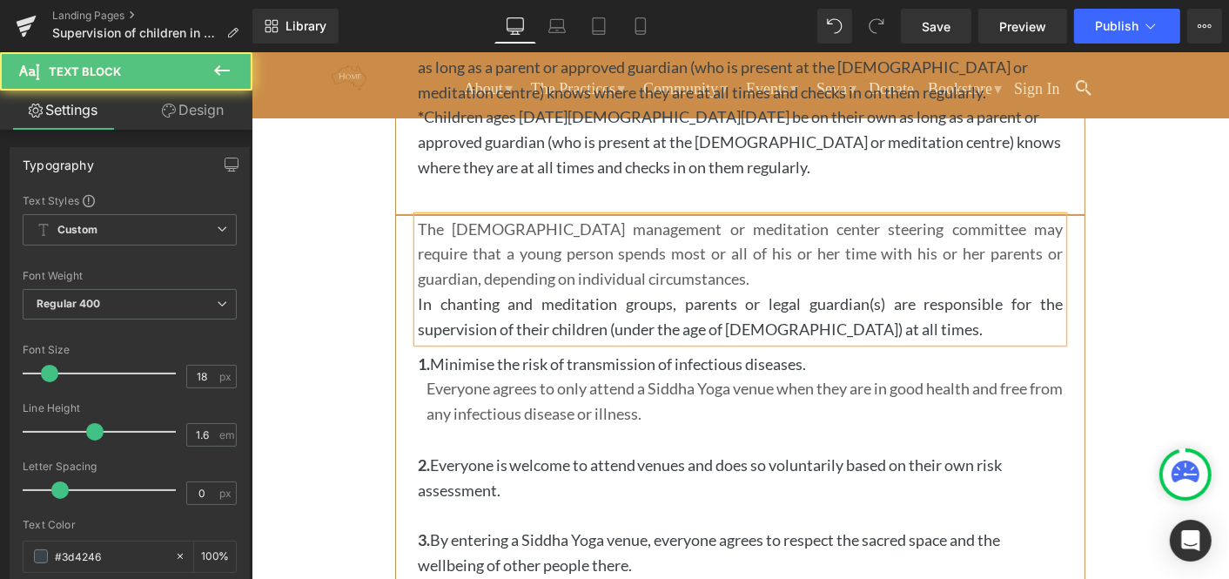
click at [688, 274] on p "The [DEMOGRAPHIC_DATA] management or meditation center steering committee may r…" at bounding box center [739, 253] width 645 height 75
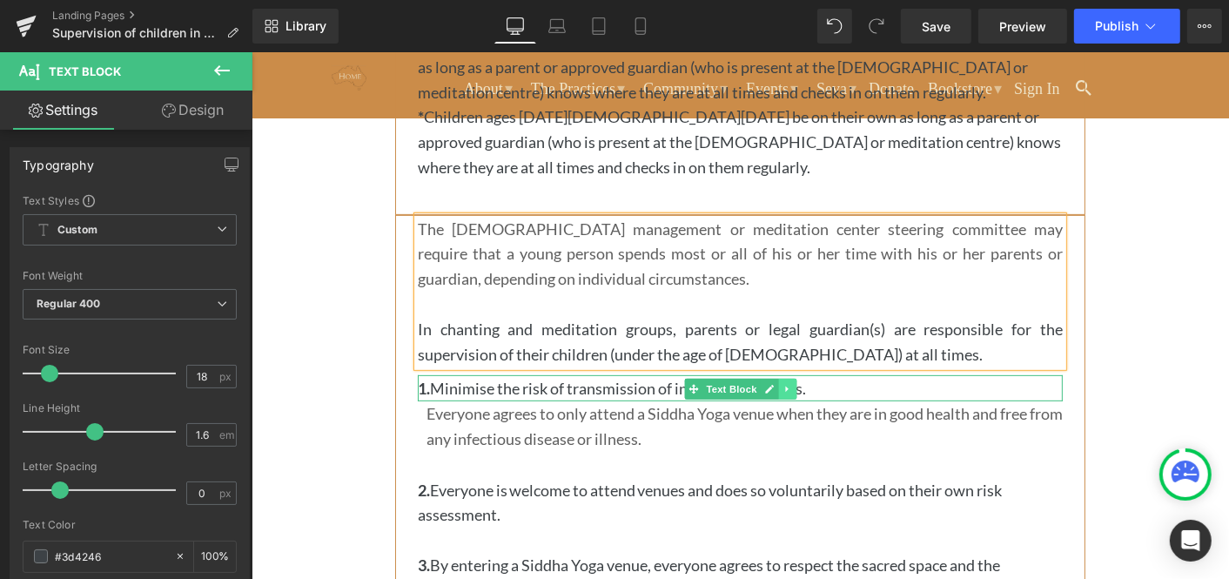
click at [787, 383] on icon at bounding box center [787, 388] width 10 height 10
click at [795, 383] on icon at bounding box center [796, 388] width 10 height 10
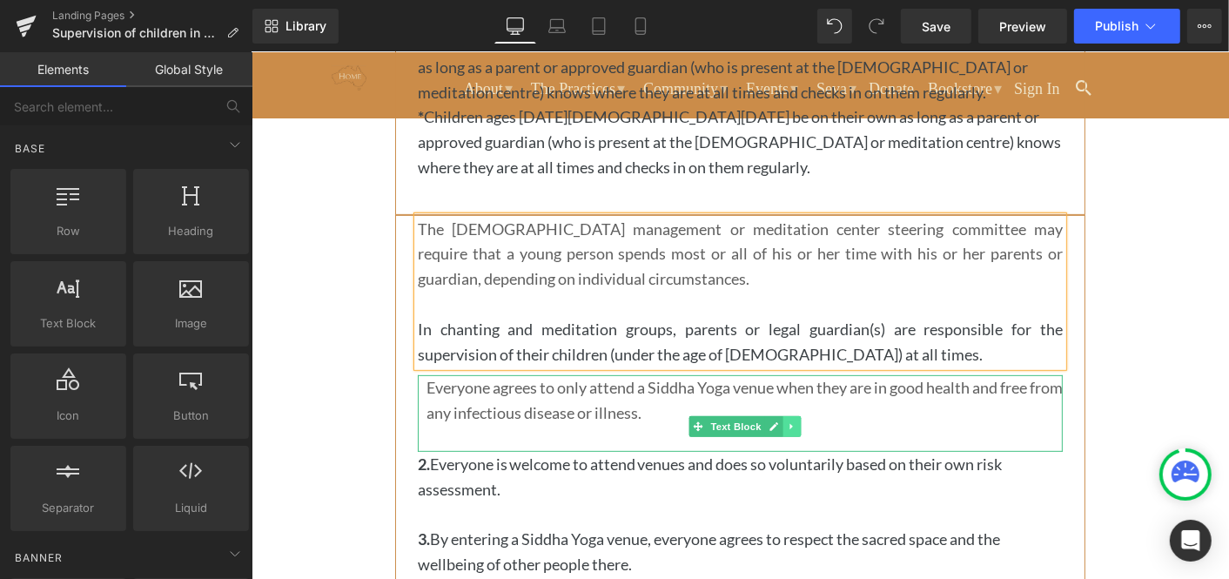
click at [794, 423] on icon at bounding box center [791, 425] width 10 height 10
click at [799, 425] on icon at bounding box center [800, 425] width 10 height 10
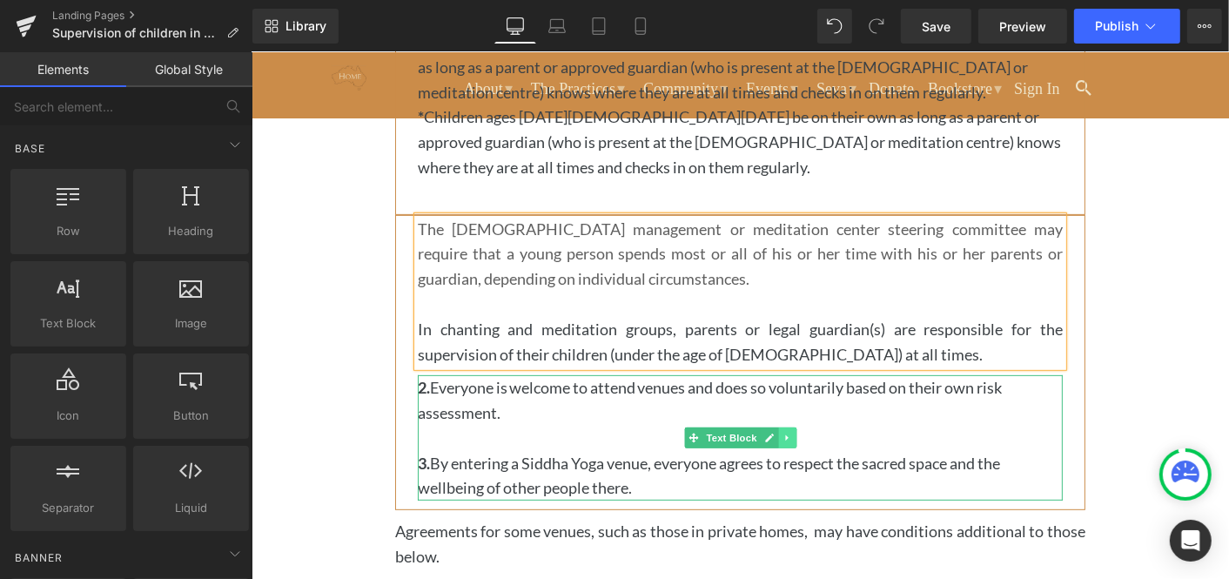
click at [786, 434] on icon at bounding box center [785, 437] width 3 height 6
click at [797, 433] on icon at bounding box center [796, 438] width 10 height 10
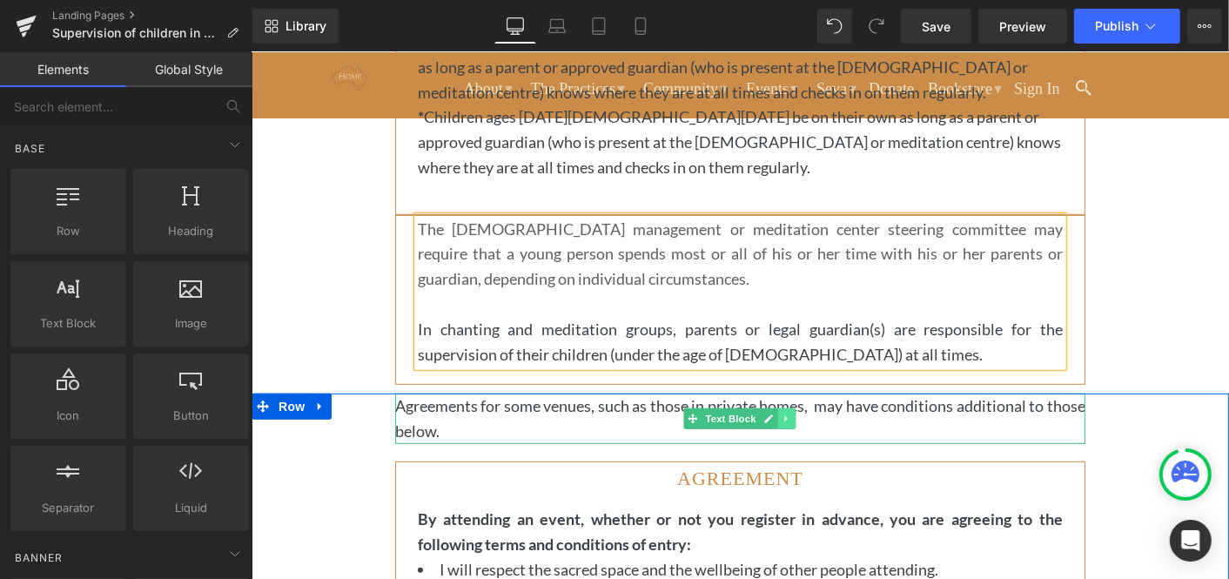
click at [788, 415] on icon at bounding box center [787, 418] width 10 height 10
click at [796, 413] on icon at bounding box center [795, 418] width 10 height 10
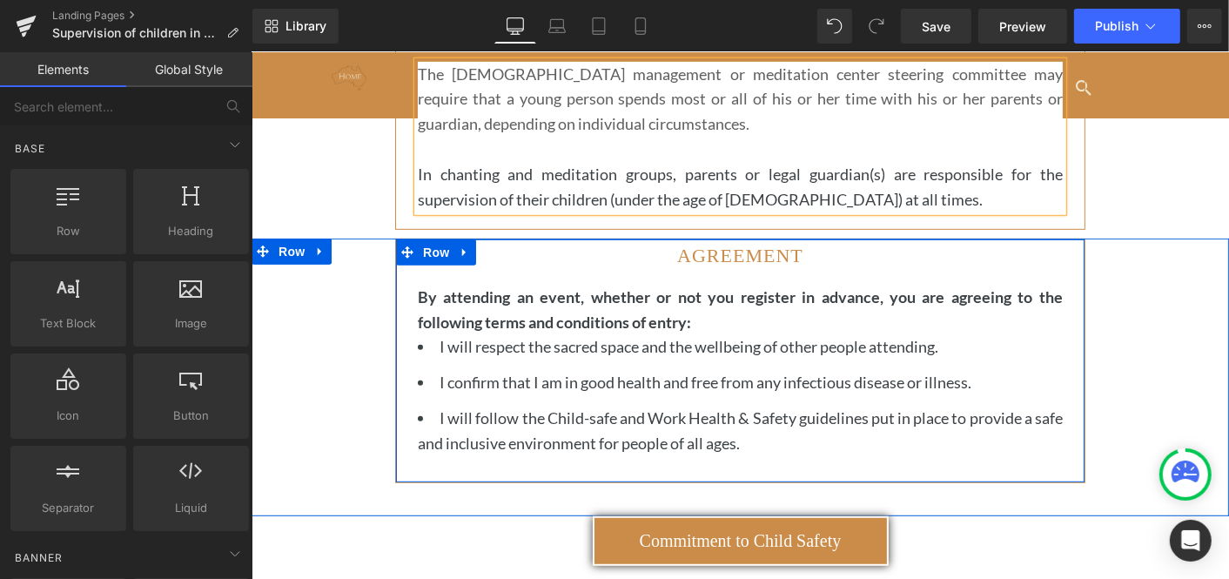
scroll to position [688, 0]
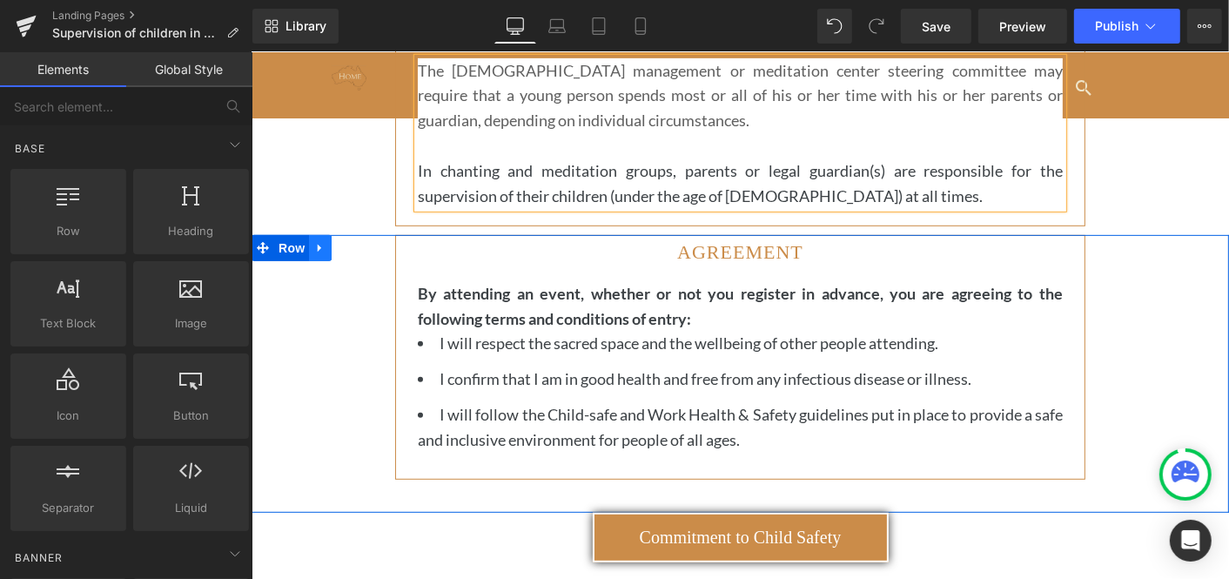
click at [322, 242] on icon at bounding box center [319, 247] width 12 height 13
click at [366, 241] on icon at bounding box center [365, 247] width 12 height 12
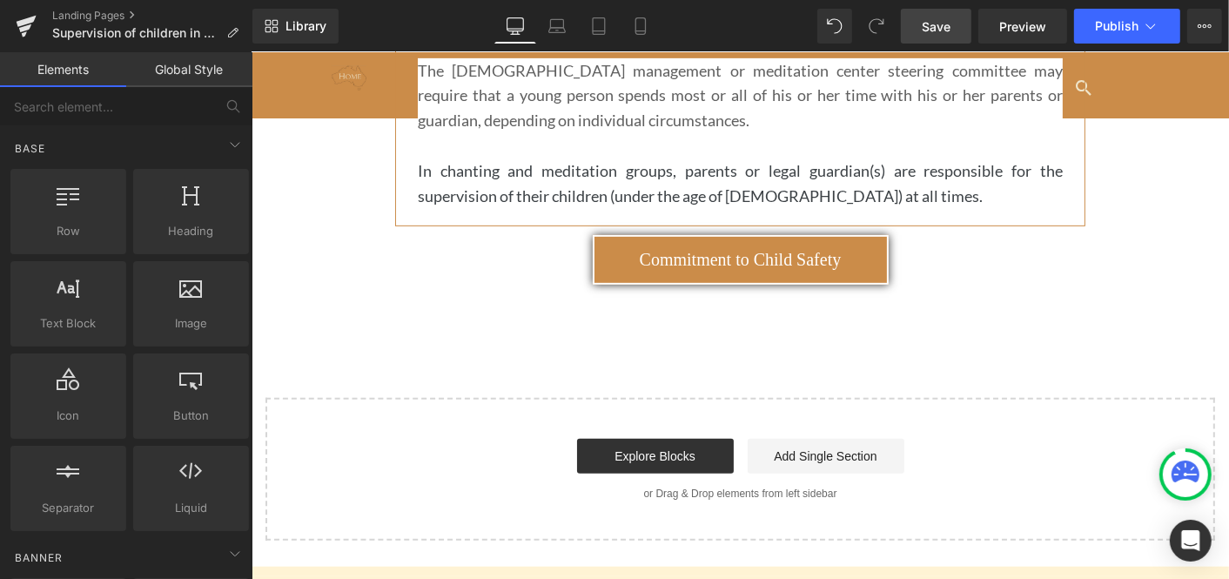
click at [935, 24] on span "Save" at bounding box center [936, 26] width 29 height 18
click at [1032, 20] on span "Preview" at bounding box center [1022, 26] width 47 height 18
